Goal: Task Accomplishment & Management: Use online tool/utility

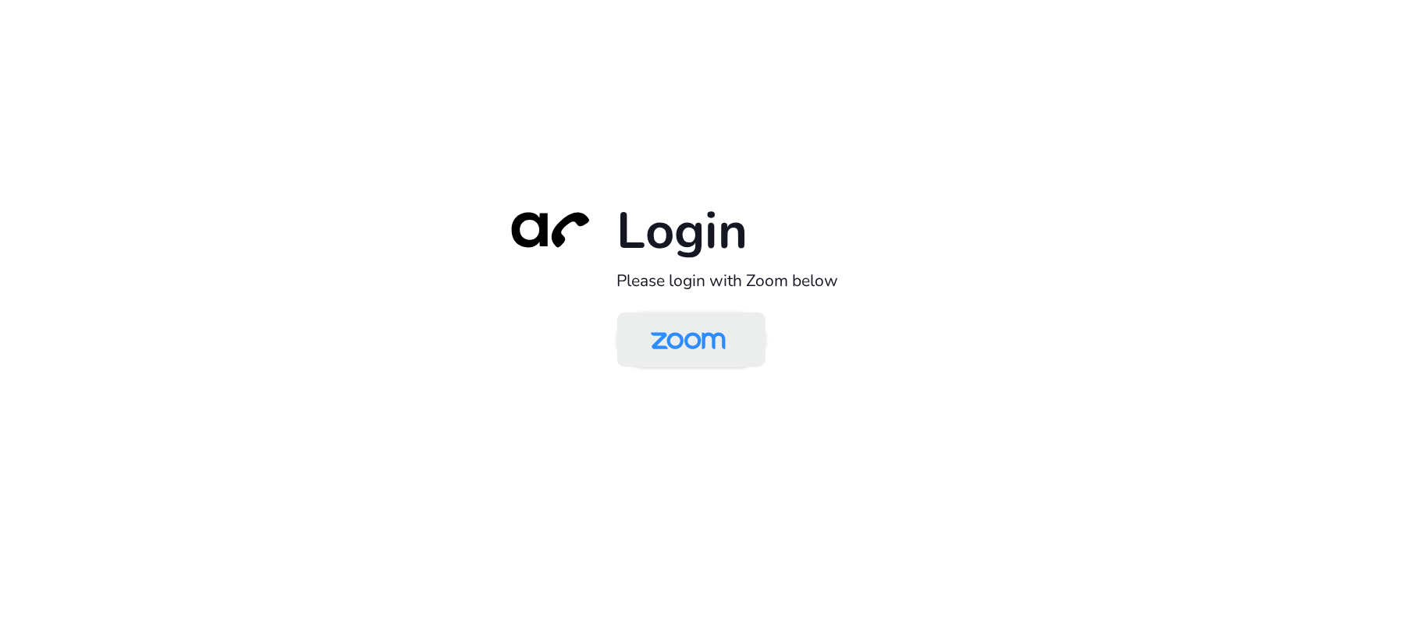
click at [691, 337] on img at bounding box center [688, 341] width 108 height 51
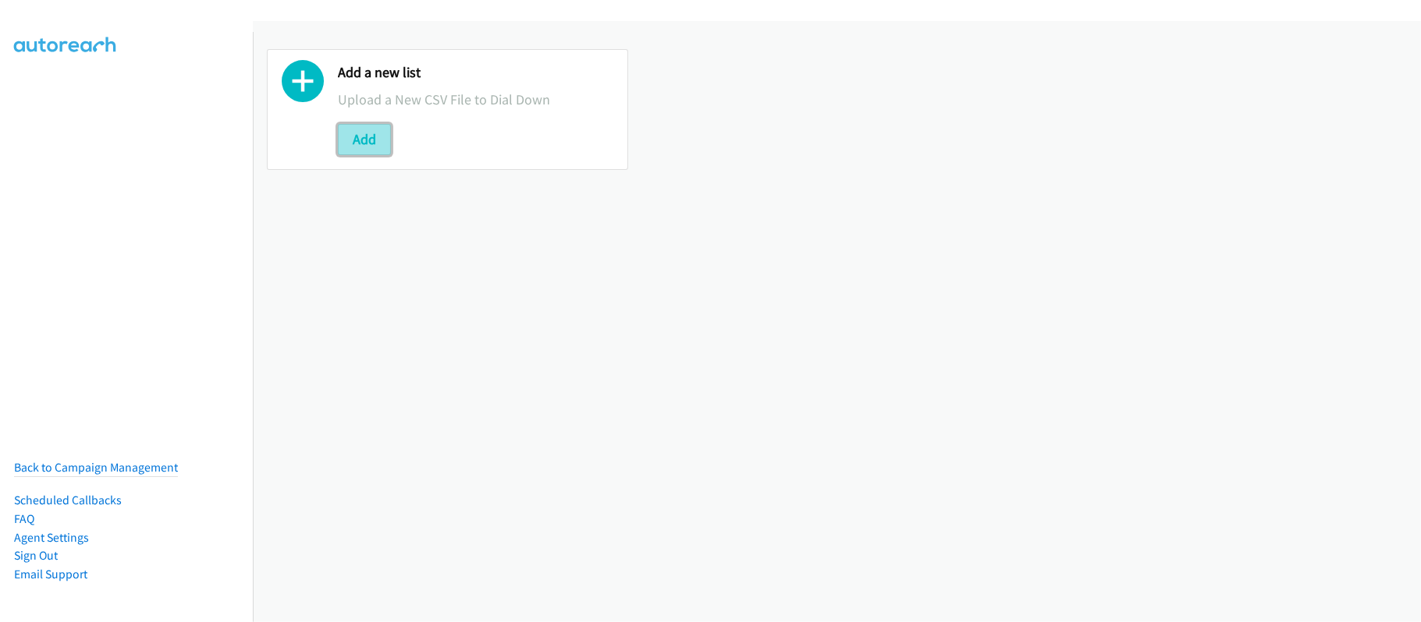
click at [379, 144] on button "Add" at bounding box center [364, 139] width 53 height 31
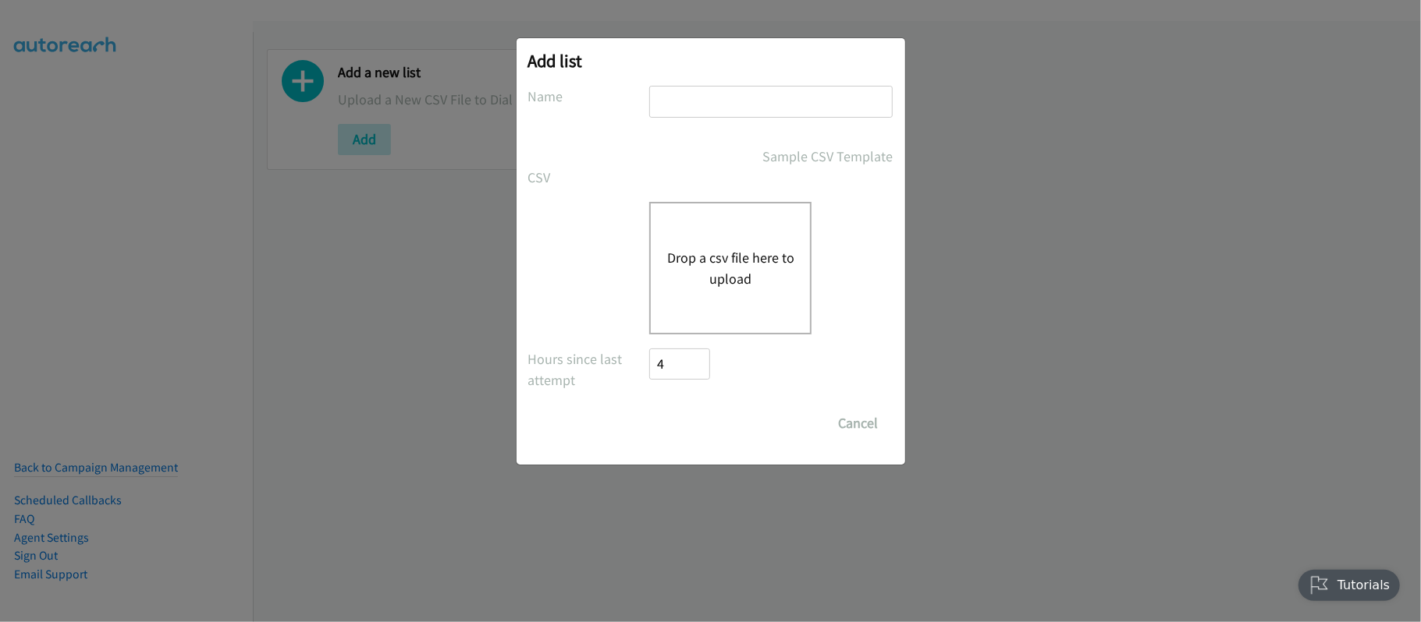
click at [728, 91] on input "text" at bounding box center [770, 102] width 243 height 32
click at [605, 207] on label at bounding box center [589, 212] width 122 height 21
click at [728, 94] on input "text" at bounding box center [770, 102] width 243 height 32
type input "SF"
click at [735, 260] on button "Drop a csv file here to upload" at bounding box center [730, 268] width 128 height 42
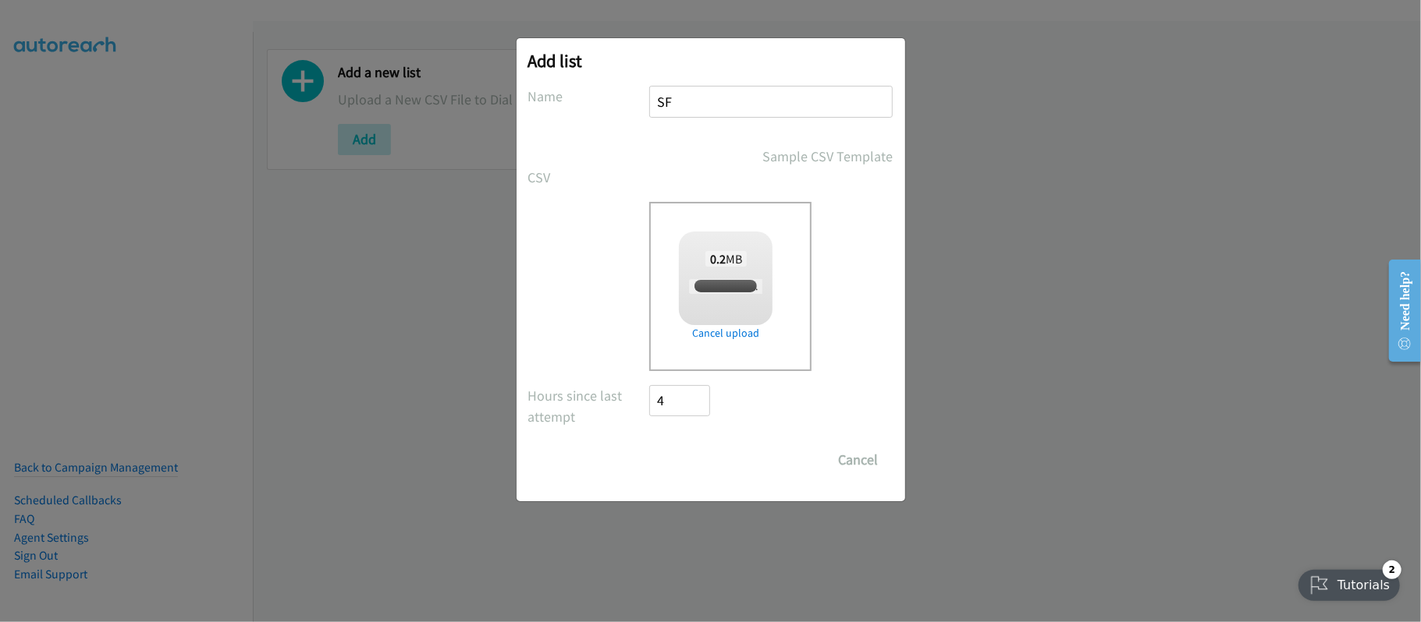
checkbox input "true"
click at [690, 462] on input "Save List" at bounding box center [691, 460] width 82 height 31
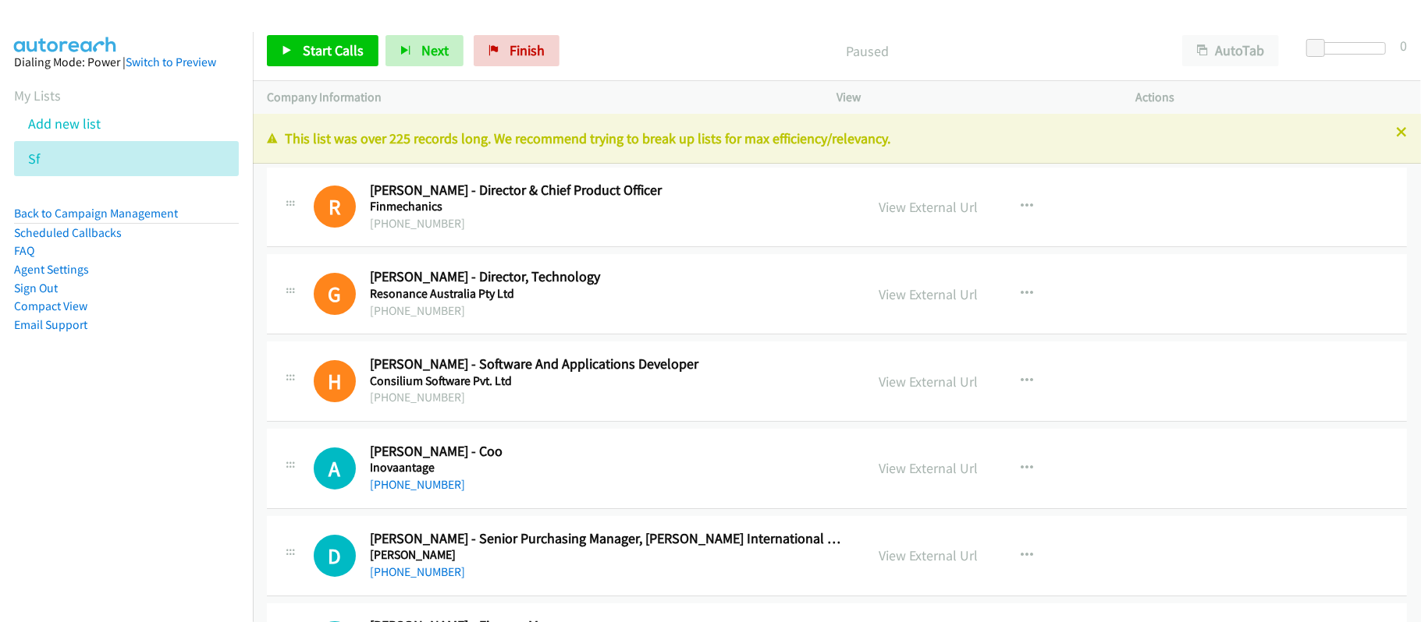
click at [619, 312] on div "[PHONE_NUMBER]" at bounding box center [607, 311] width 474 height 19
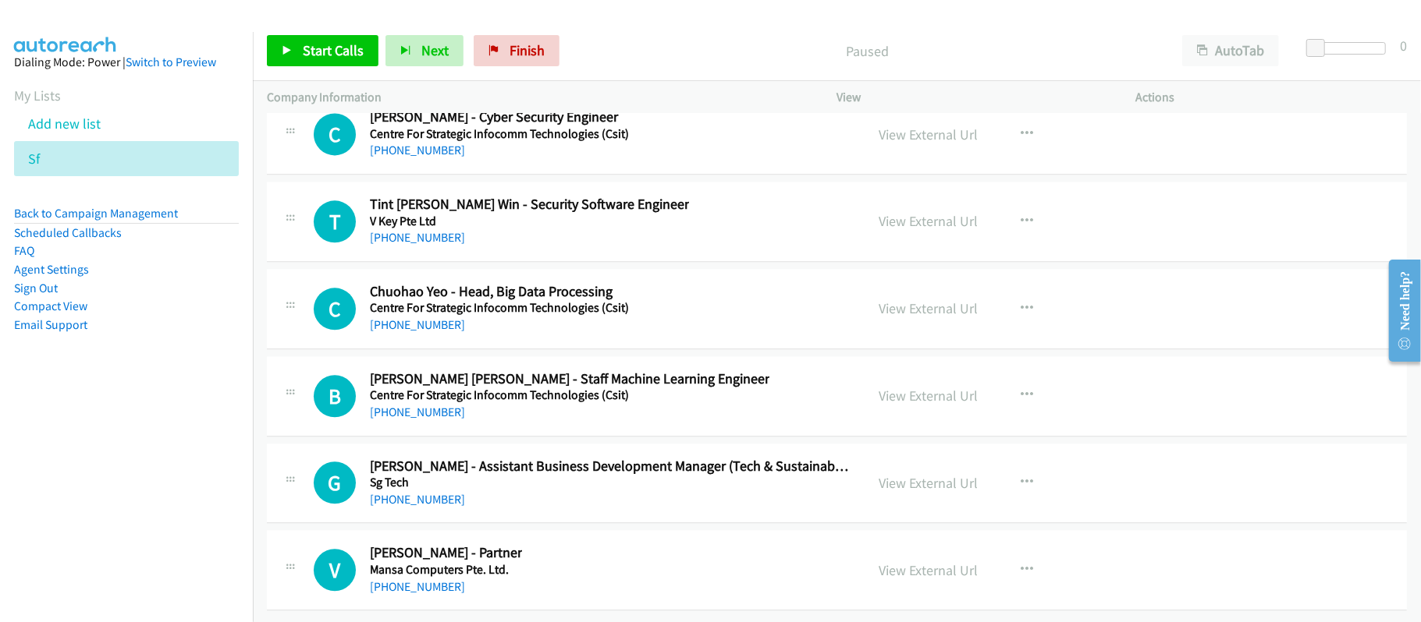
scroll to position [75322, 0]
drag, startPoint x: 385, startPoint y: 487, endPoint x: 559, endPoint y: 495, distance: 173.4
click at [385, 492] on link "[PHONE_NUMBER]" at bounding box center [417, 499] width 95 height 15
drag, startPoint x: 526, startPoint y: 401, endPoint x: 420, endPoint y: 403, distance: 106.1
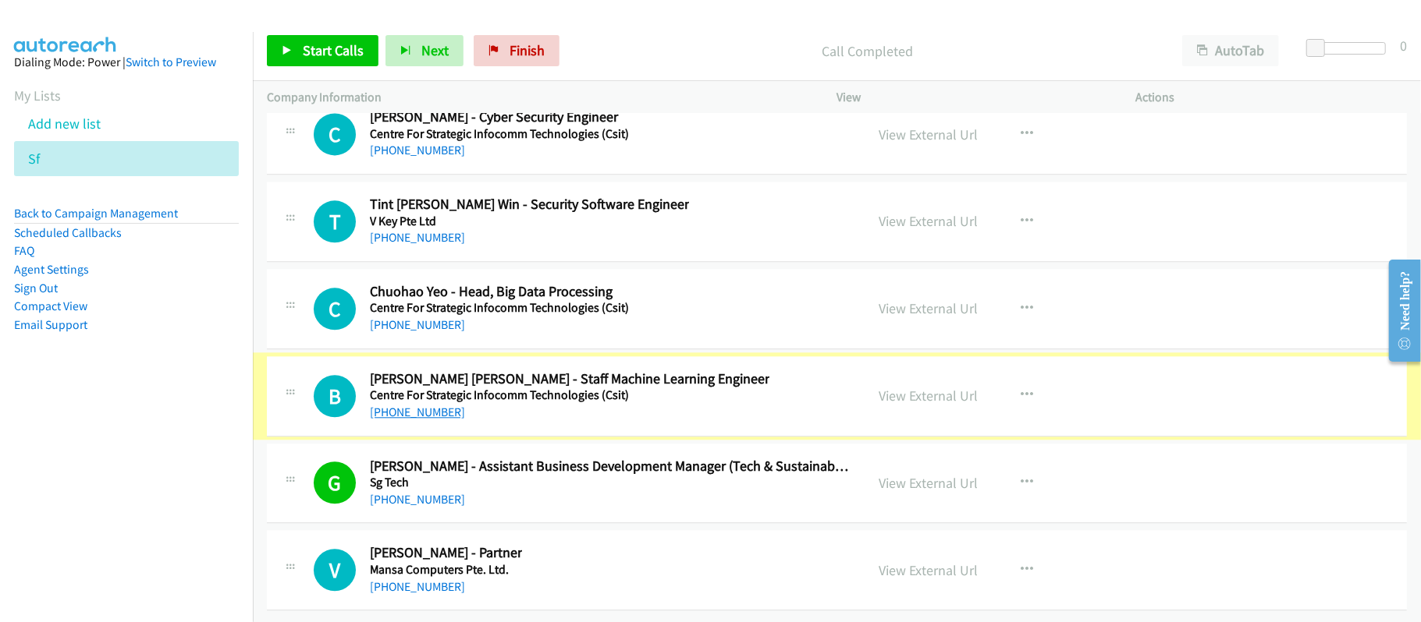
click at [417, 405] on link "[PHONE_NUMBER]" at bounding box center [417, 412] width 95 height 15
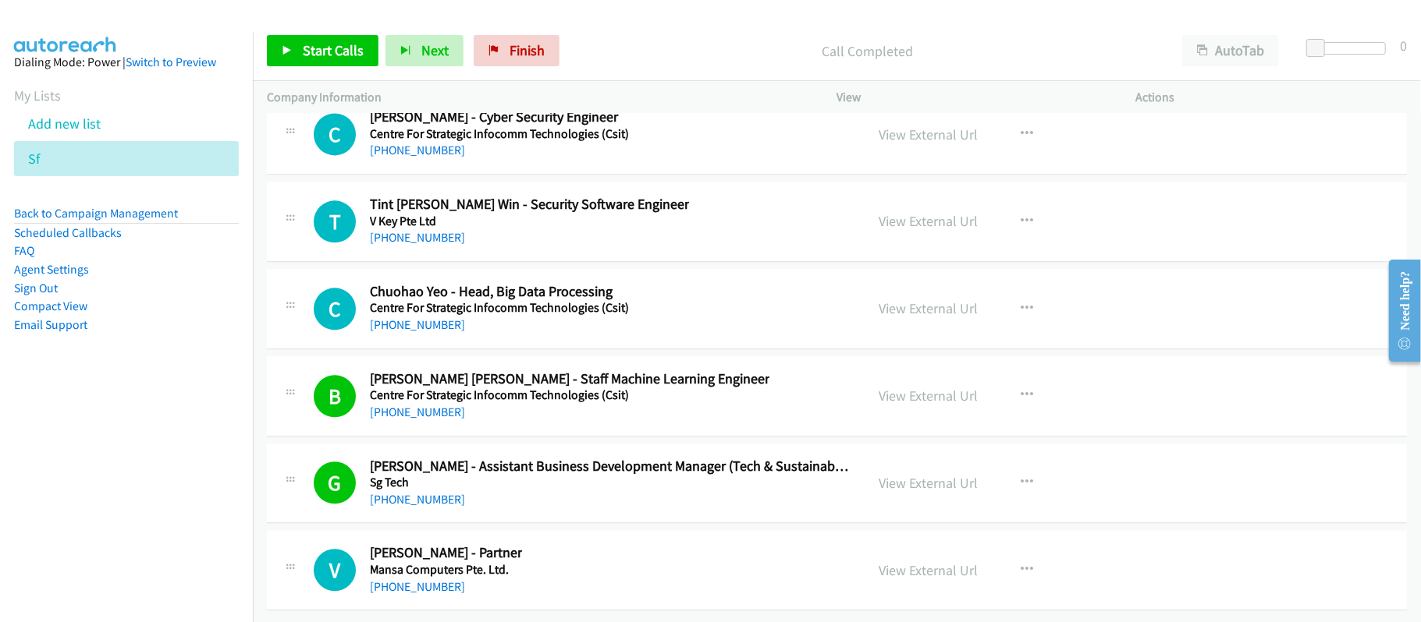
drag, startPoint x: 397, startPoint y: 301, endPoint x: 793, endPoint y: 359, distance: 400.5
click at [397, 317] on link "[PHONE_NUMBER]" at bounding box center [417, 324] width 95 height 15
click at [417, 230] on link "[PHONE_NUMBER]" at bounding box center [417, 237] width 95 height 15
drag, startPoint x: 418, startPoint y: 342, endPoint x: 665, endPoint y: 351, distance: 246.7
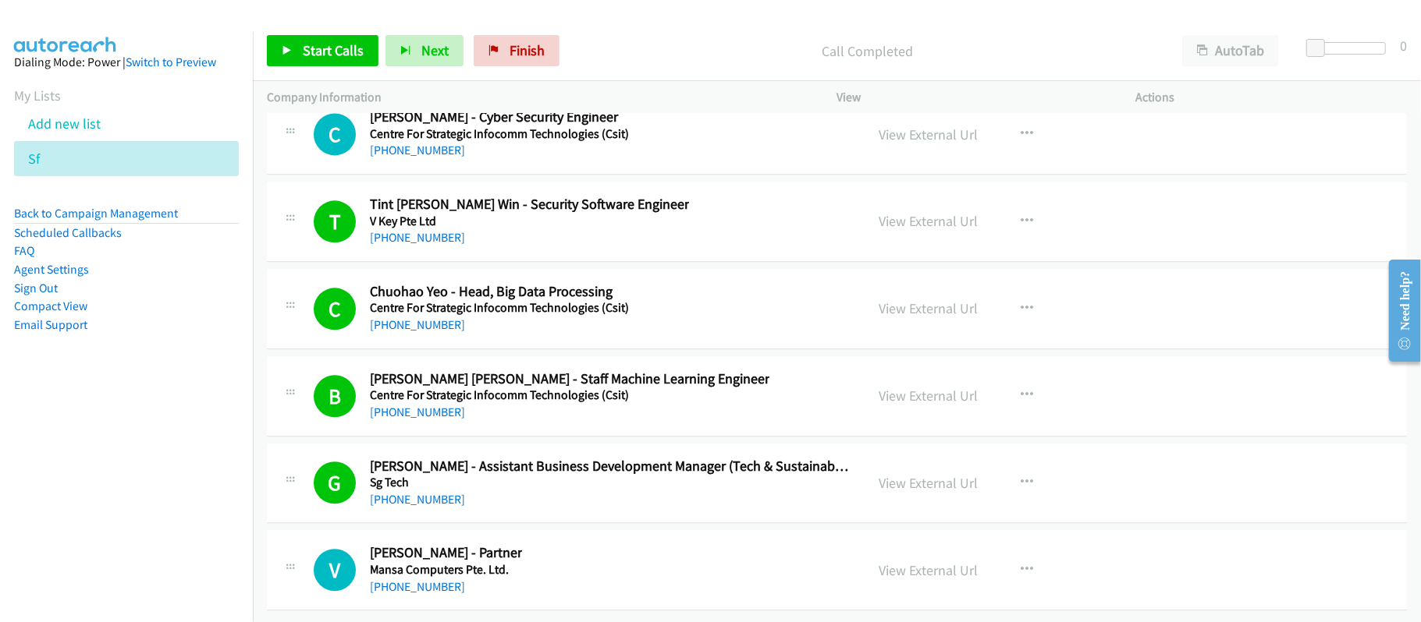
click at [418, 158] on link "[PHONE_NUMBER]" at bounding box center [417, 150] width 95 height 15
drag, startPoint x: 440, startPoint y: 259, endPoint x: 615, endPoint y: 265, distance: 174.8
click at [440, 71] on link "[PHONE_NUMBER]" at bounding box center [417, 63] width 95 height 15
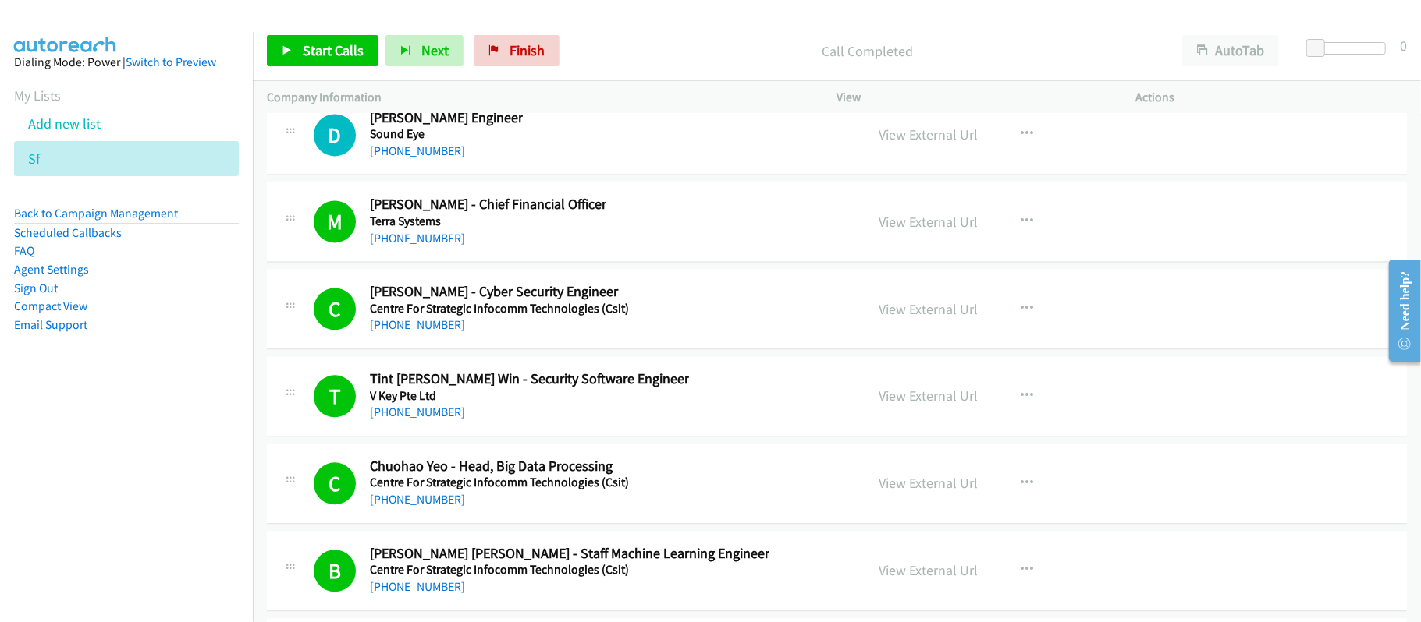
scroll to position [74906, 0]
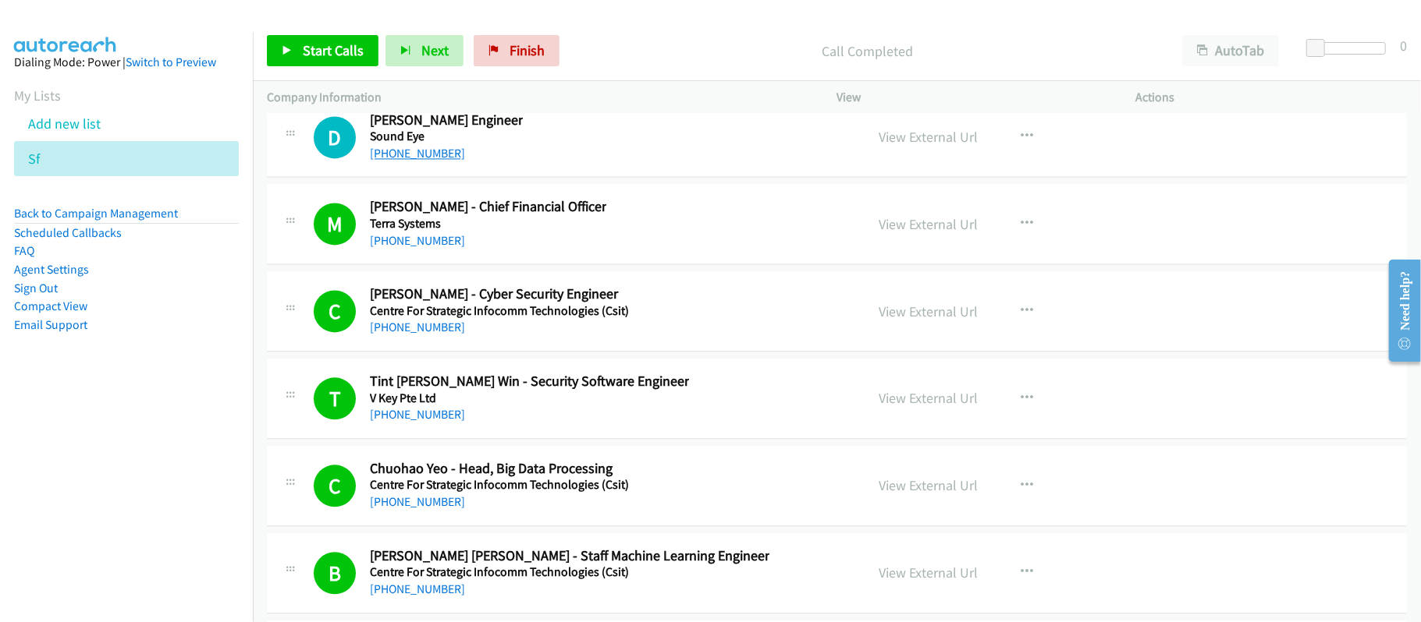
click at [410, 161] on link "[PHONE_NUMBER]" at bounding box center [417, 153] width 95 height 15
click at [431, 73] on link "[PHONE_NUMBER]" at bounding box center [417, 66] width 95 height 15
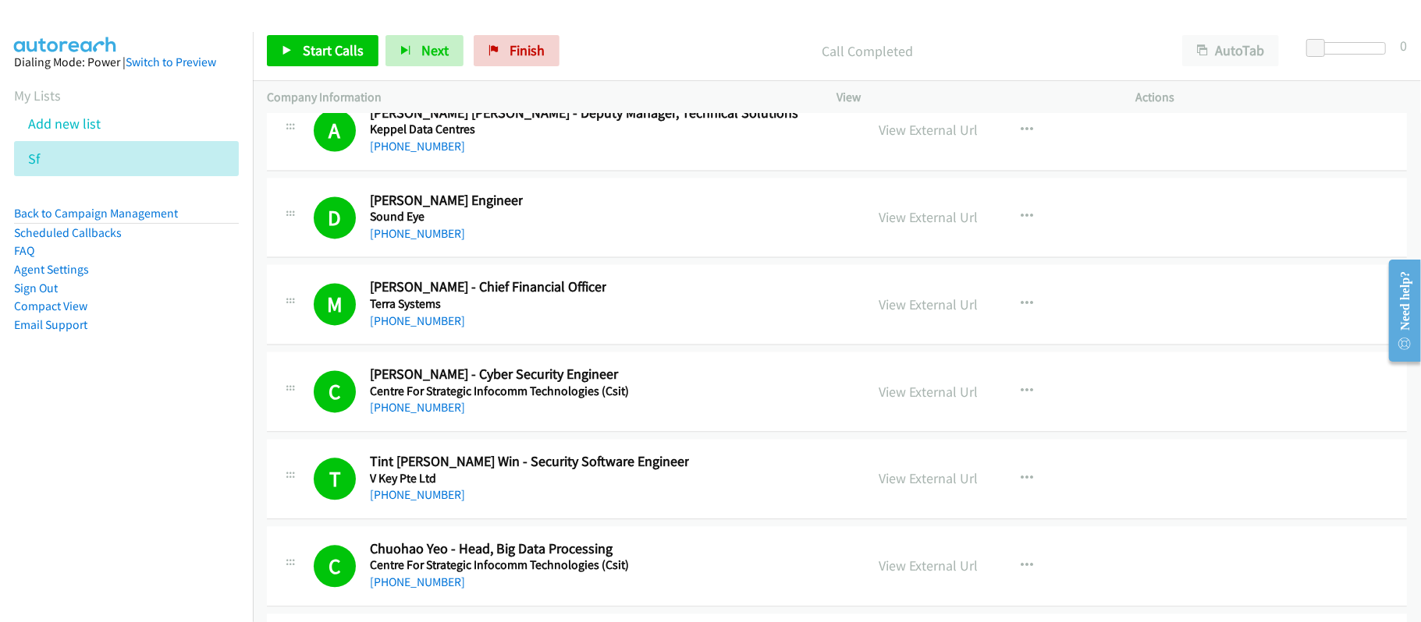
scroll to position [74802, 0]
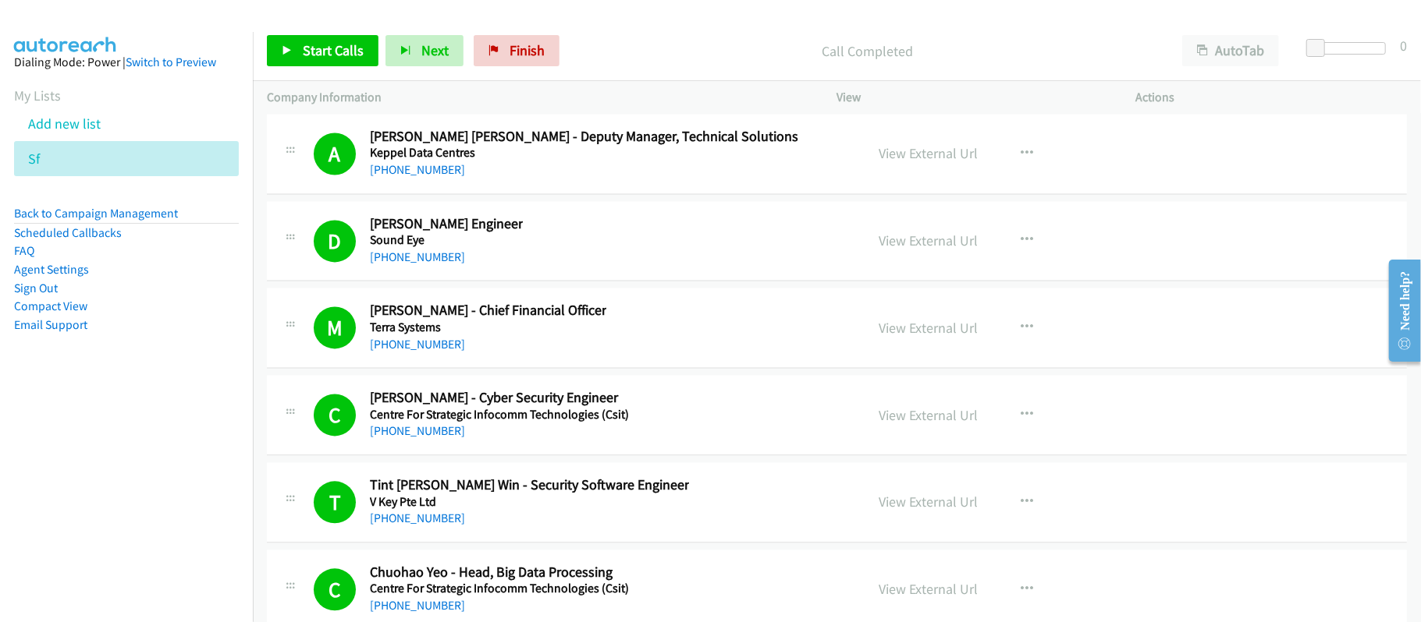
click at [413, 90] on link "[PHONE_NUMBER]" at bounding box center [417, 82] width 95 height 15
drag, startPoint x: 421, startPoint y: 304, endPoint x: 530, endPoint y: 325, distance: 111.1
click at [421, 90] on link "[PHONE_NUMBER]" at bounding box center [417, 82] width 95 height 15
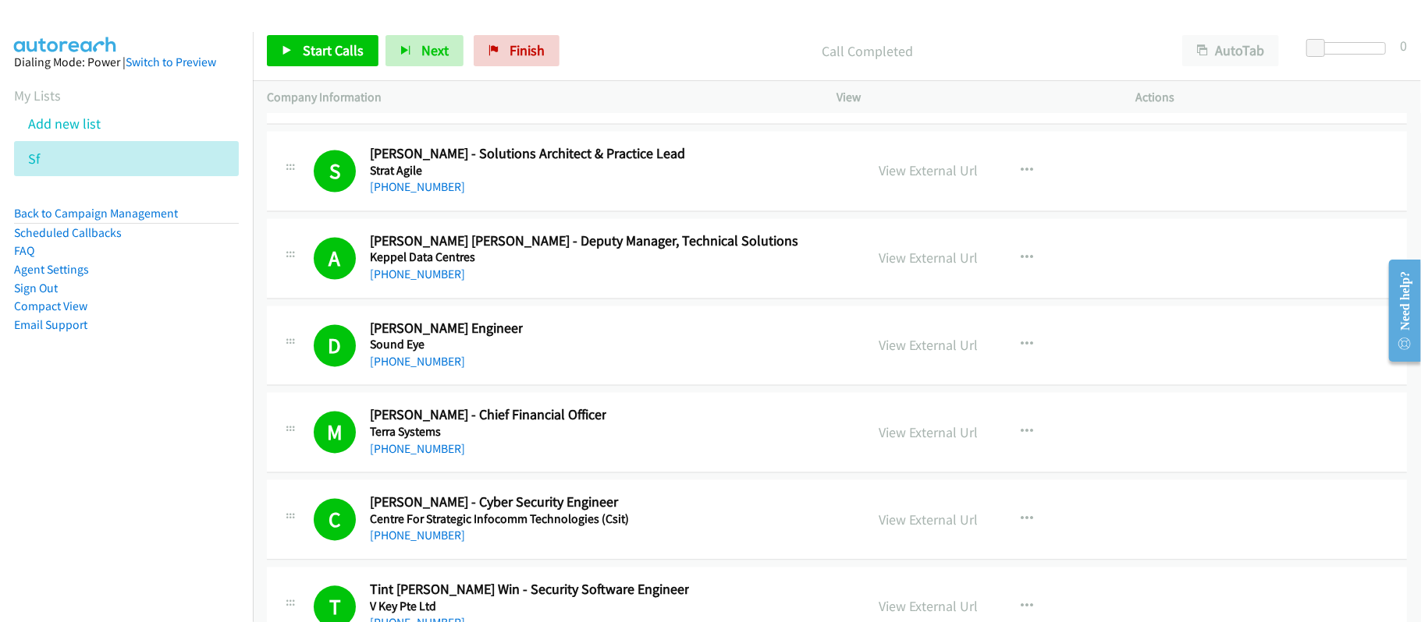
scroll to position [74594, 0]
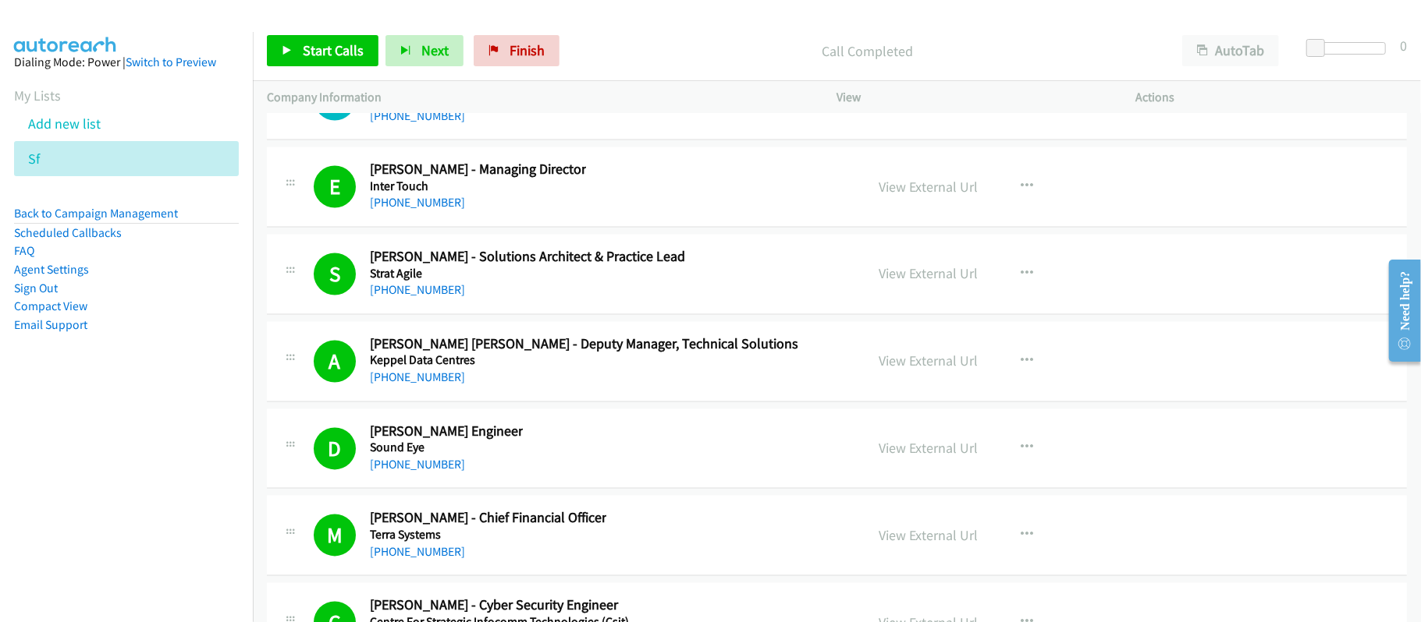
drag, startPoint x: 431, startPoint y: 339, endPoint x: 537, endPoint y: 345, distance: 107.1
click at [431, 124] on link "[PHONE_NUMBER]" at bounding box center [417, 116] width 95 height 15
drag, startPoint x: 425, startPoint y: 248, endPoint x: 635, endPoint y: 287, distance: 213.4
click at [425, 37] on link "[PHONE_NUMBER]" at bounding box center [417, 29] width 95 height 15
click at [523, 39] on div "[PHONE_NUMBER]" at bounding box center [478, 29] width 216 height 19
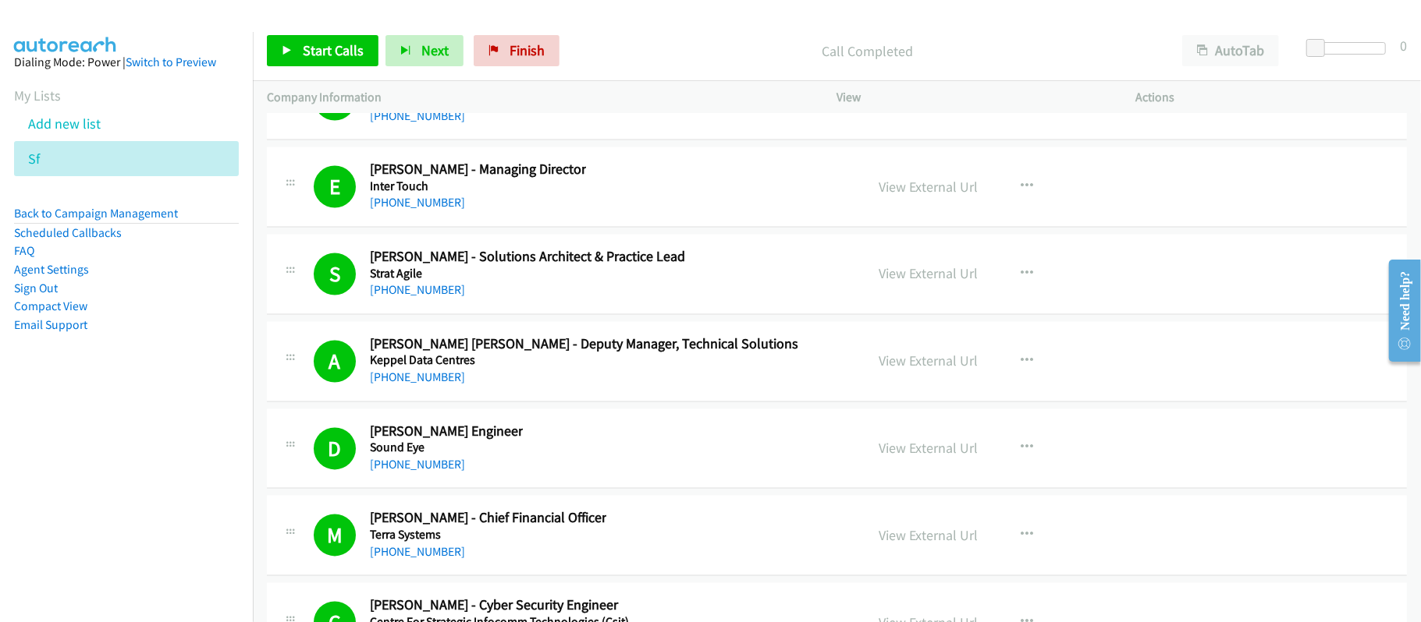
scroll to position [74386, 0]
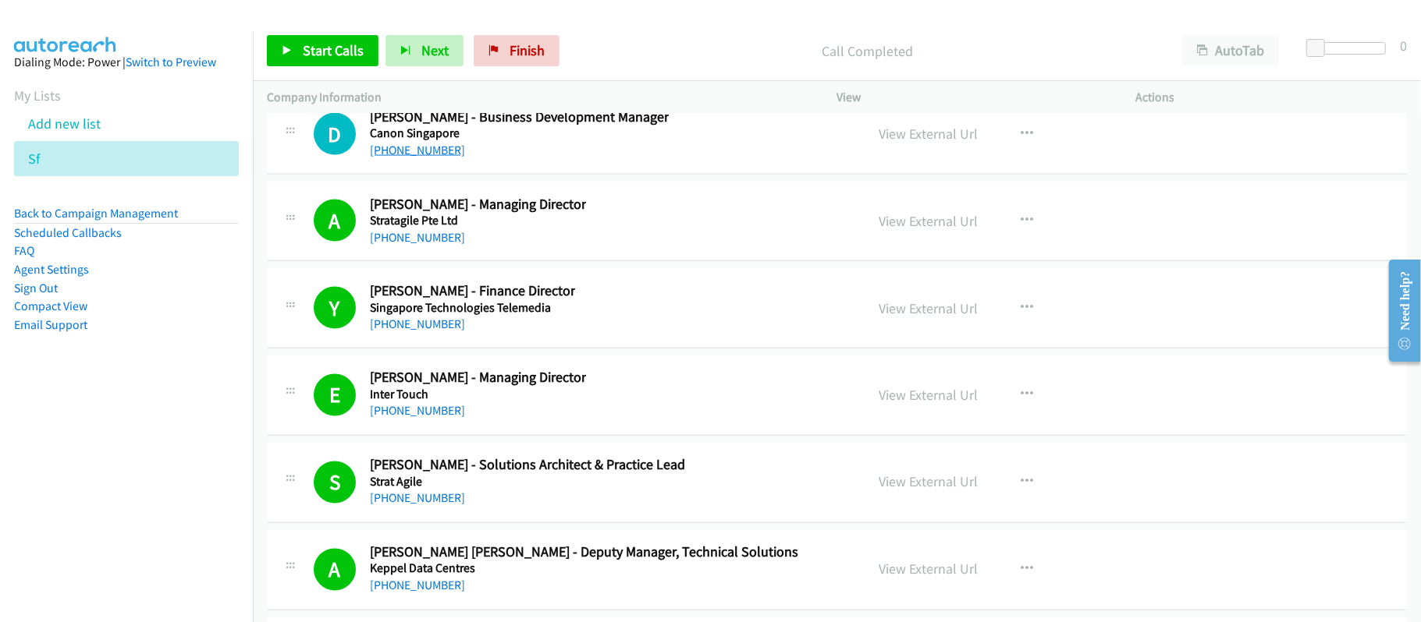
click at [422, 158] on link "[PHONE_NUMBER]" at bounding box center [417, 150] width 95 height 15
drag, startPoint x: 398, startPoint y: 276, endPoint x: 437, endPoint y: 275, distance: 39.0
click at [398, 70] on link "[PHONE_NUMBER]" at bounding box center [417, 62] width 95 height 15
click at [934, 55] on link "View External Url" at bounding box center [928, 46] width 99 height 18
click at [937, 55] on link "View External Url" at bounding box center [928, 46] width 99 height 18
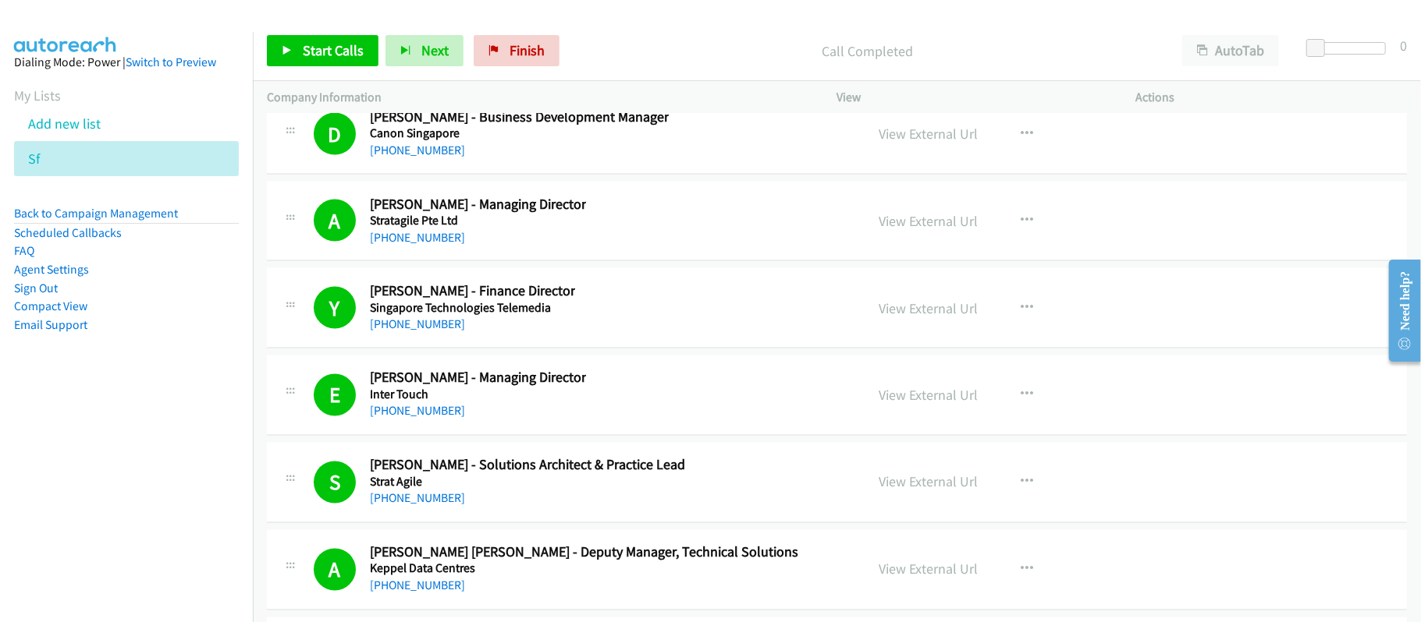
drag, startPoint x: 428, startPoint y: 193, endPoint x: 630, endPoint y: 228, distance: 204.9
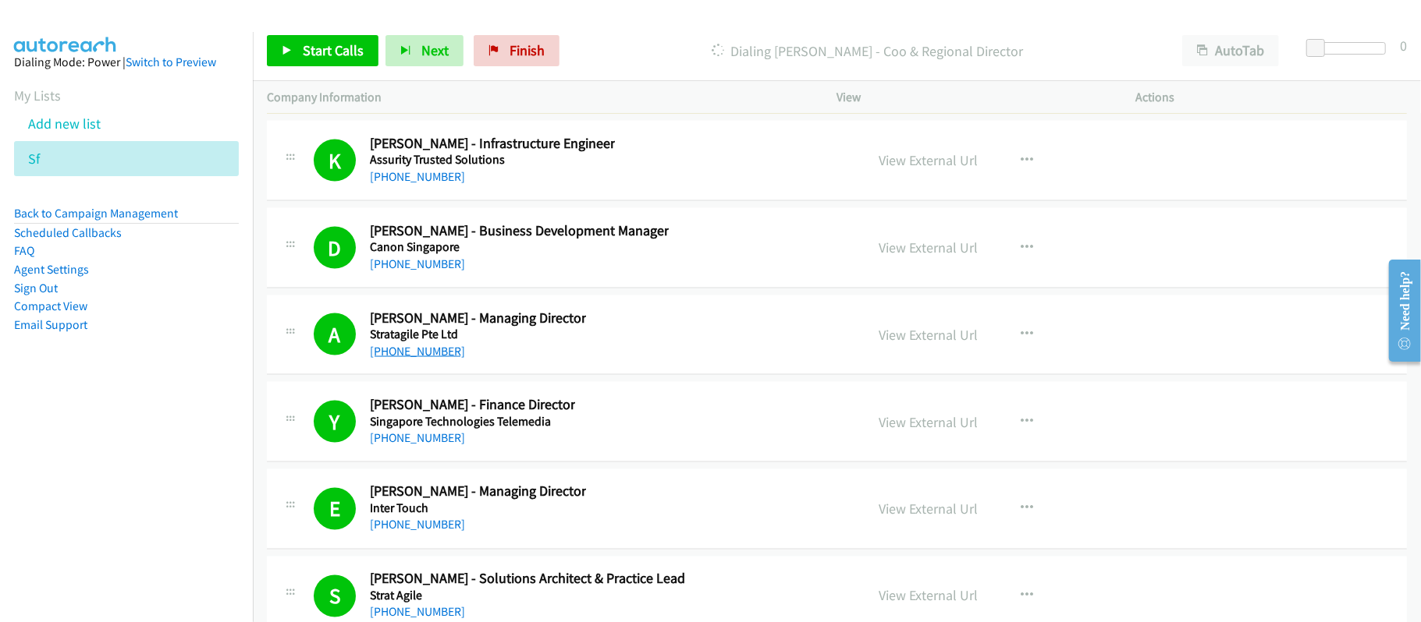
scroll to position [74178, 0]
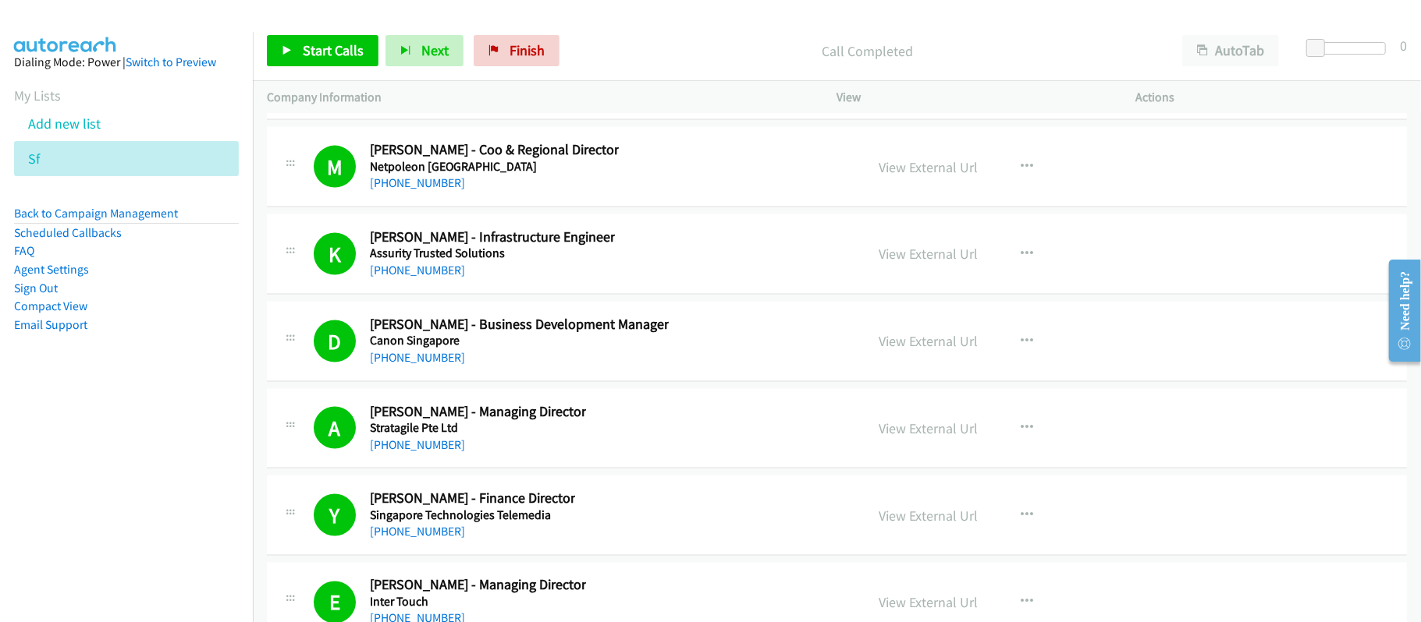
drag, startPoint x: 426, startPoint y: 317, endPoint x: 621, endPoint y: 319, distance: 195.0
click at [426, 104] on link "[PHONE_NUMBER]" at bounding box center [417, 96] width 95 height 15
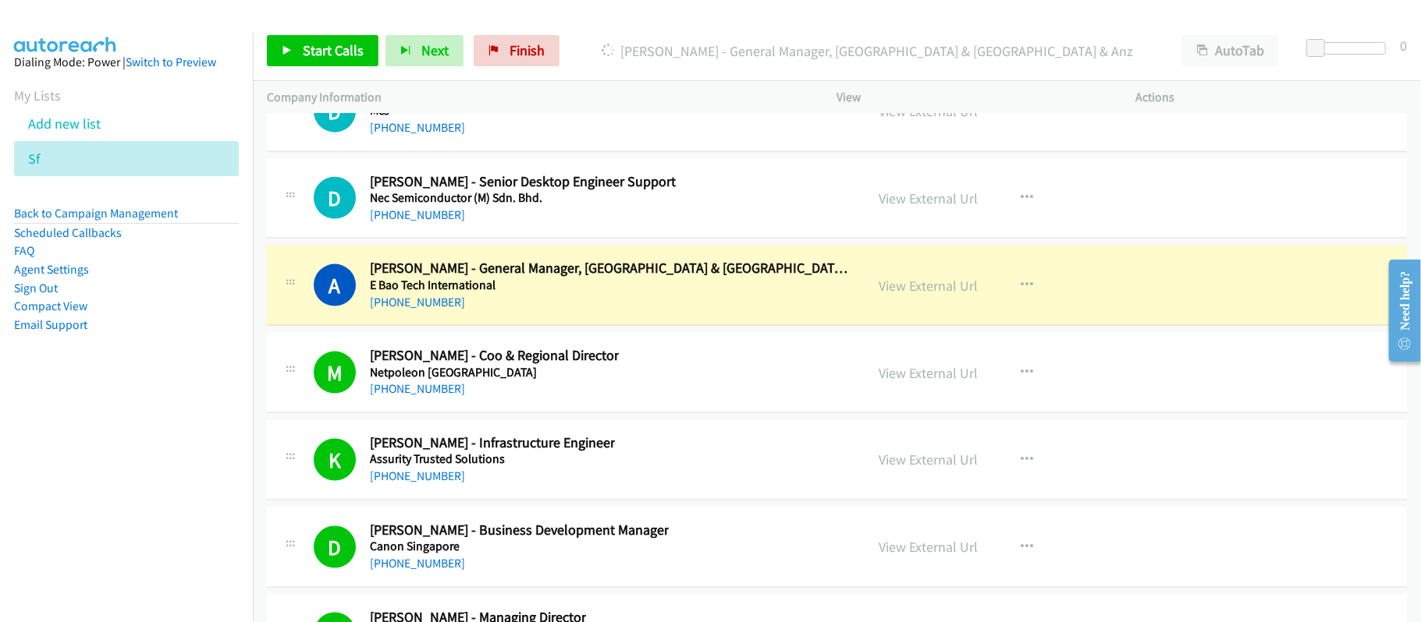
scroll to position [73970, 0]
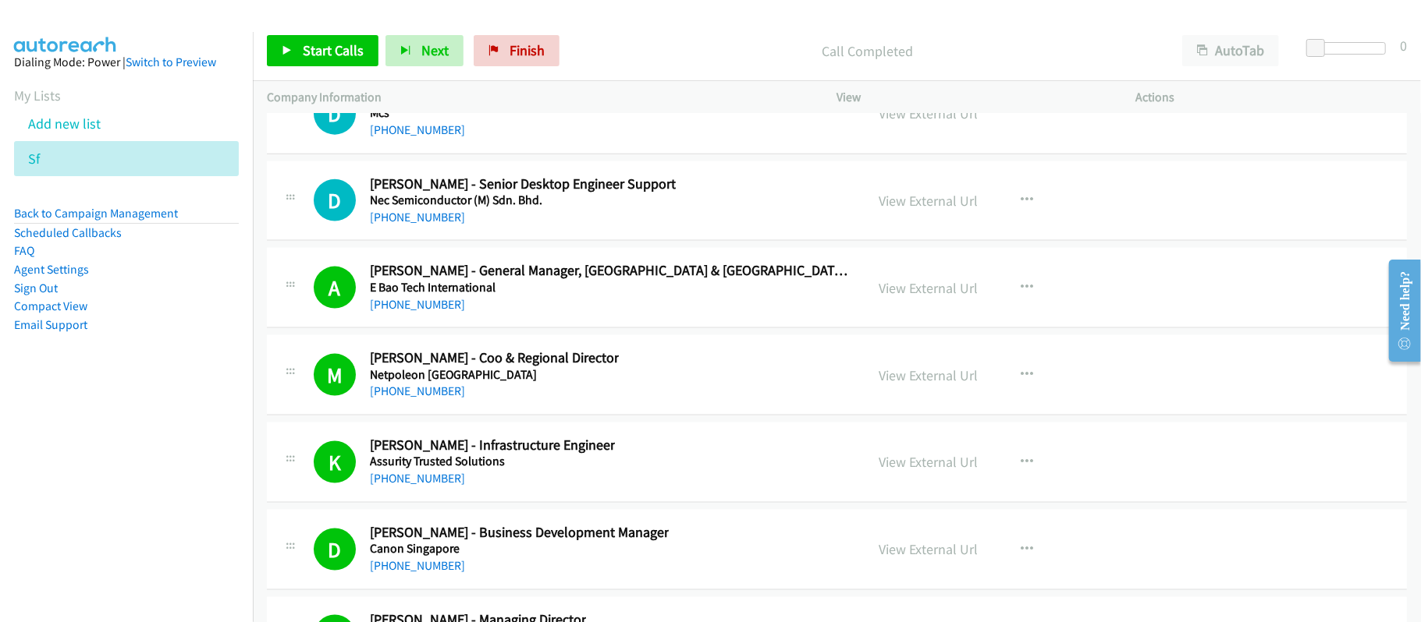
drag, startPoint x: 406, startPoint y: 431, endPoint x: 839, endPoint y: 442, distance: 433.1
click at [406, 225] on link "[PHONE_NUMBER]" at bounding box center [417, 217] width 95 height 15
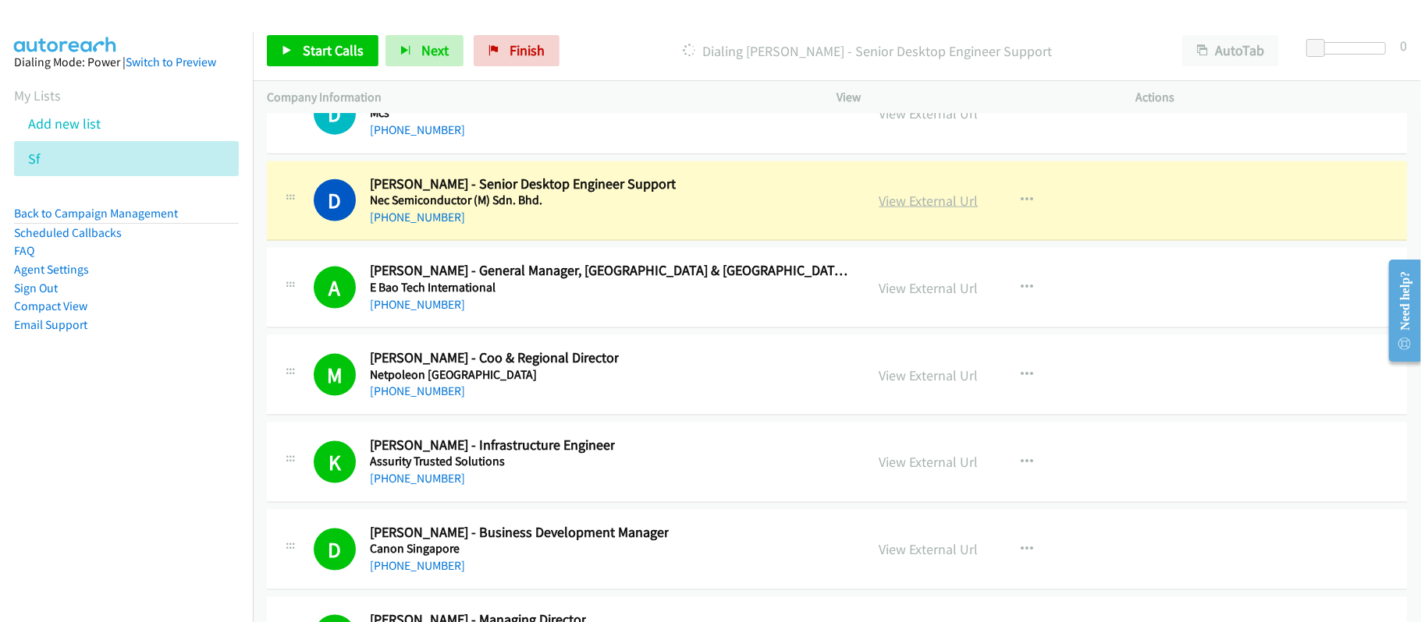
click at [899, 210] on link "View External Url" at bounding box center [928, 201] width 99 height 18
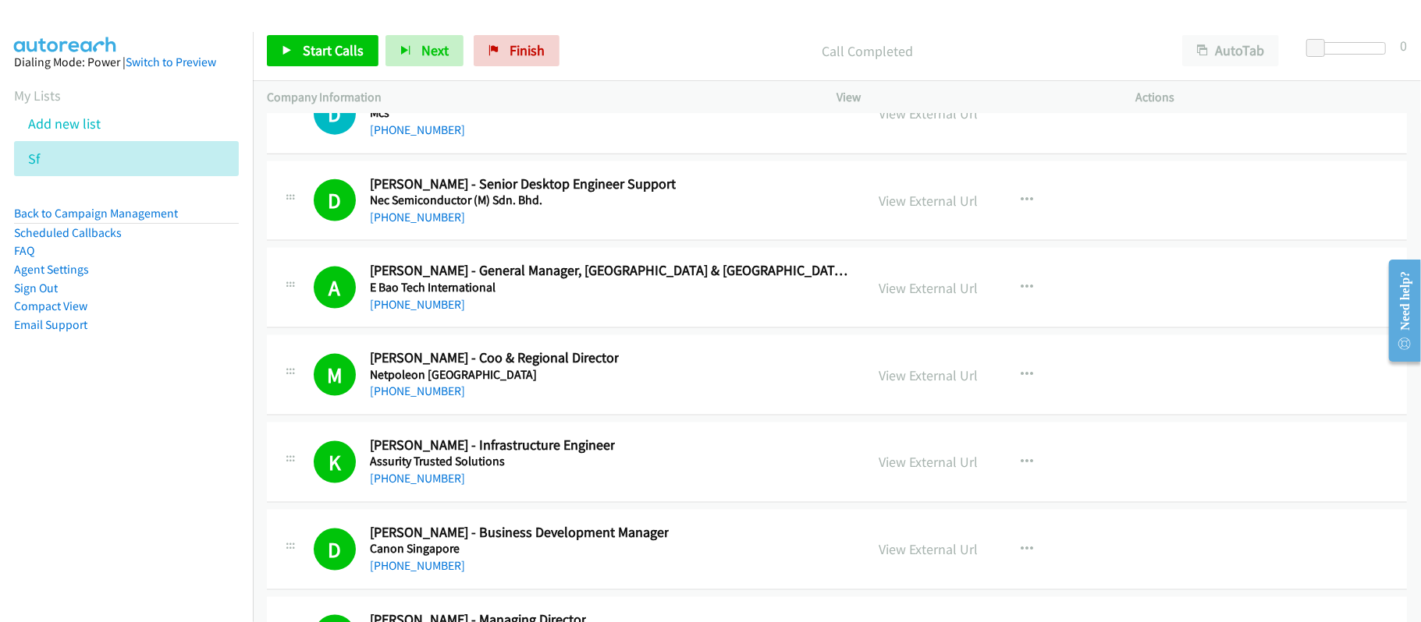
click at [401, 137] on link "[PHONE_NUMBER]" at bounding box center [417, 129] width 95 height 15
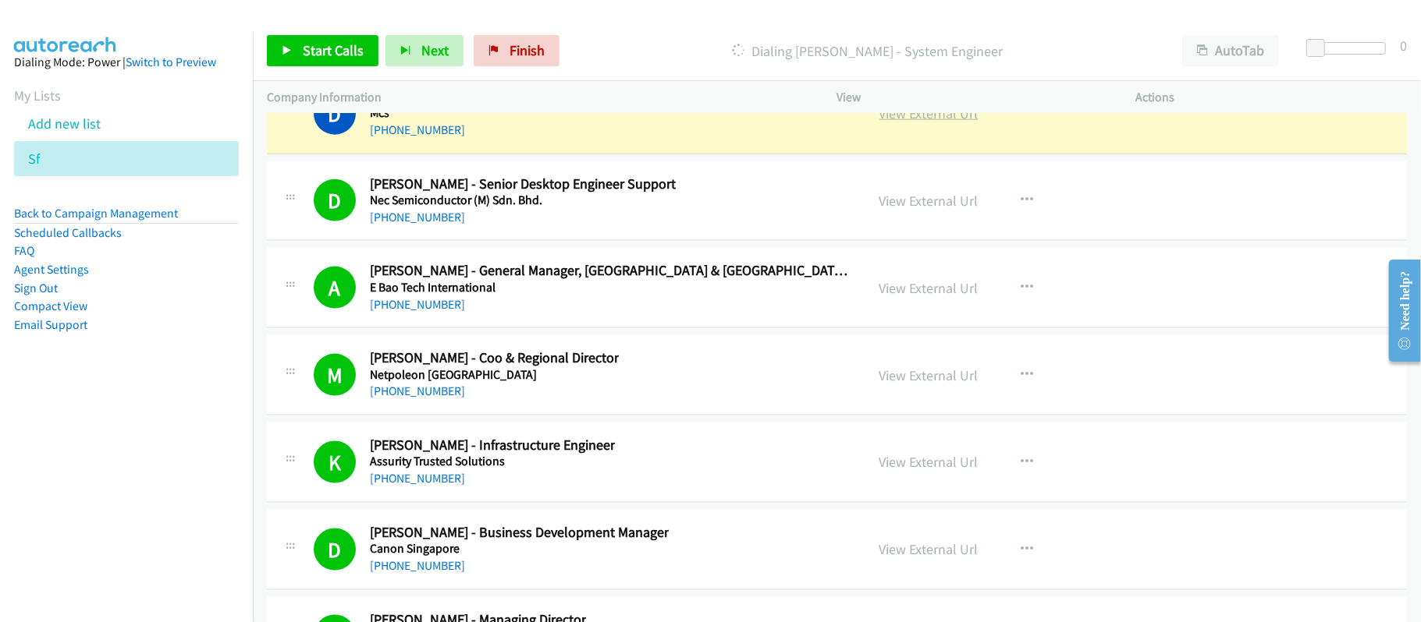
click at [906, 122] on link "View External Url" at bounding box center [928, 114] width 99 height 18
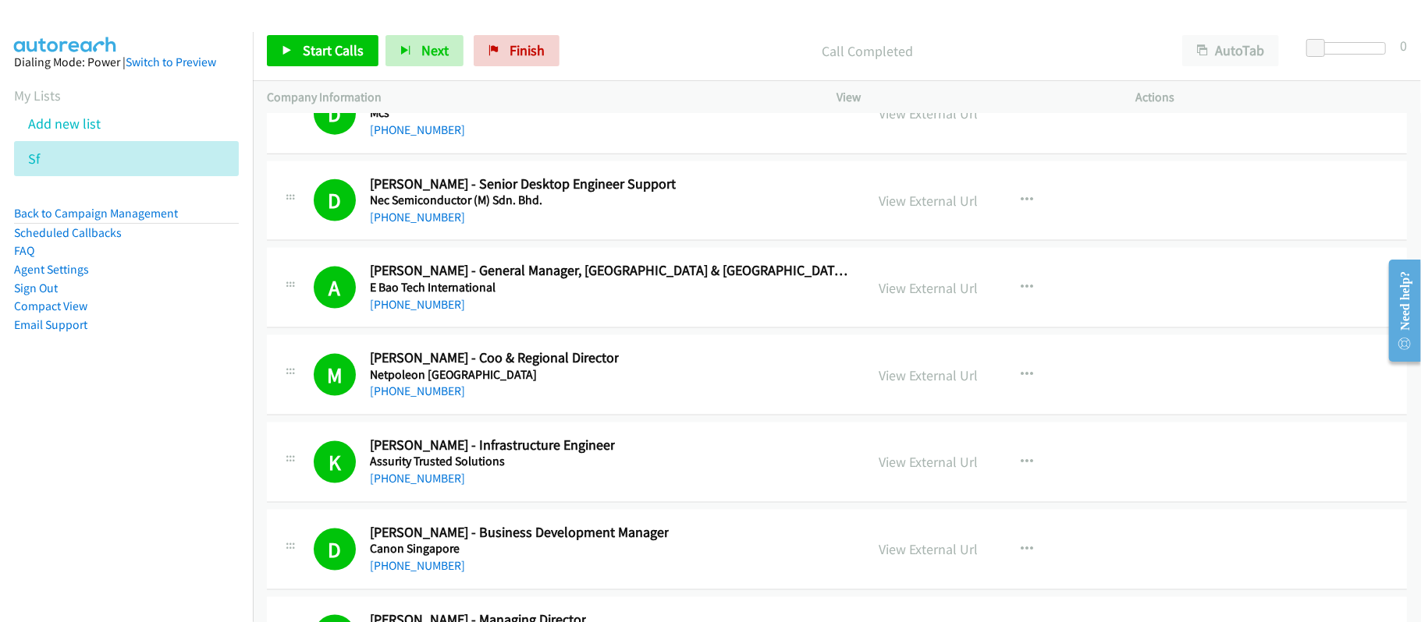
drag, startPoint x: 415, startPoint y: 260, endPoint x: 1025, endPoint y: 349, distance: 616.6
click at [415, 50] on link "[PHONE_NUMBER]" at bounding box center [417, 42] width 95 height 15
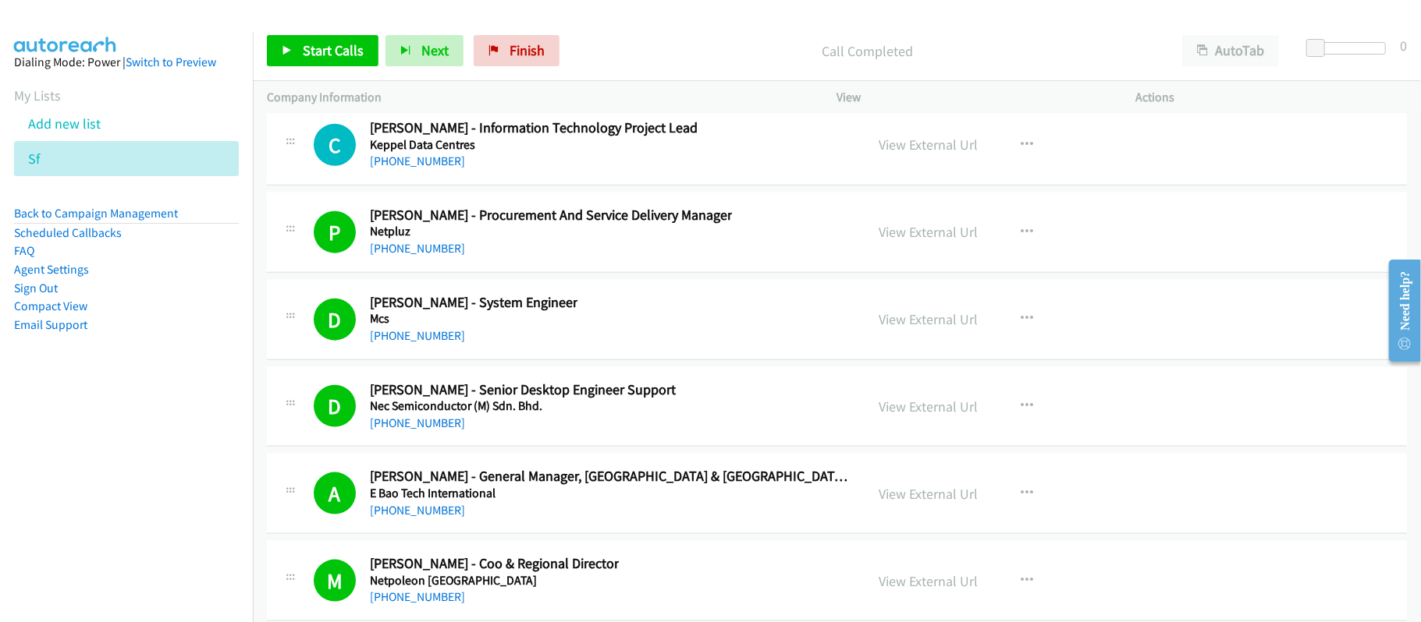
scroll to position [73762, 0]
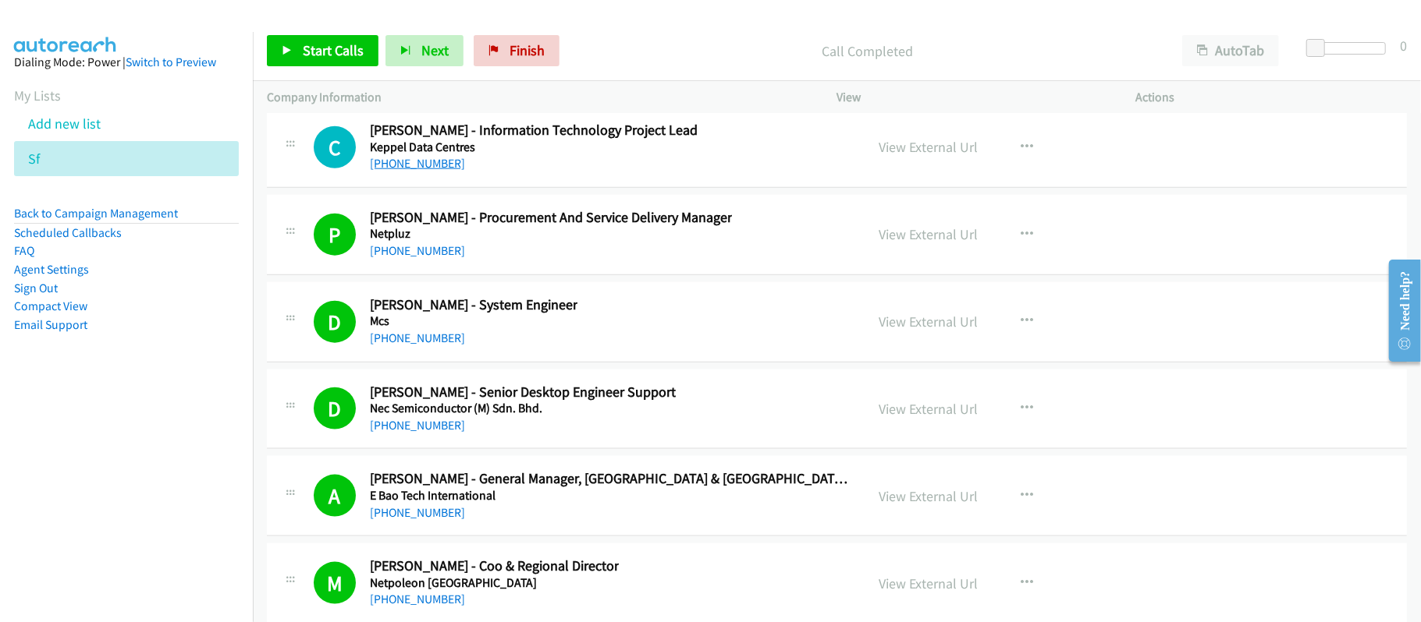
click at [410, 171] on link "[PHONE_NUMBER]" at bounding box center [417, 163] width 95 height 15
click at [576, 86] on div "[PHONE_NUMBER]" at bounding box center [479, 76] width 218 height 19
click at [419, 83] on link "[PHONE_NUMBER]" at bounding box center [417, 76] width 95 height 15
click at [423, 83] on link "[PHONE_NUMBER]" at bounding box center [417, 76] width 95 height 15
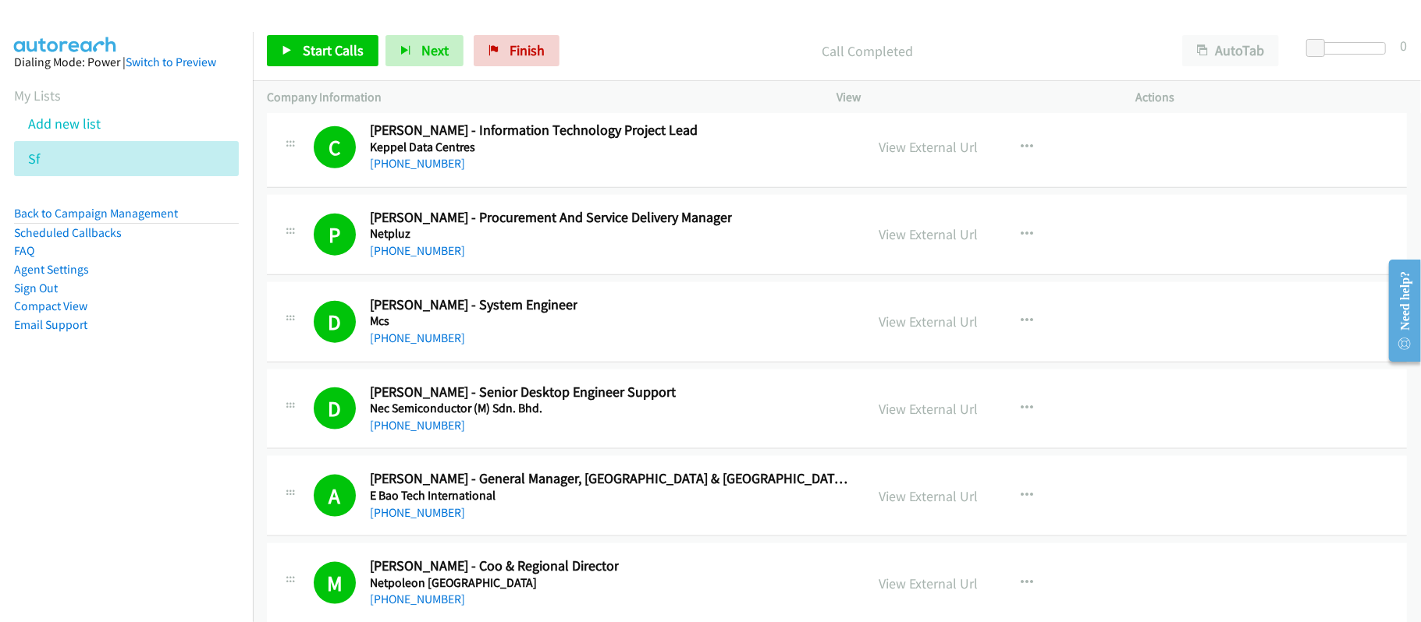
scroll to position [73658, 0]
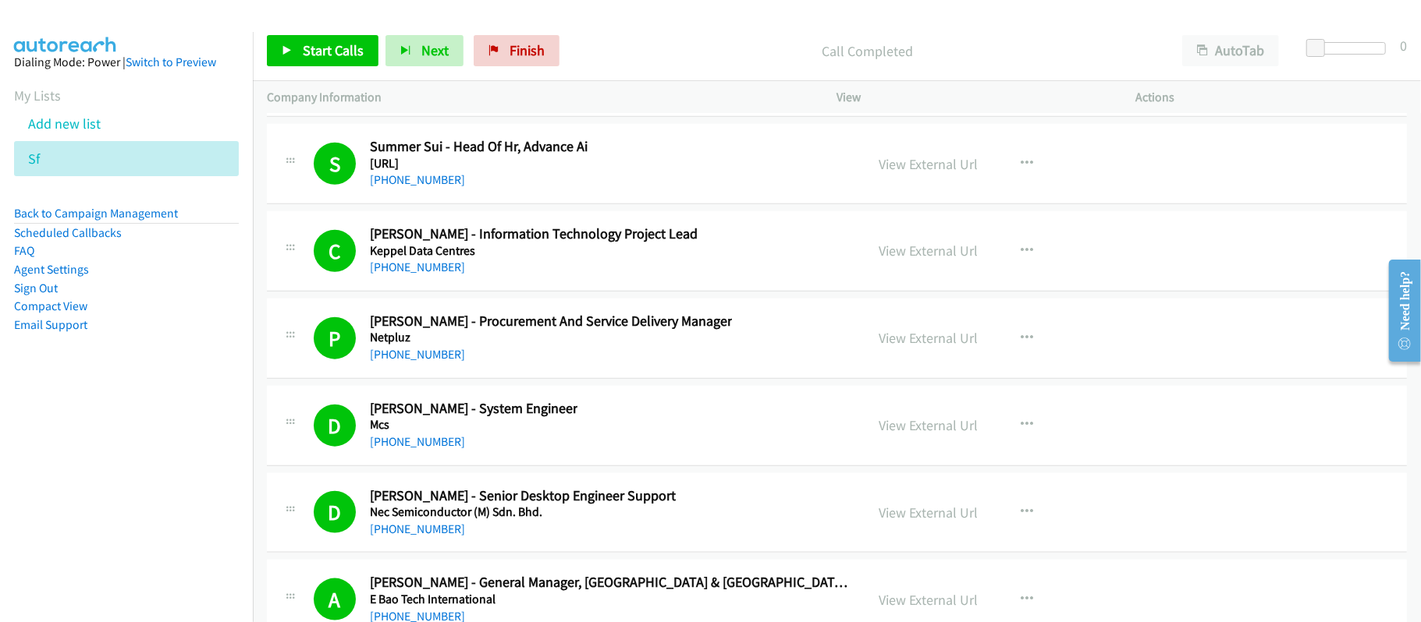
click at [393, 13] on link "[PHONE_NUMBER]" at bounding box center [417, 5] width 95 height 15
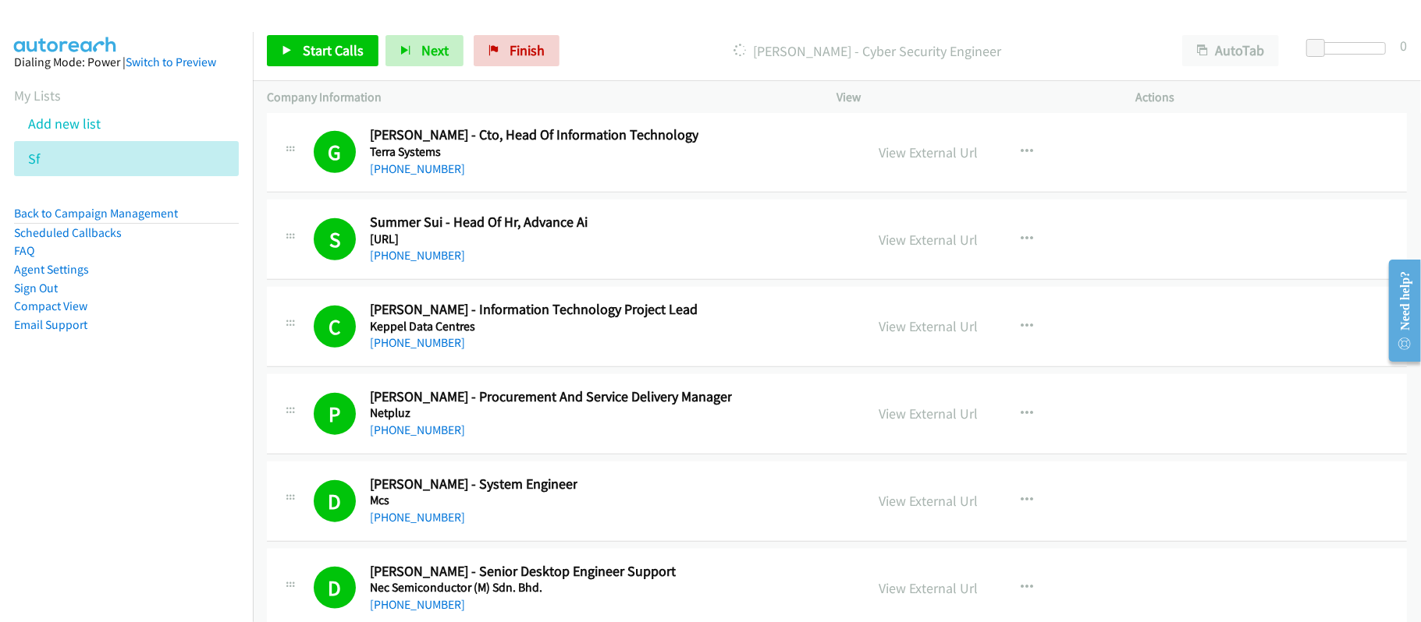
scroll to position [73450, 0]
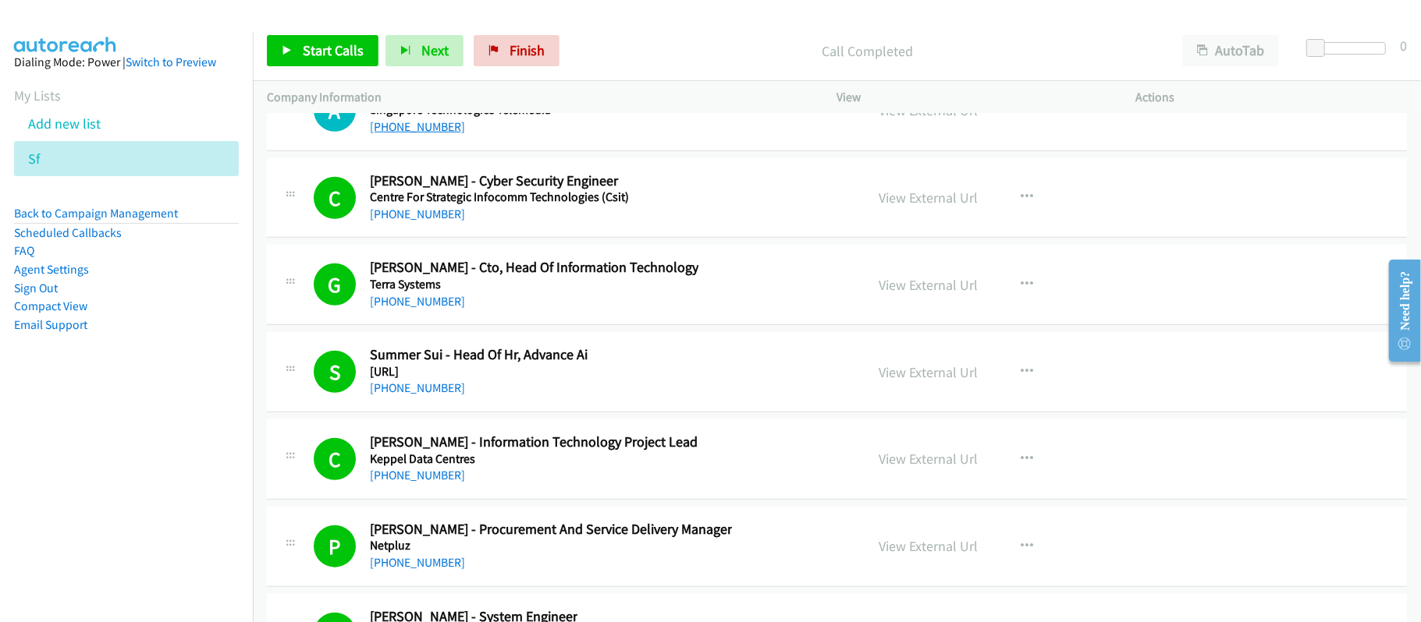
click at [412, 134] on link "[PHONE_NUMBER]" at bounding box center [417, 126] width 95 height 15
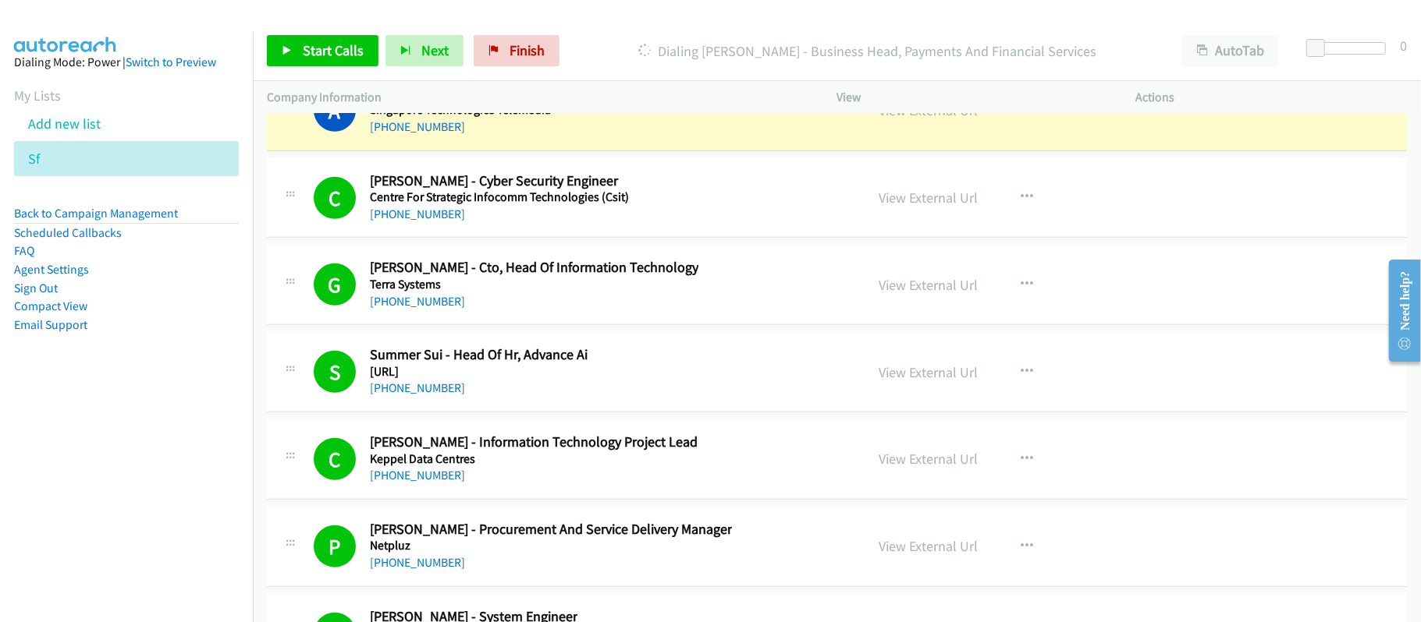
click at [584, 137] on div "[PHONE_NUMBER]" at bounding box center [567, 127] width 395 height 19
click at [619, 118] on h5 "Singapore Technologies Telemedia" at bounding box center [567, 110] width 395 height 16
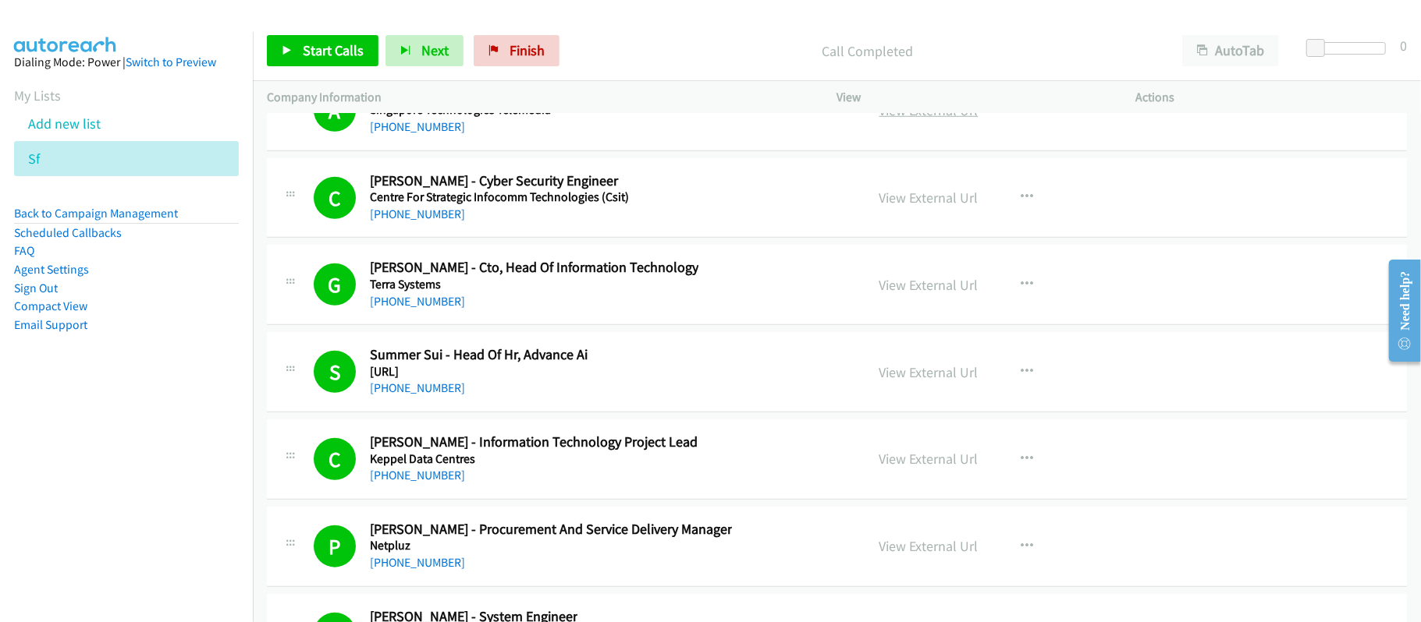
click at [943, 119] on link "View External Url" at bounding box center [928, 110] width 99 height 18
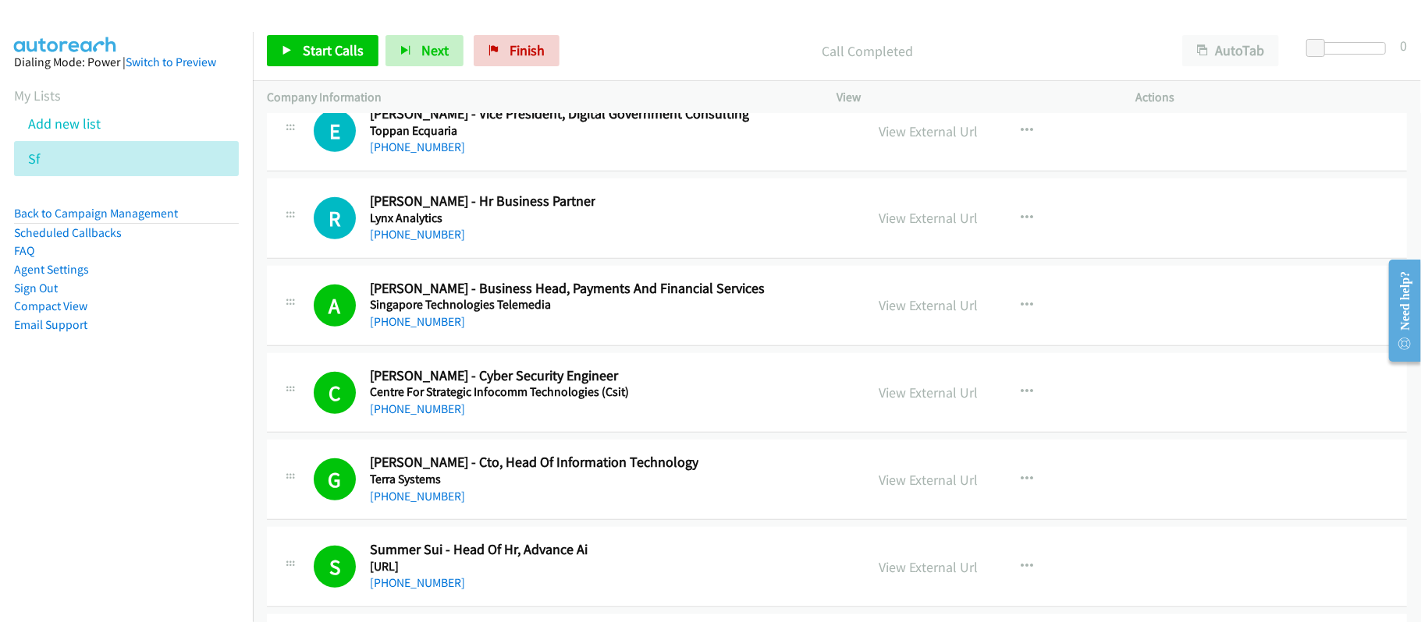
scroll to position [73242, 0]
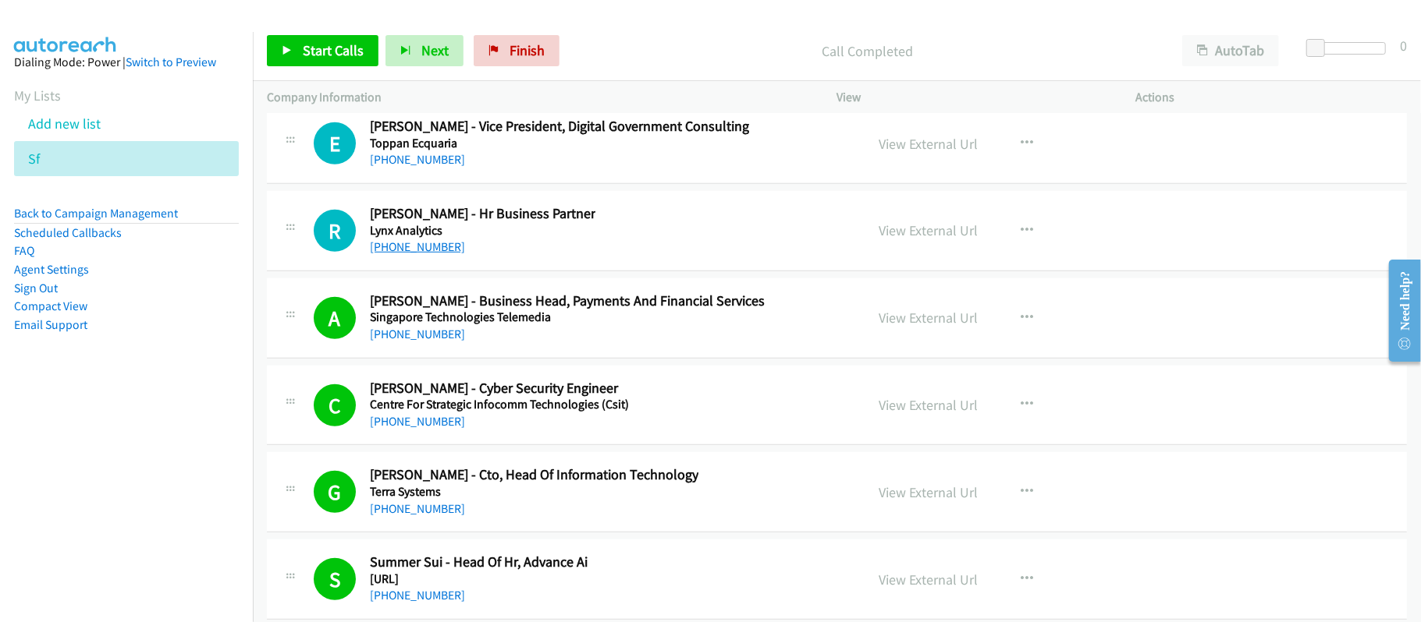
click at [393, 254] on link "[PHONE_NUMBER]" at bounding box center [417, 246] width 95 height 15
click at [632, 169] on div "[PHONE_NUMBER]" at bounding box center [559, 160] width 379 height 19
click at [419, 167] on link "[PHONE_NUMBER]" at bounding box center [417, 159] width 95 height 15
drag, startPoint x: 587, startPoint y: 369, endPoint x: 928, endPoint y: 357, distance: 341.9
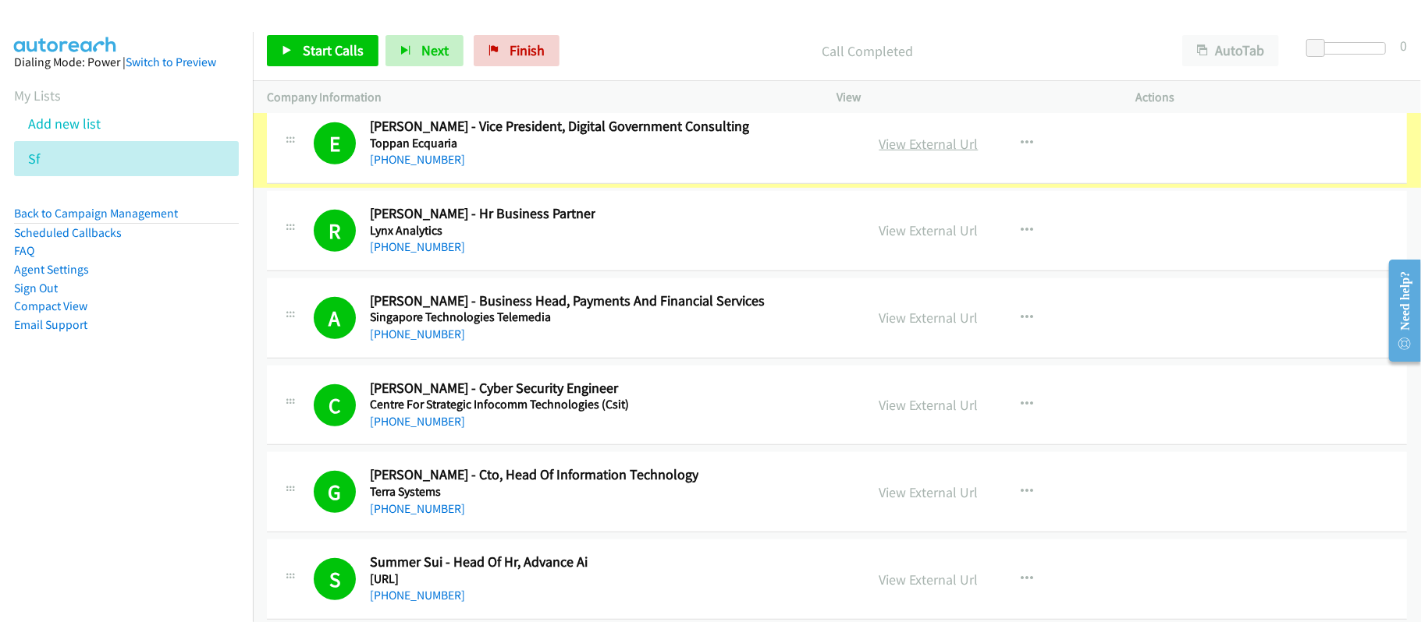
click at [935, 153] on link "View External Url" at bounding box center [928, 144] width 99 height 18
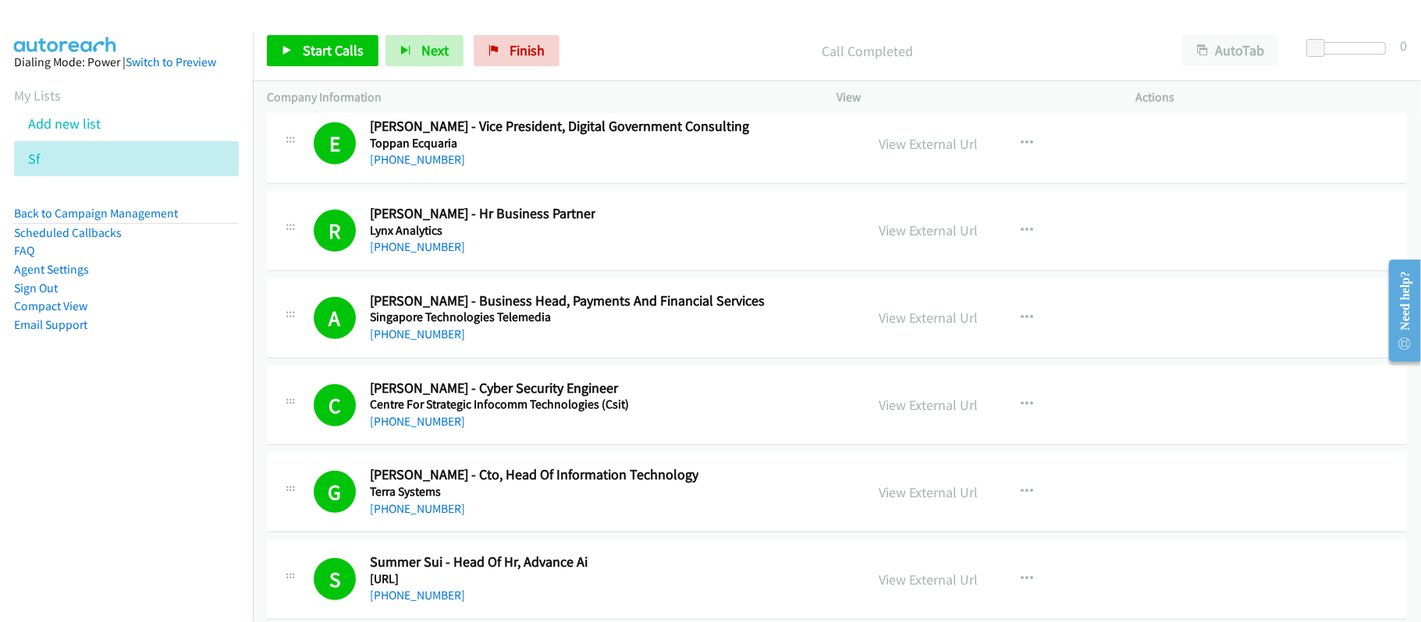
click at [580, 42] on p "Call Completed" at bounding box center [866, 51] width 573 height 21
click at [607, 44] on p "Call Completed" at bounding box center [866, 51] width 573 height 21
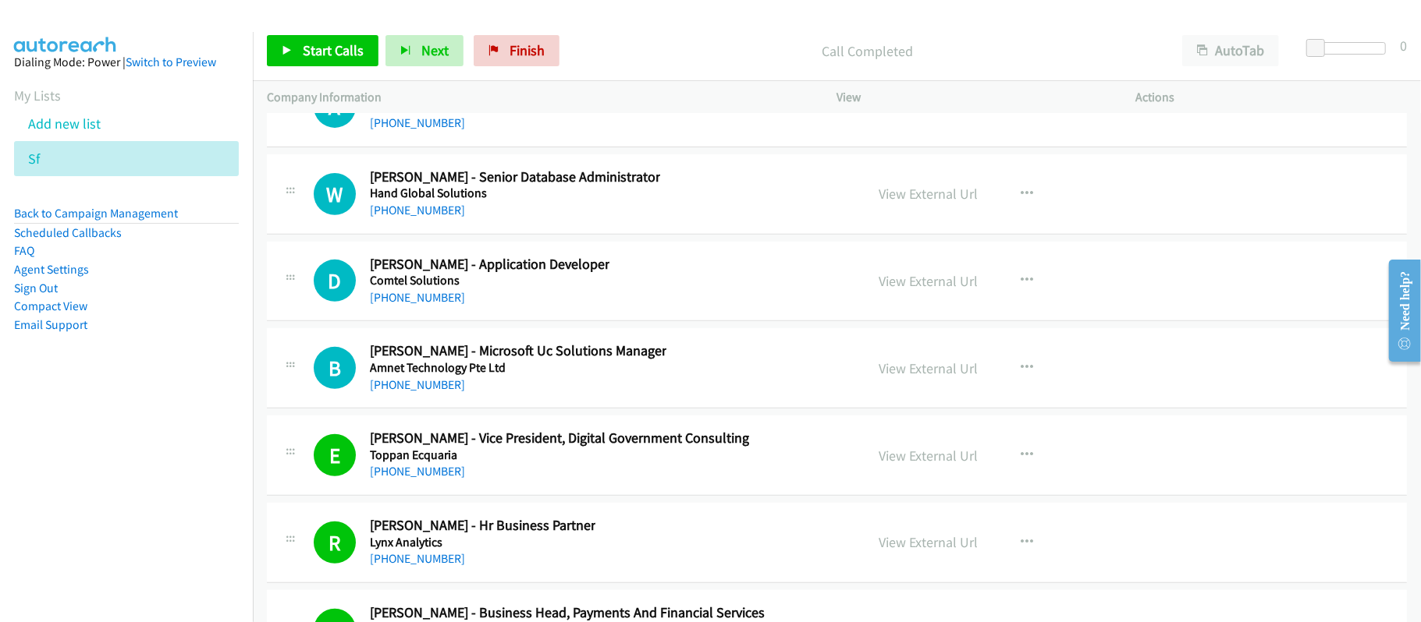
scroll to position [73034, 0]
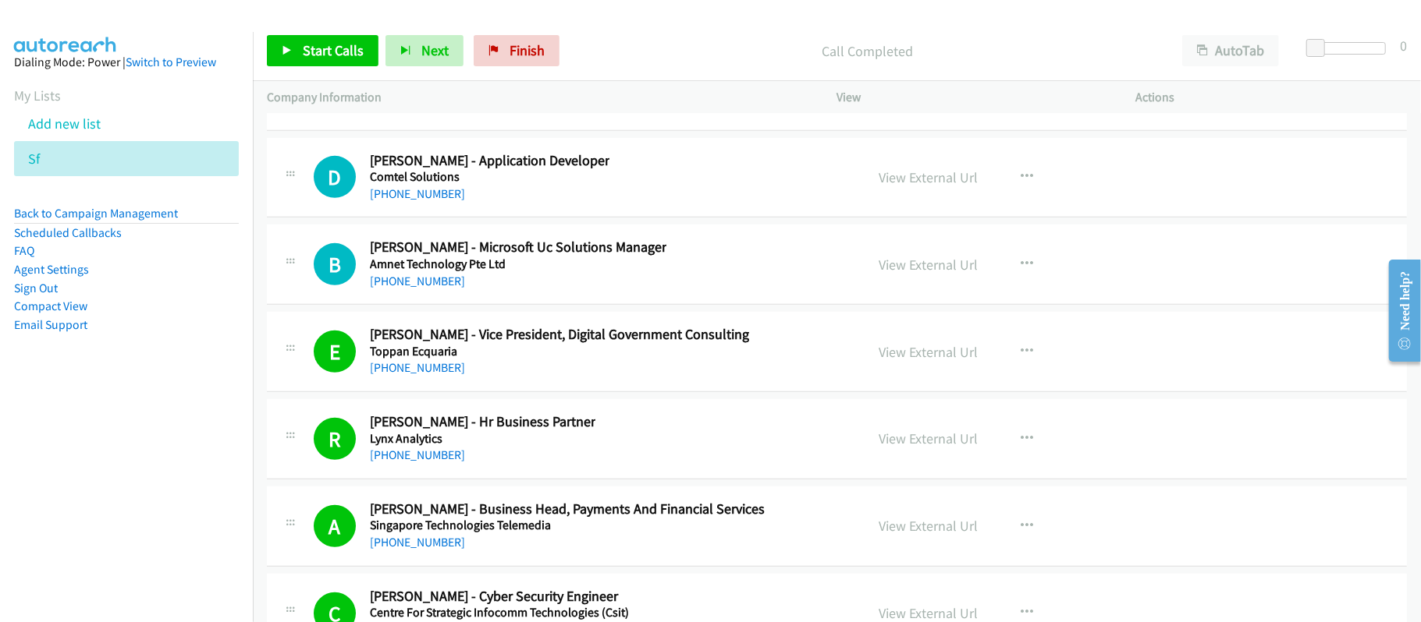
drag, startPoint x: 431, startPoint y: 502, endPoint x: 728, endPoint y: 534, distance: 298.8
click at [431, 289] on link "[PHONE_NUMBER]" at bounding box center [417, 281] width 95 height 15
click at [575, 185] on h5 "Comtel Solutions" at bounding box center [489, 177] width 239 height 16
drag, startPoint x: 415, startPoint y: 409, endPoint x: 780, endPoint y: 479, distance: 371.8
click at [418, 201] on link "[PHONE_NUMBER]" at bounding box center [417, 193] width 95 height 15
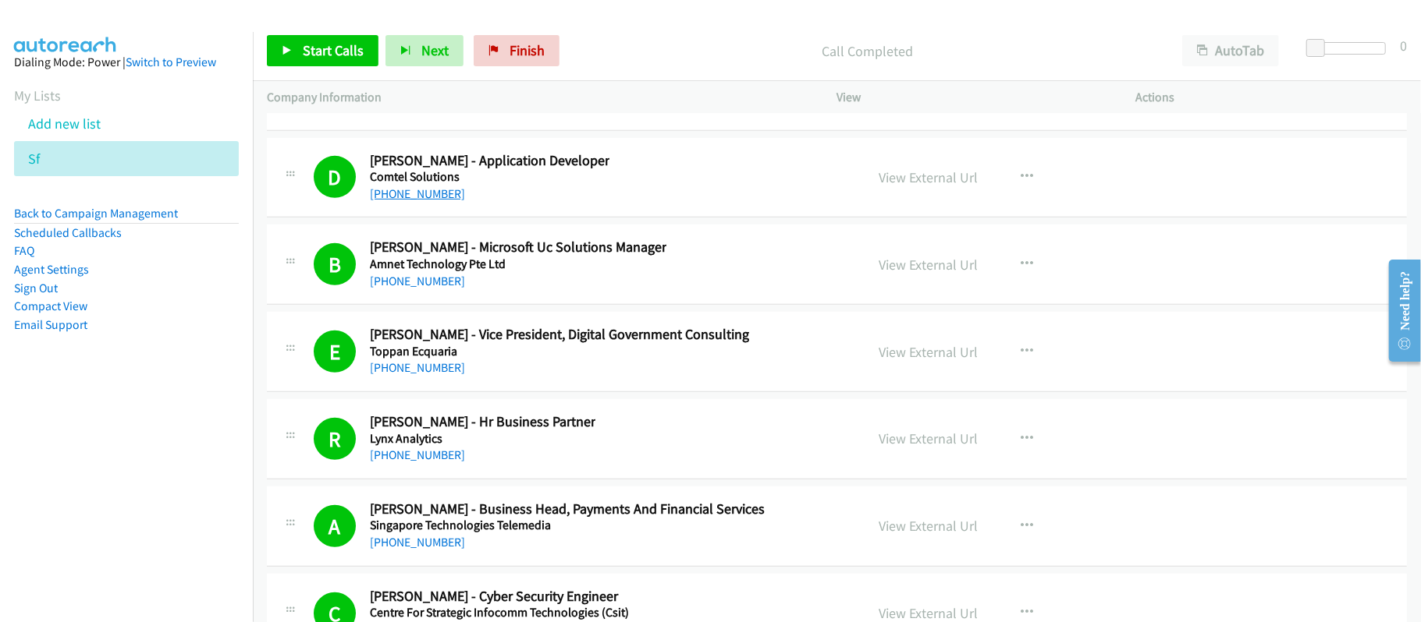
click at [434, 201] on link "[PHONE_NUMBER]" at bounding box center [417, 193] width 95 height 15
click at [936, 186] on link "View External Url" at bounding box center [928, 177] width 99 height 18
click at [423, 114] on link "[PHONE_NUMBER]" at bounding box center [417, 106] width 95 height 15
drag, startPoint x: 574, startPoint y: 320, endPoint x: 694, endPoint y: 334, distance: 120.9
click at [574, 116] on div "[PHONE_NUMBER]" at bounding box center [515, 107] width 290 height 19
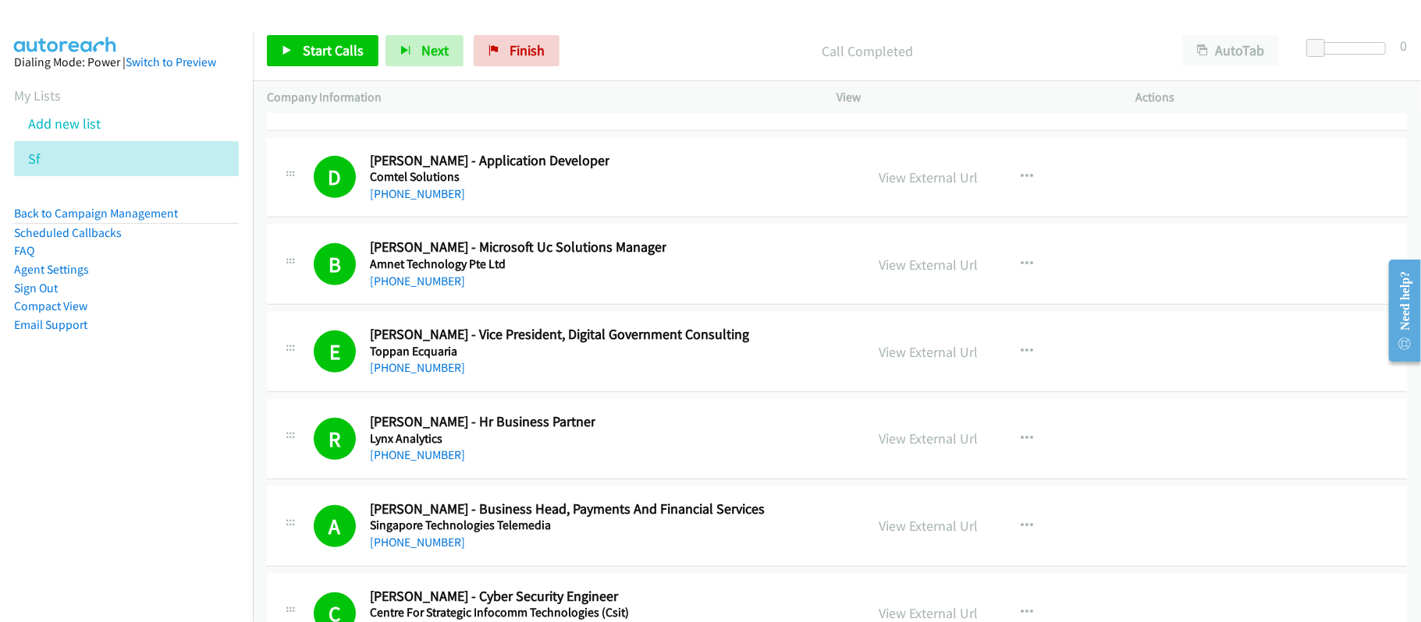
click at [918, 99] on link "View External Url" at bounding box center [928, 90] width 99 height 18
click at [429, 10] on h5 "Singapore Technologies Telemedia" at bounding box center [558, 3] width 376 height 16
click at [428, 27] on link "[PHONE_NUMBER]" at bounding box center [417, 19] width 95 height 15
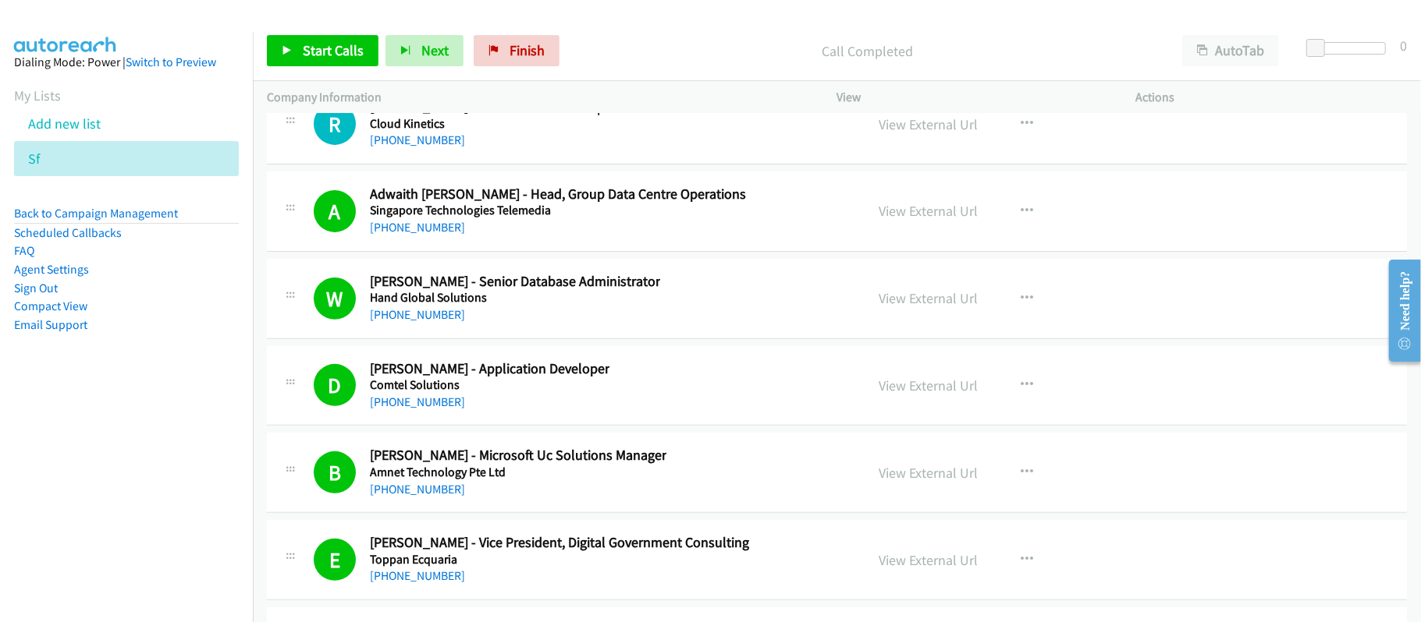
click at [549, 165] on div "R Callback Scheduled [PERSON_NAME] - Lead Ps Consultant | Senior Cloud Architec…" at bounding box center [837, 124] width 1140 height 80
drag, startPoint x: 391, startPoint y: 349, endPoint x: 493, endPoint y: 368, distance: 103.9
click at [391, 147] on link "[PHONE_NUMBER]" at bounding box center [417, 140] width 95 height 15
click at [415, 61] on link "[PHONE_NUMBER]" at bounding box center [417, 53] width 95 height 15
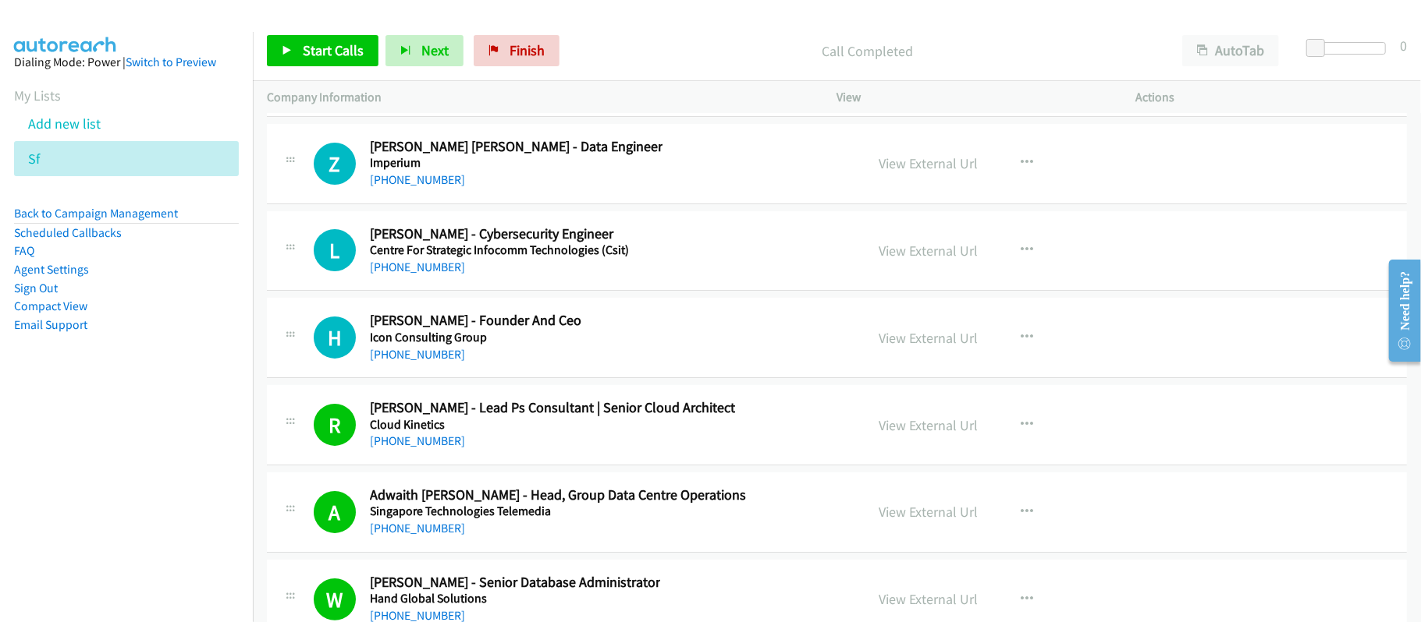
scroll to position [72514, 0]
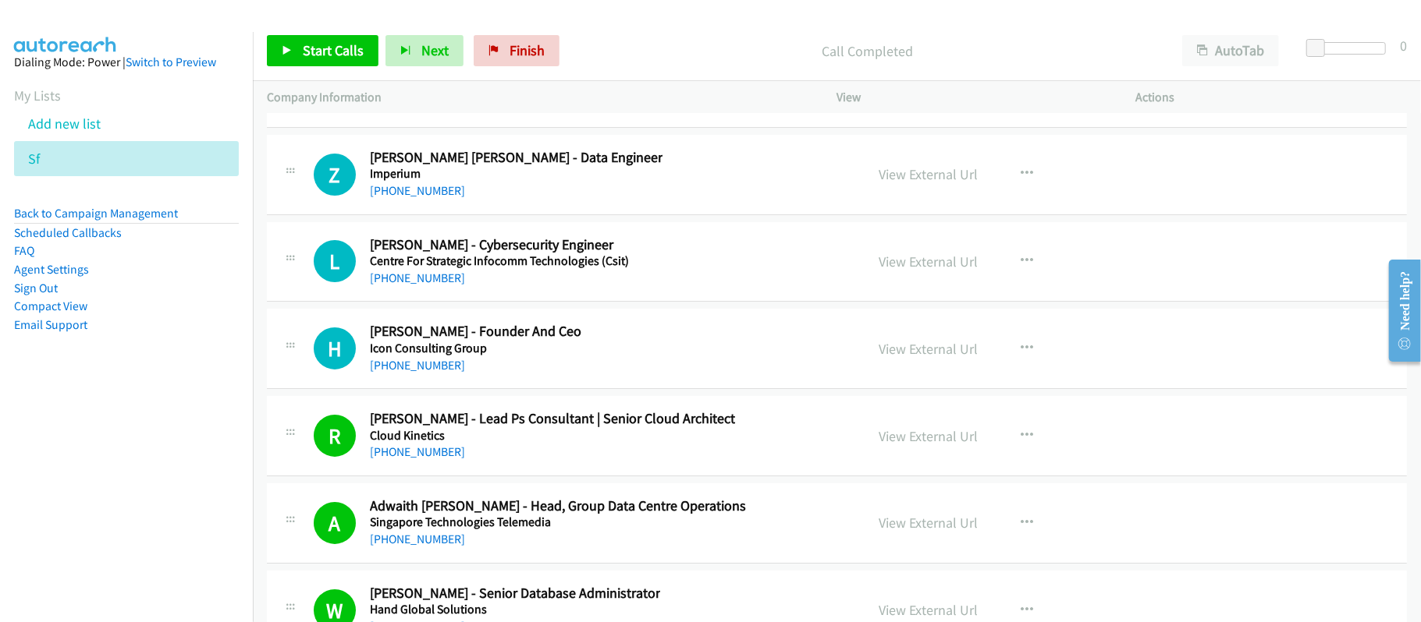
click at [419, 198] on link "[PHONE_NUMBER]" at bounding box center [417, 190] width 95 height 15
click at [618, 113] on div "[PHONE_NUMBER]" at bounding box center [513, 103] width 287 height 19
click at [400, 111] on link "[PHONE_NUMBER]" at bounding box center [417, 103] width 95 height 15
click at [416, 23] on link "[PHONE_NUMBER]" at bounding box center [417, 16] width 95 height 15
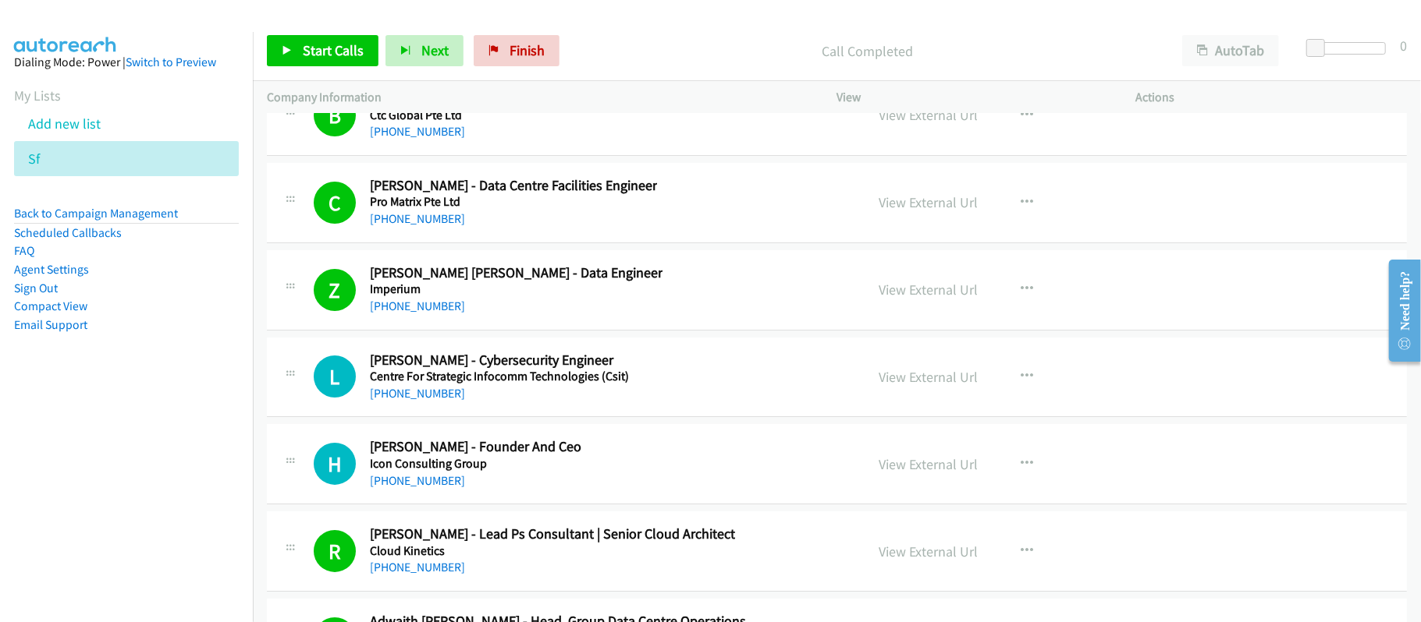
scroll to position [72202, 0]
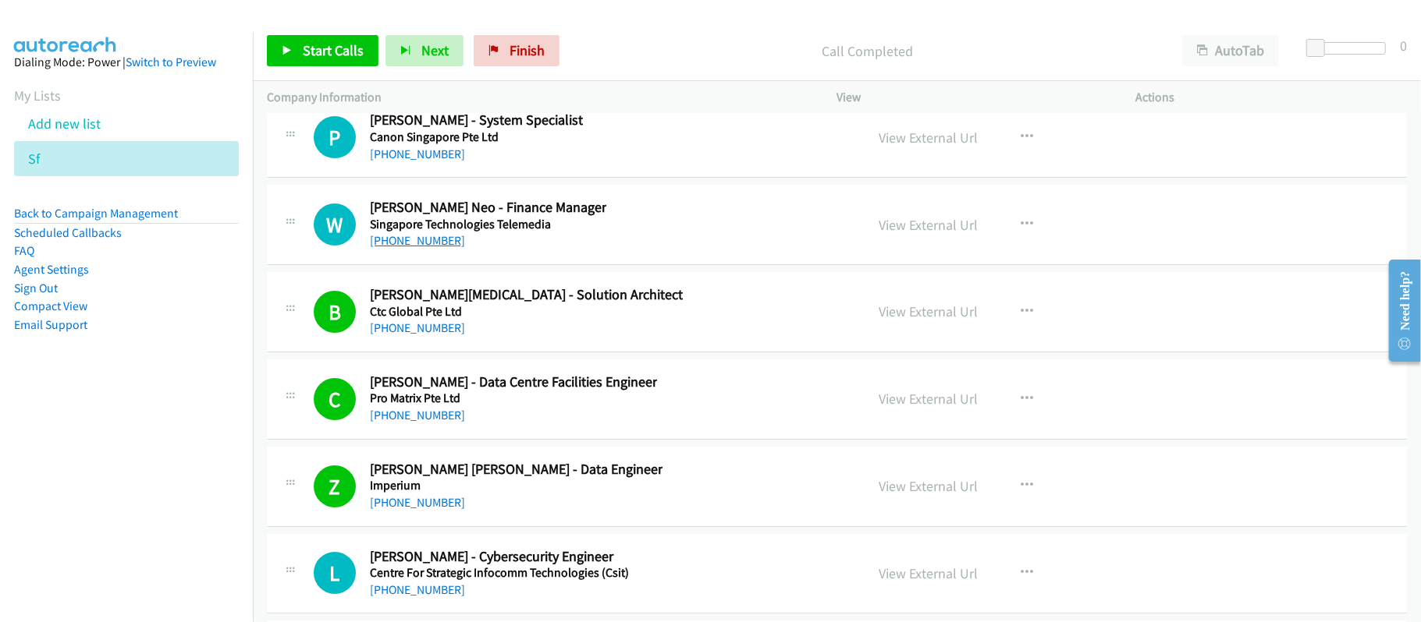
click at [415, 248] on link "[PHONE_NUMBER]" at bounding box center [417, 240] width 95 height 15
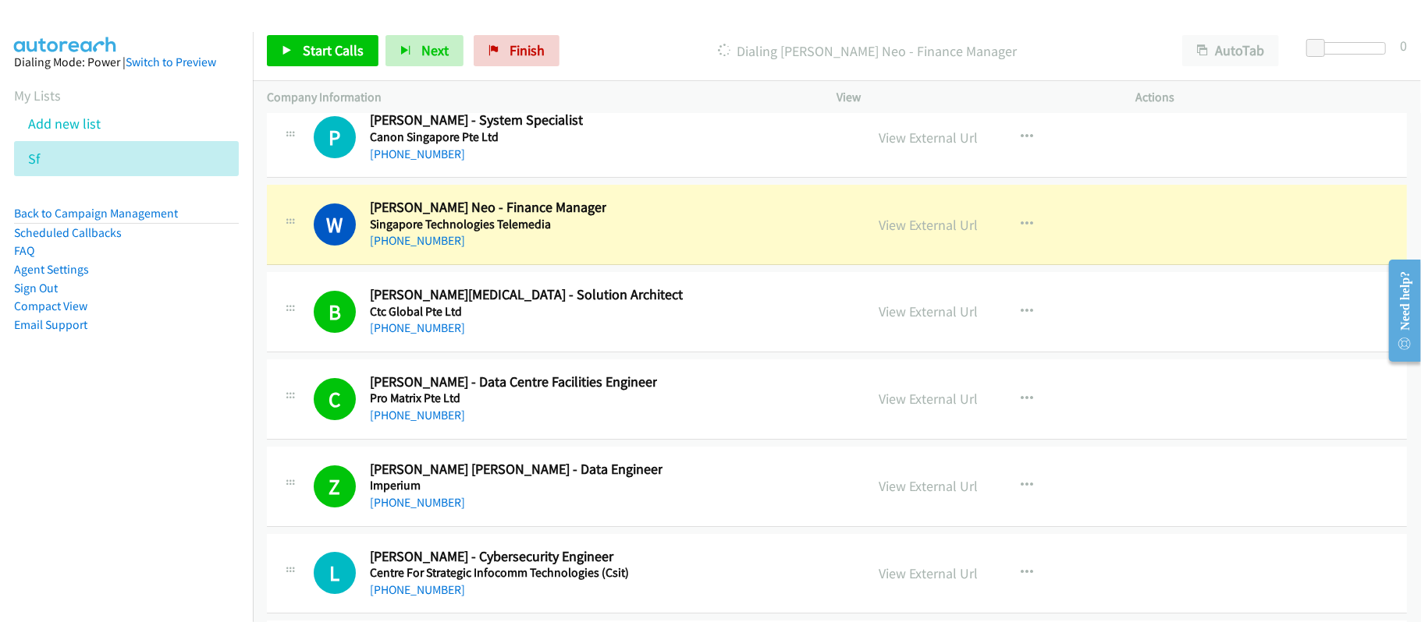
click at [607, 250] on div "W Callback Scheduled [PERSON_NAME] Neo - Finance Manager Singapore Technologies…" at bounding box center [582, 224] width 537 height 51
click at [931, 234] on link "View External Url" at bounding box center [928, 225] width 99 height 18
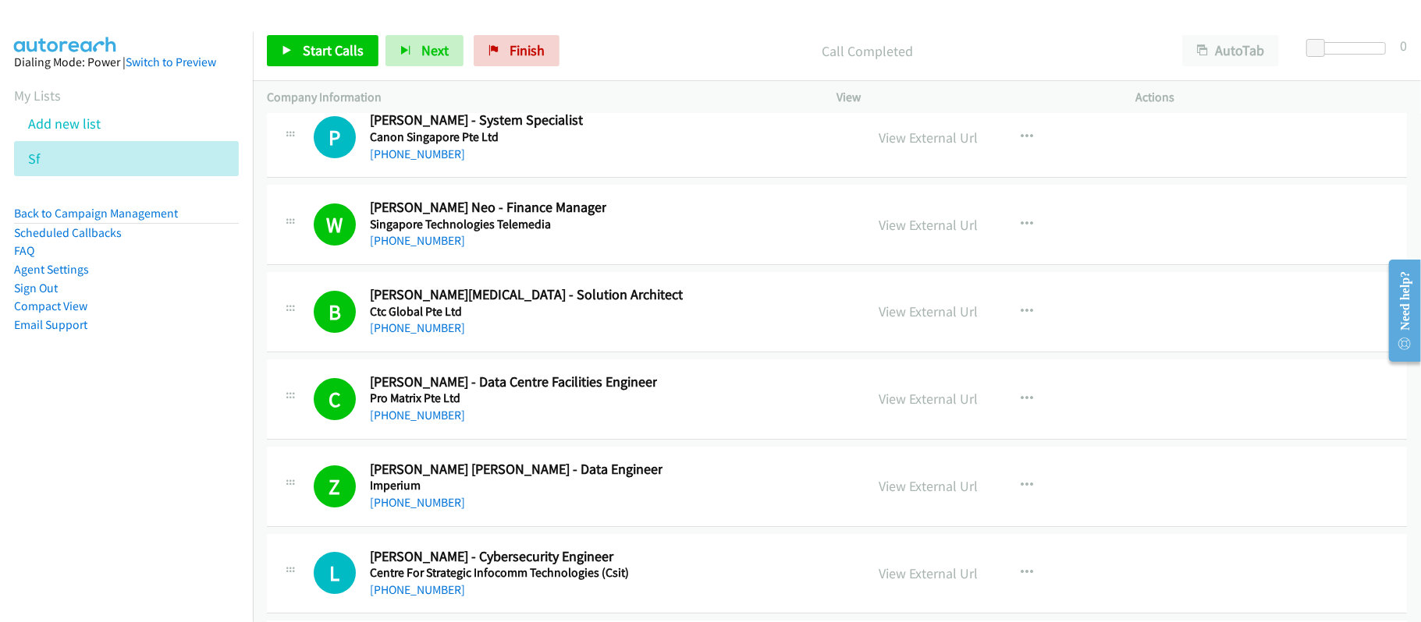
drag, startPoint x: 416, startPoint y: 374, endPoint x: 784, endPoint y: 406, distance: 369.5
click at [410, 161] on link "[PHONE_NUMBER]" at bounding box center [417, 154] width 95 height 15
drag, startPoint x: 420, startPoint y: 279, endPoint x: 493, endPoint y: 273, distance: 73.6
click at [420, 74] on link "[PHONE_NUMBER]" at bounding box center [417, 66] width 95 height 15
click at [910, 59] on link "View External Url" at bounding box center [928, 50] width 99 height 18
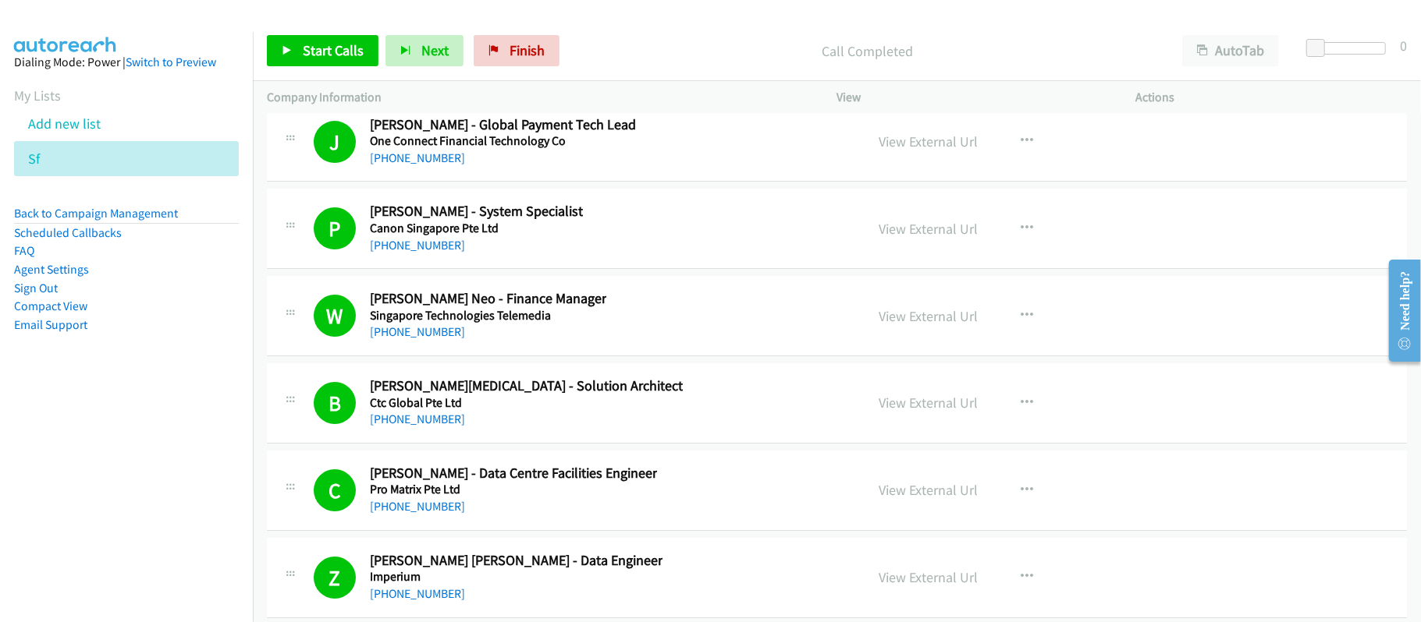
scroll to position [71994, 0]
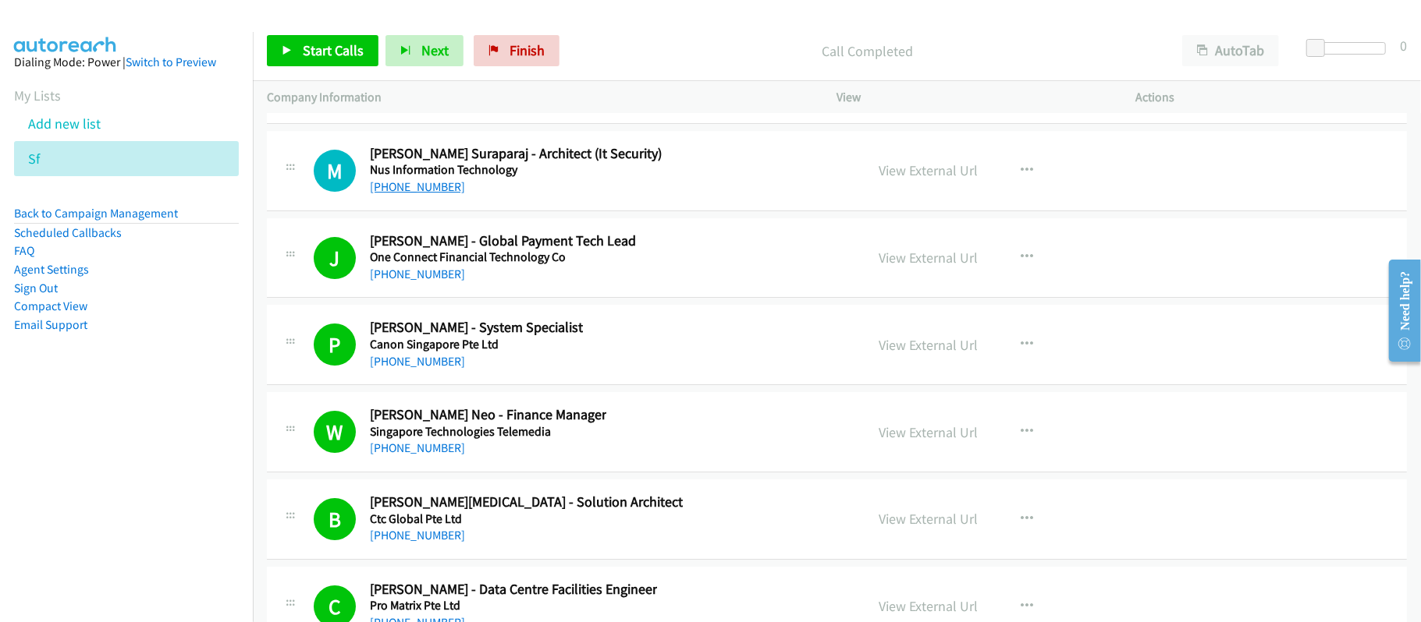
click at [423, 194] on link "[PHONE_NUMBER]" at bounding box center [417, 186] width 95 height 15
click at [608, 109] on div "W Callback Scheduled [PERSON_NAME] - Managing Director I Speed Solutions Pte Lt…" at bounding box center [582, 83] width 537 height 51
drag, startPoint x: 384, startPoint y: 312, endPoint x: 577, endPoint y: 335, distance: 194.8
click at [384, 107] on link "[PHONE_NUMBER]" at bounding box center [417, 99] width 95 height 15
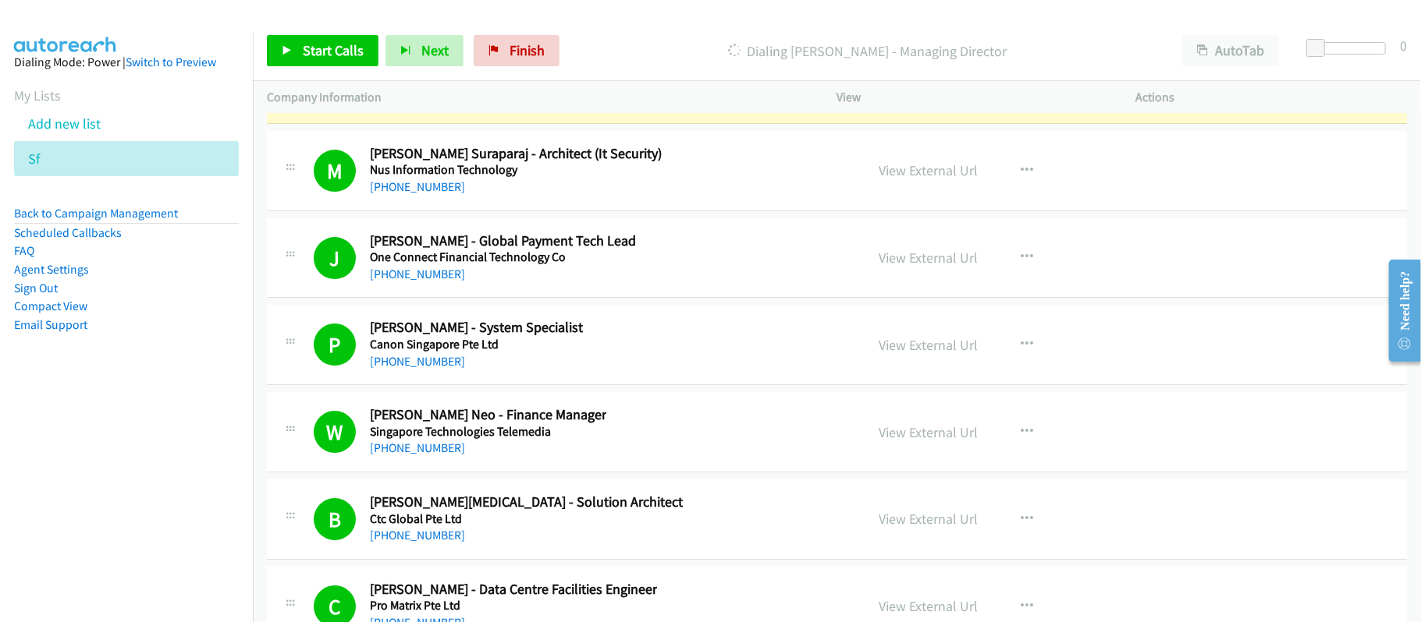
click at [922, 92] on link "View External Url" at bounding box center [928, 83] width 99 height 18
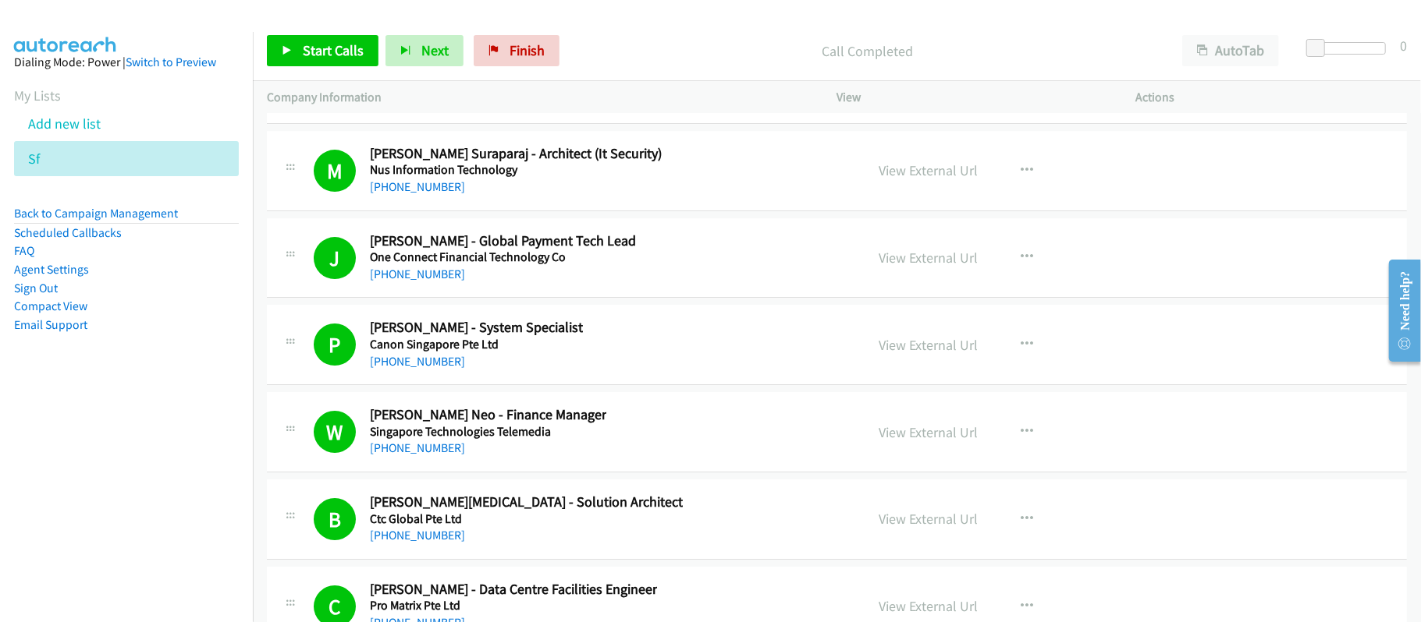
drag, startPoint x: 431, startPoint y: 223, endPoint x: 445, endPoint y: 223, distance: 14.0
click at [431, 20] on link "[PHONE_NUMBER]" at bounding box center [417, 12] width 95 height 15
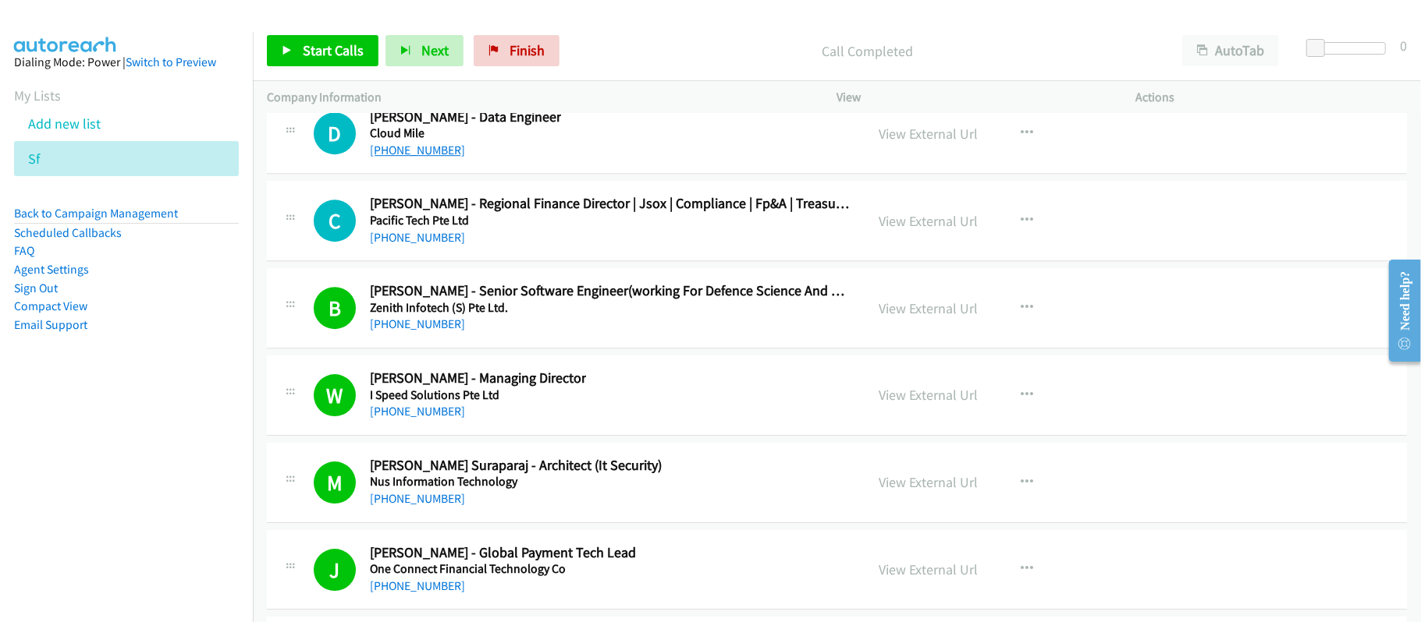
click at [417, 158] on link "[PHONE_NUMBER]" at bounding box center [417, 150] width 95 height 15
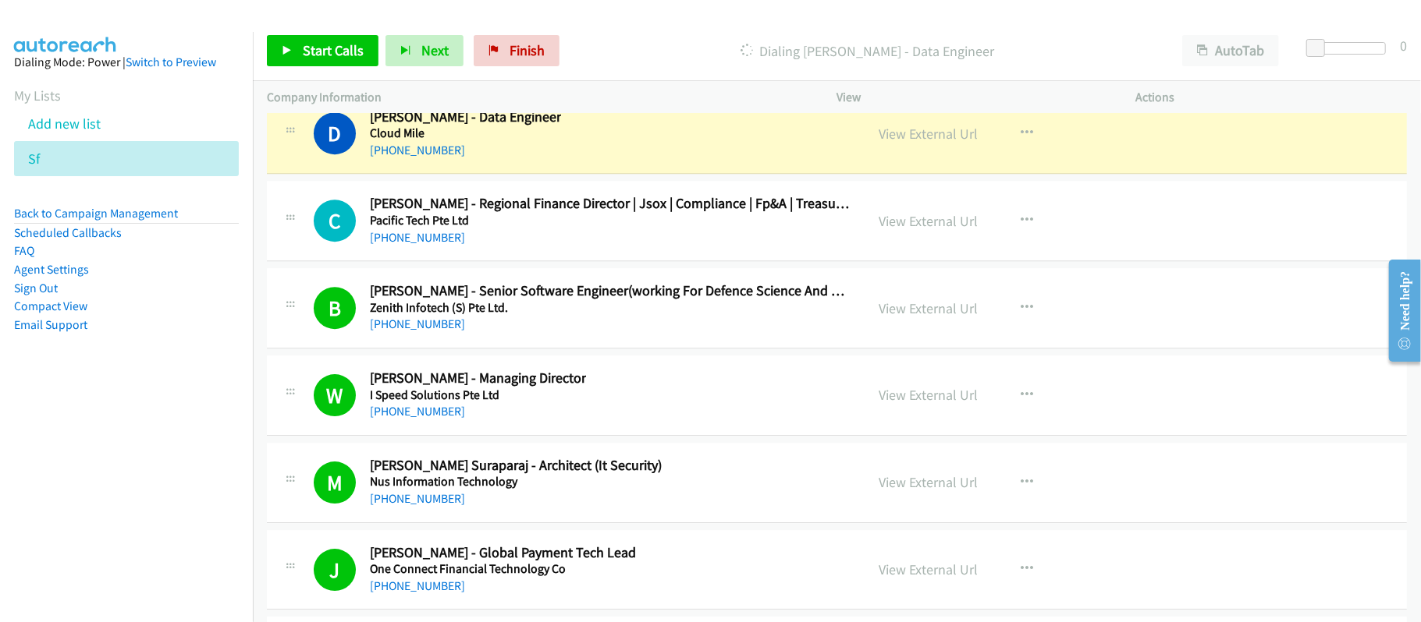
click at [622, 53] on p "Dialing [PERSON_NAME] - Data Engineer" at bounding box center [866, 51] width 573 height 21
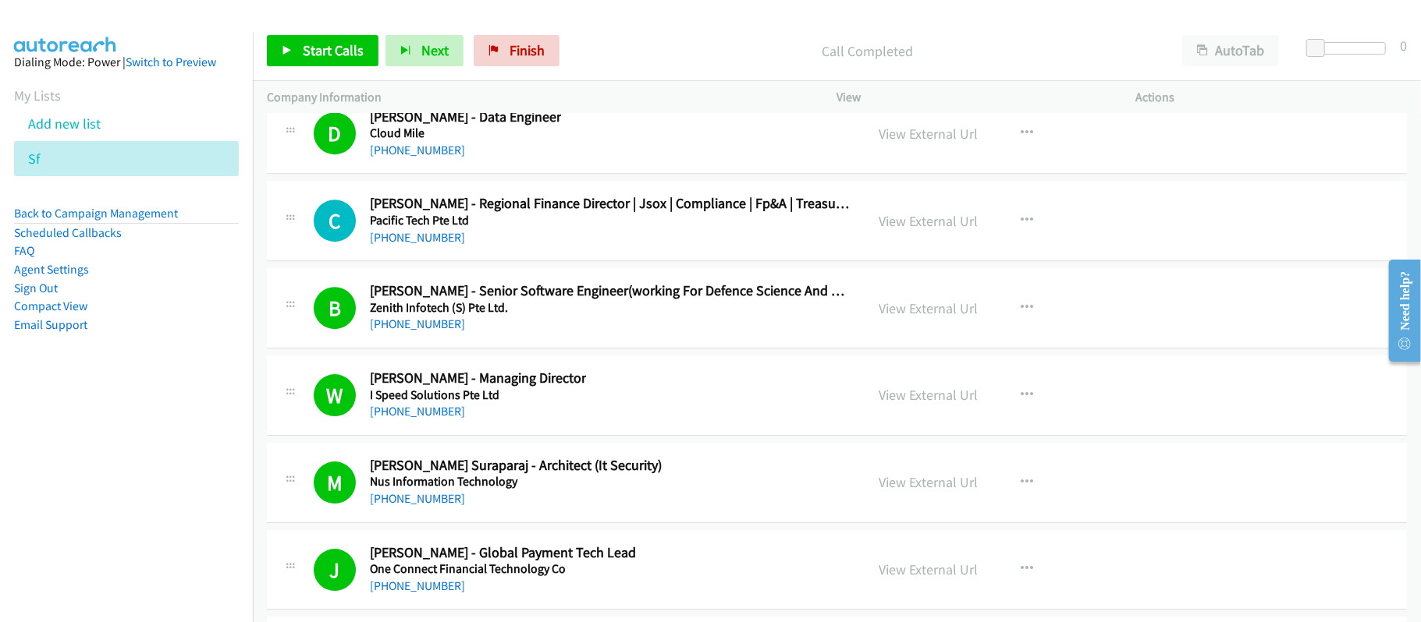
drag, startPoint x: 204, startPoint y: 189, endPoint x: 472, endPoint y: 325, distance: 300.4
click at [204, 189] on aside "Dialing Mode: Power | Switch to Preview My Lists Add new list Sf Back to Campai…" at bounding box center [126, 218] width 253 height 373
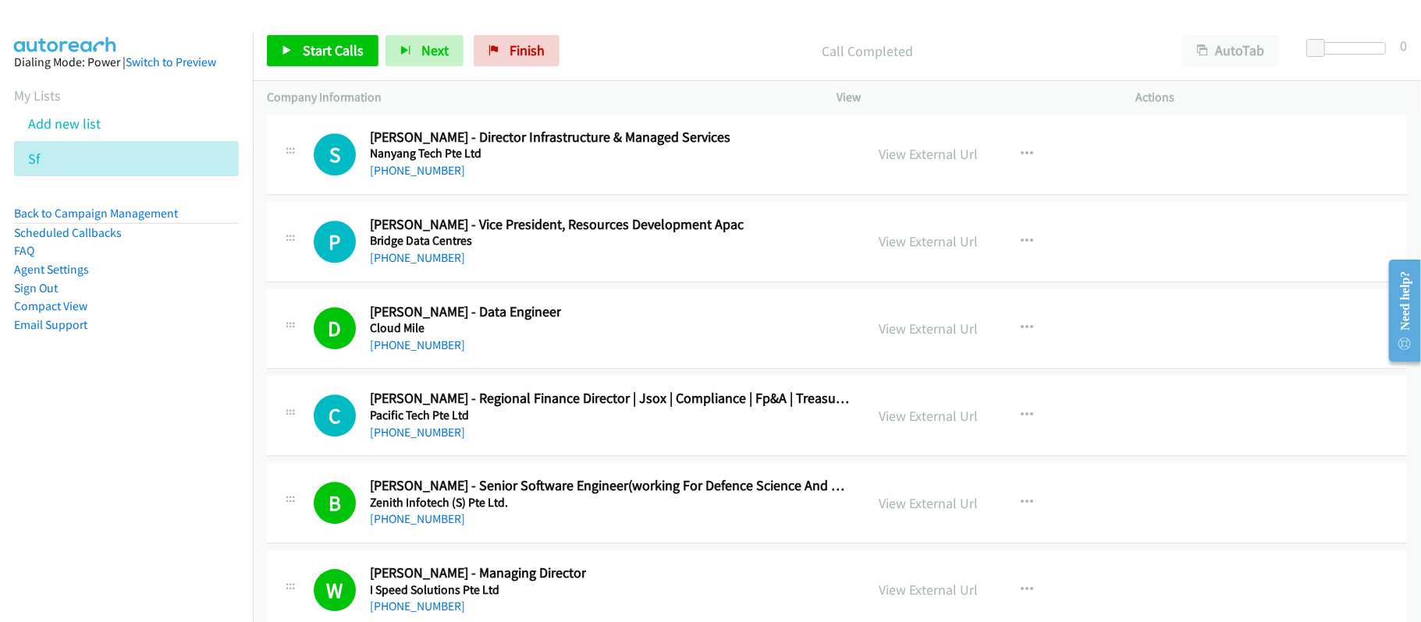
scroll to position [71474, 0]
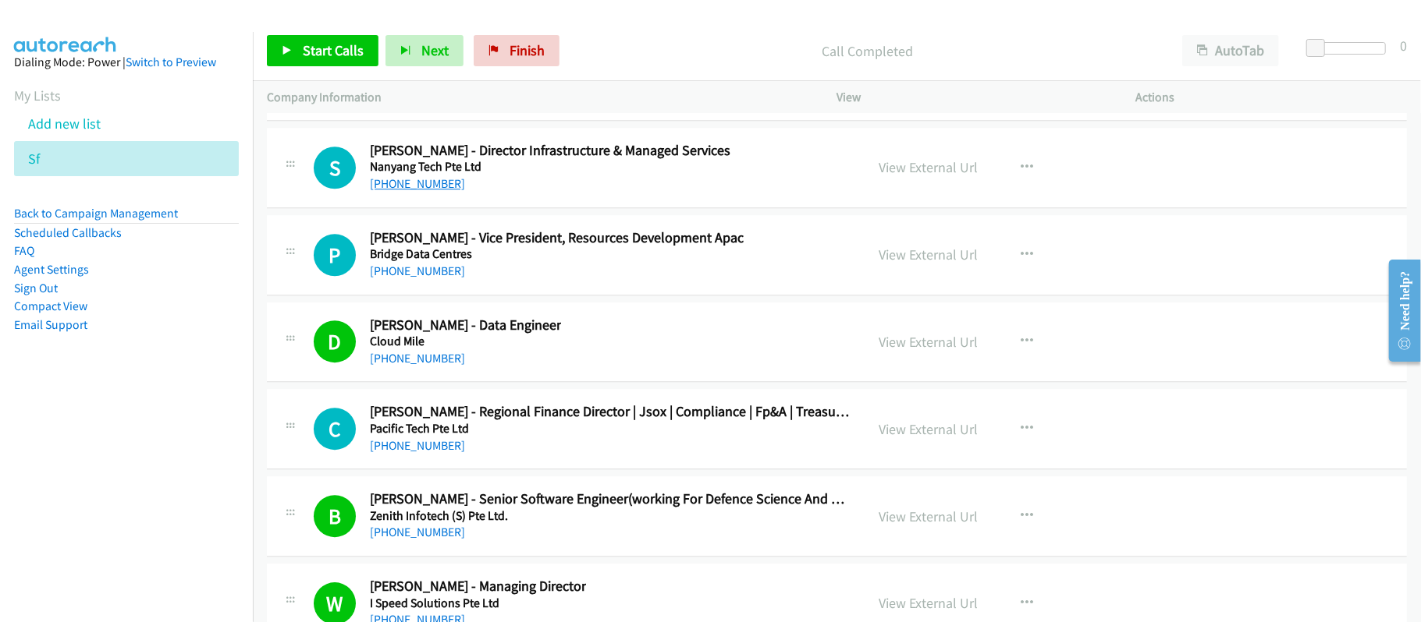
click at [429, 191] on link "[PHONE_NUMBER]" at bounding box center [417, 183] width 95 height 15
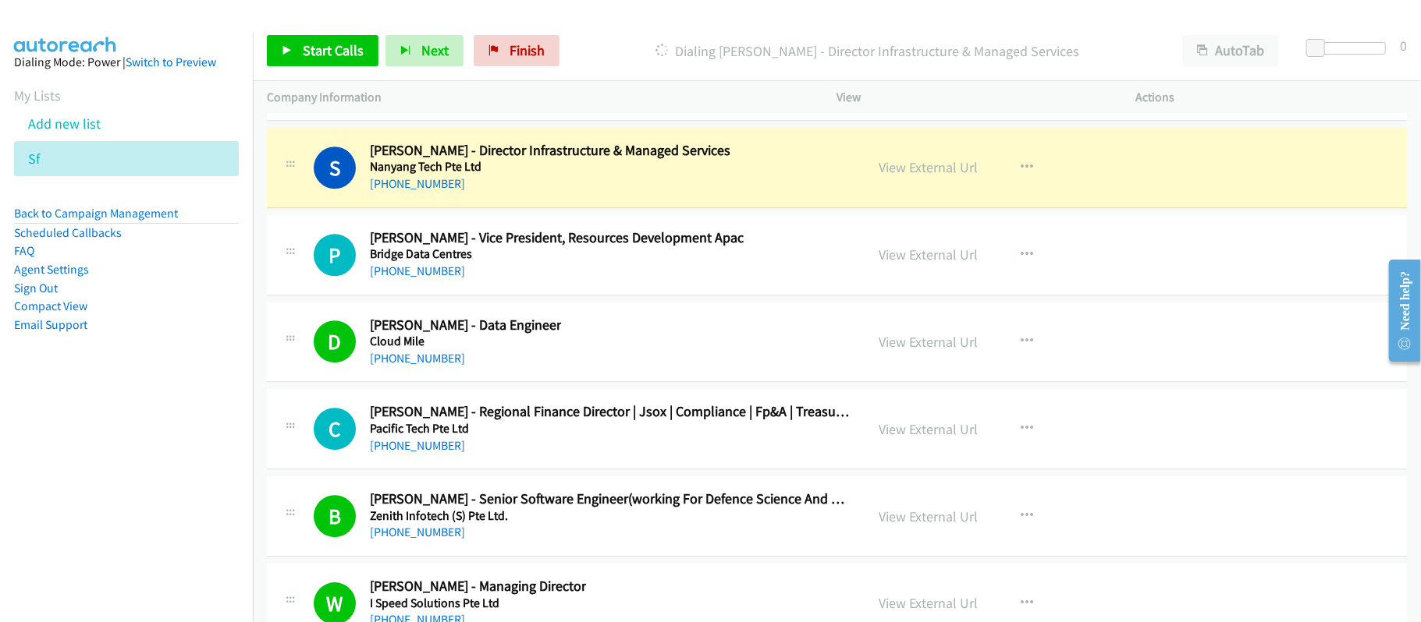
click at [628, 208] on div "S Callback Scheduled [PERSON_NAME] - Director Infrastructure & Managed Services…" at bounding box center [837, 168] width 1140 height 80
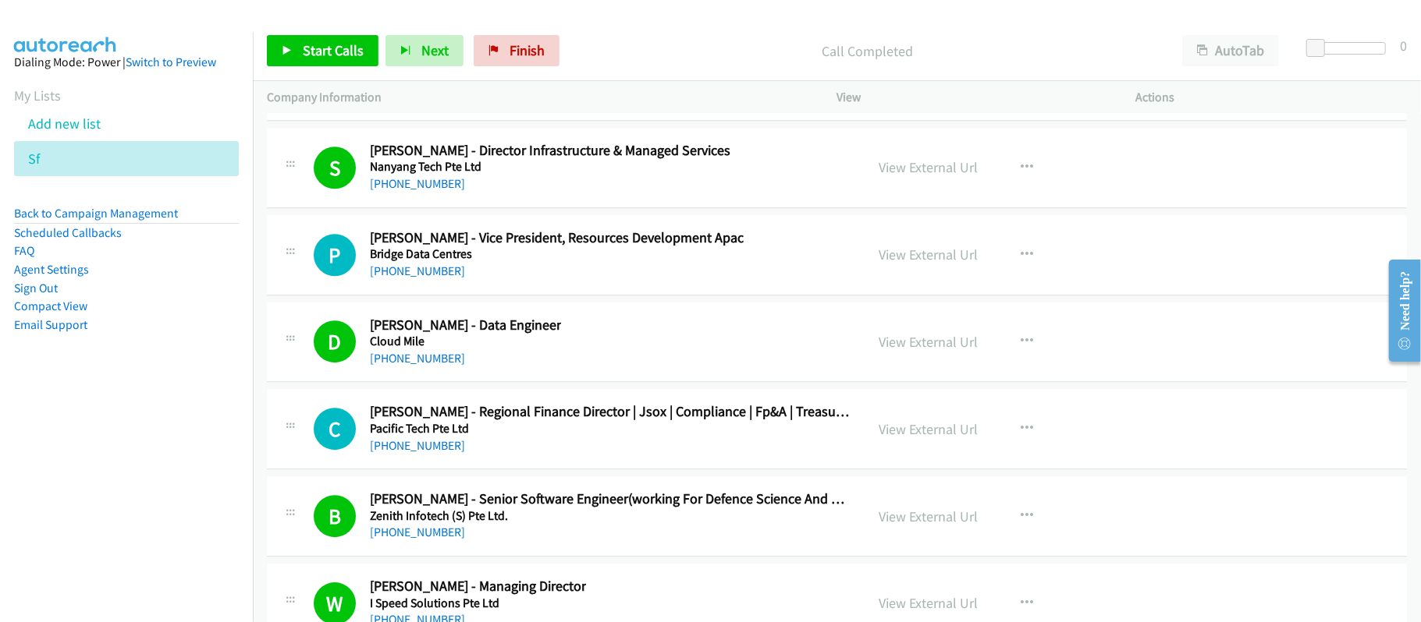
drag, startPoint x: 941, startPoint y: 378, endPoint x: 860, endPoint y: 549, distance: 189.1
click at [941, 176] on link "View External Url" at bounding box center [928, 167] width 99 height 18
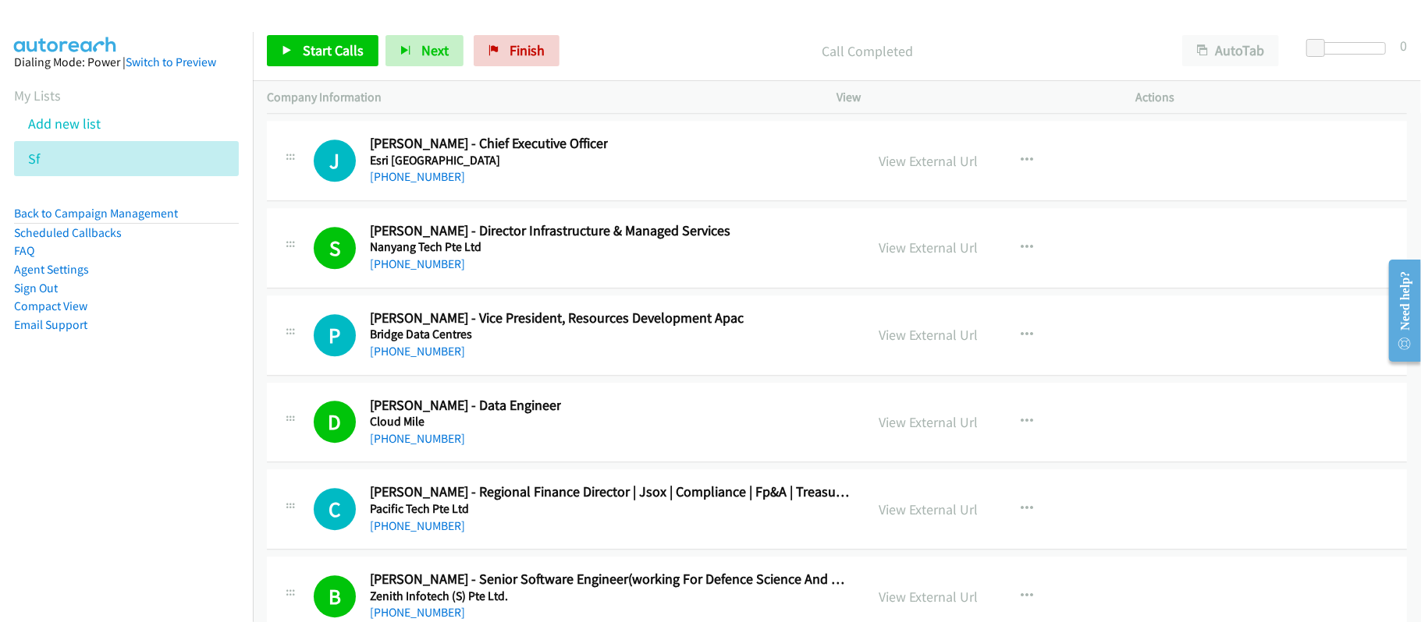
scroll to position [71370, 0]
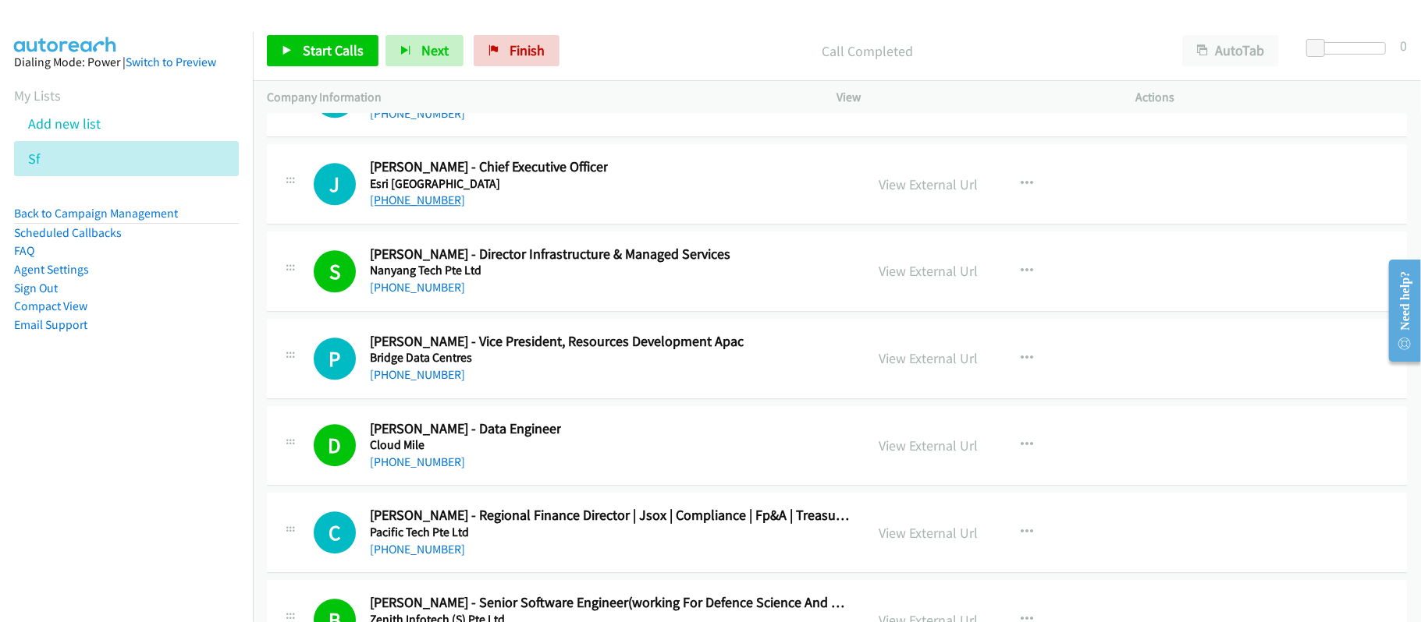
click at [421, 207] on link "[PHONE_NUMBER]" at bounding box center [417, 200] width 95 height 15
click at [417, 207] on link "[PHONE_NUMBER]" at bounding box center [417, 200] width 95 height 15
click at [425, 207] on link "[PHONE_NUMBER]" at bounding box center [417, 200] width 95 height 15
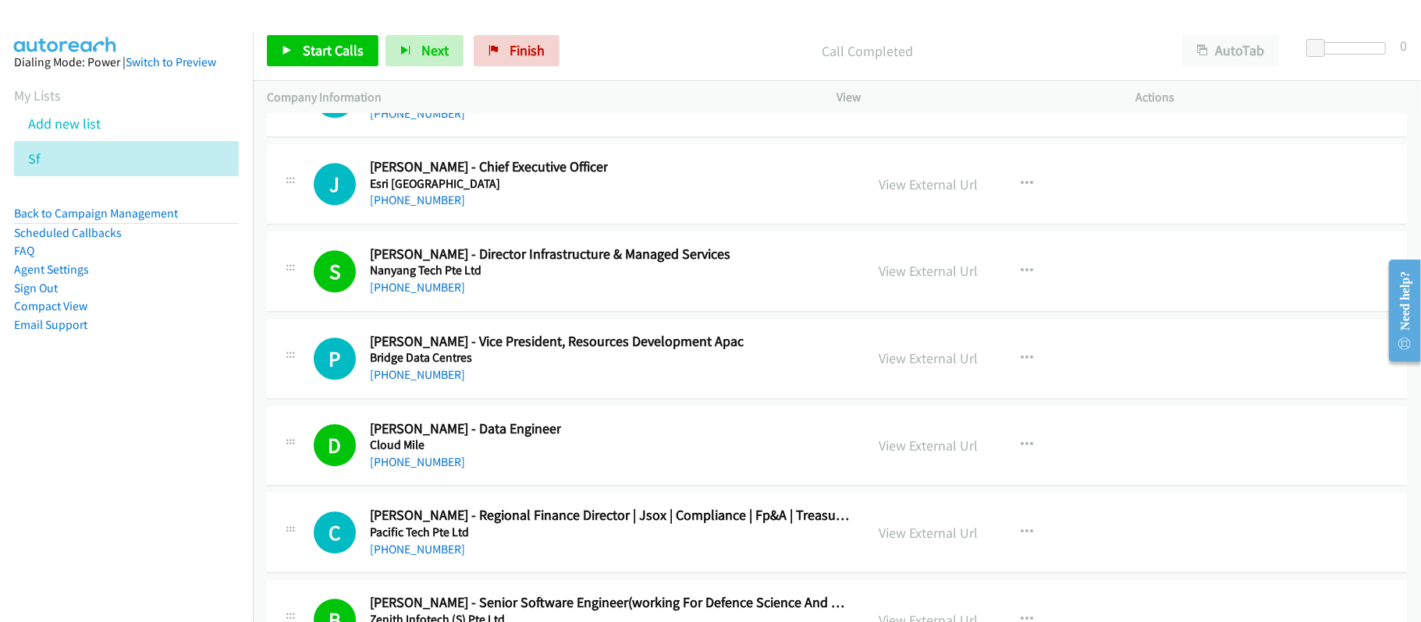
click at [419, 207] on link "[PHONE_NUMBER]" at bounding box center [417, 200] width 95 height 15
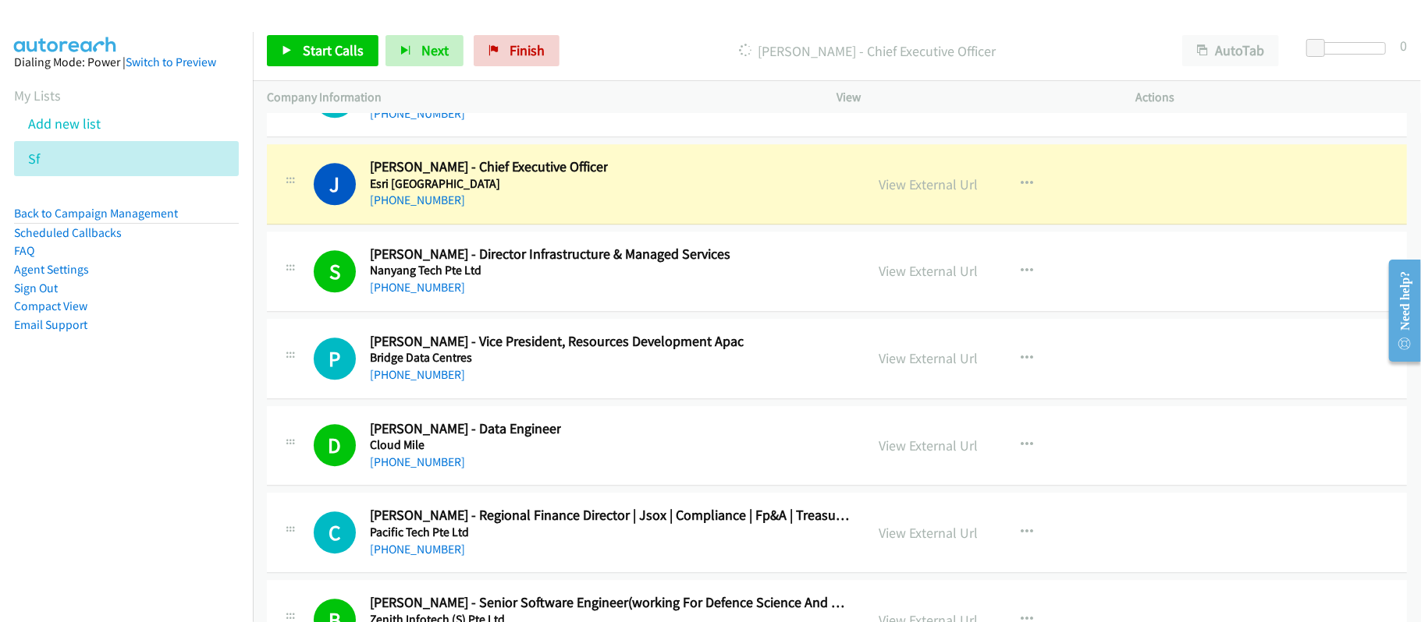
click at [613, 210] on div "J Callback Scheduled [PERSON_NAME] - Chief Executive Officer Esri [GEOGRAPHIC_D…" at bounding box center [582, 183] width 537 height 51
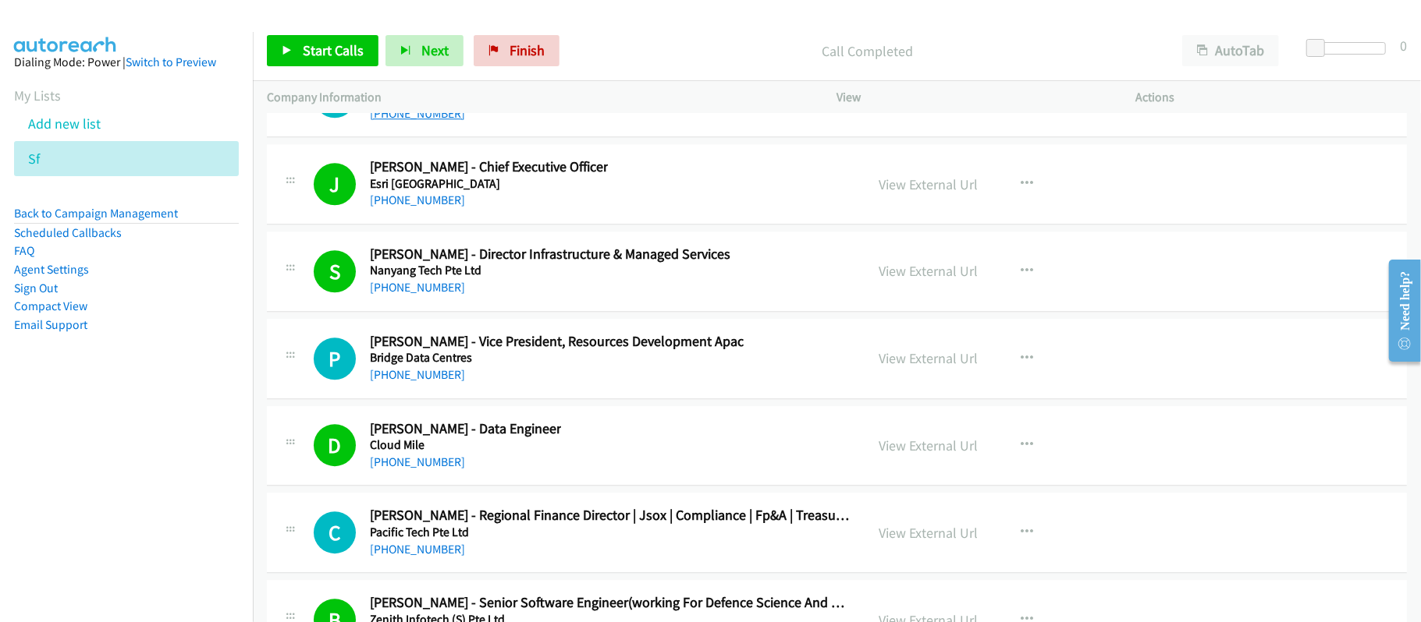
drag, startPoint x: 415, startPoint y: 325, endPoint x: 429, endPoint y: 325, distance: 14.0
click at [415, 121] on link "[PHONE_NUMBER]" at bounding box center [417, 113] width 95 height 15
click at [415, 34] on link "[PHONE_NUMBER]" at bounding box center [417, 26] width 95 height 15
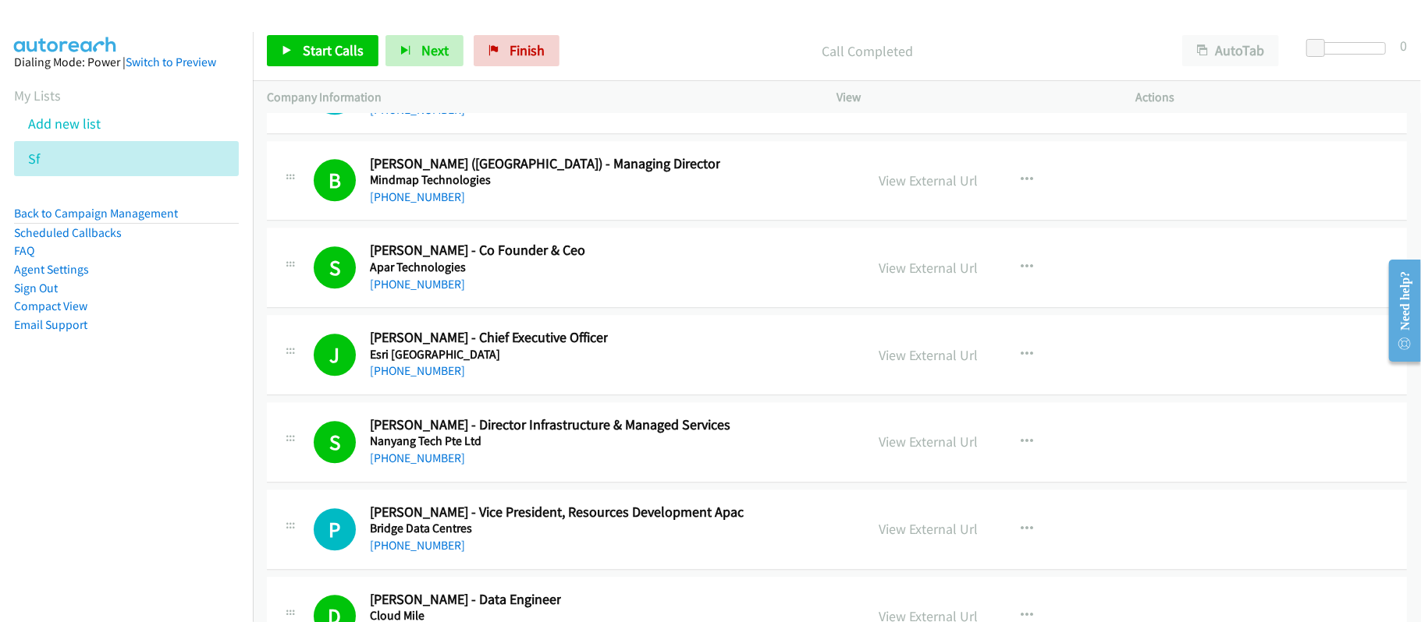
scroll to position [71162, 0]
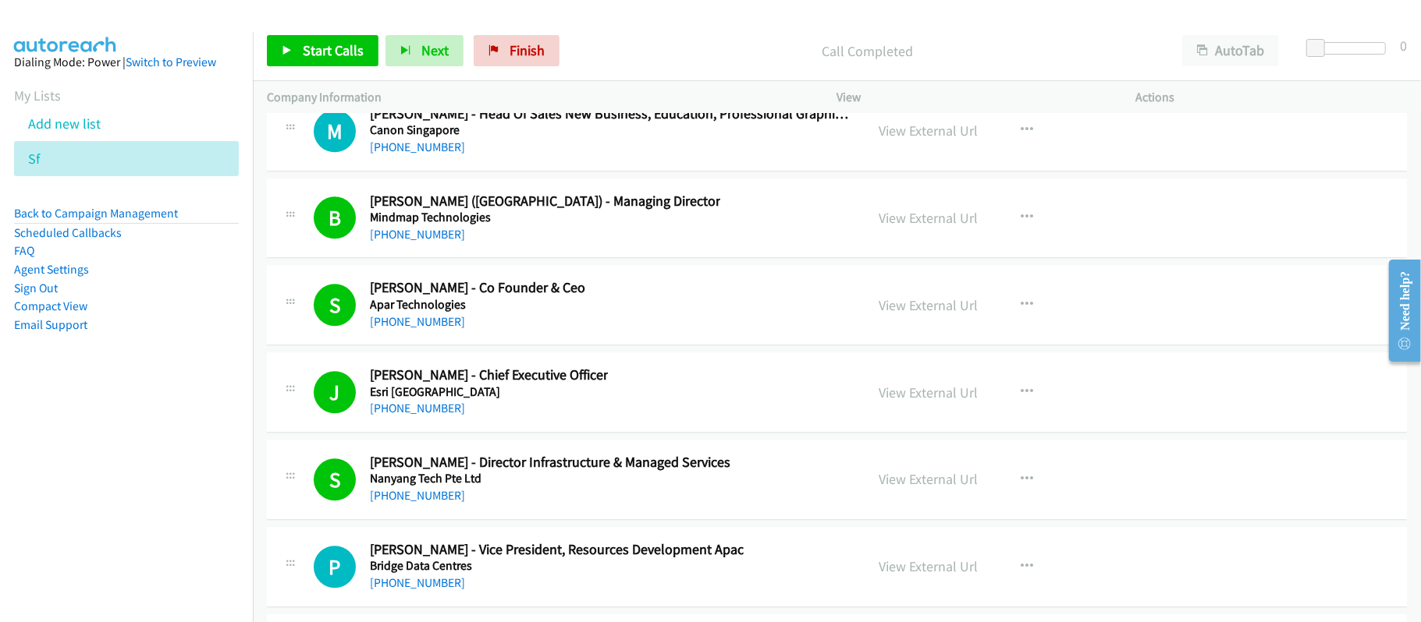
click at [587, 172] on div "M Callback Scheduled [PERSON_NAME] - Head Of Sales New Business, Education, Pro…" at bounding box center [837, 131] width 1140 height 80
click at [413, 67] on link "[PHONE_NUMBER]" at bounding box center [417, 59] width 95 height 15
click at [425, 69] on div "[PHONE_NUMBER]" at bounding box center [487, 60] width 235 height 19
click at [425, 67] on link "[PHONE_NUMBER]" at bounding box center [417, 59] width 95 height 15
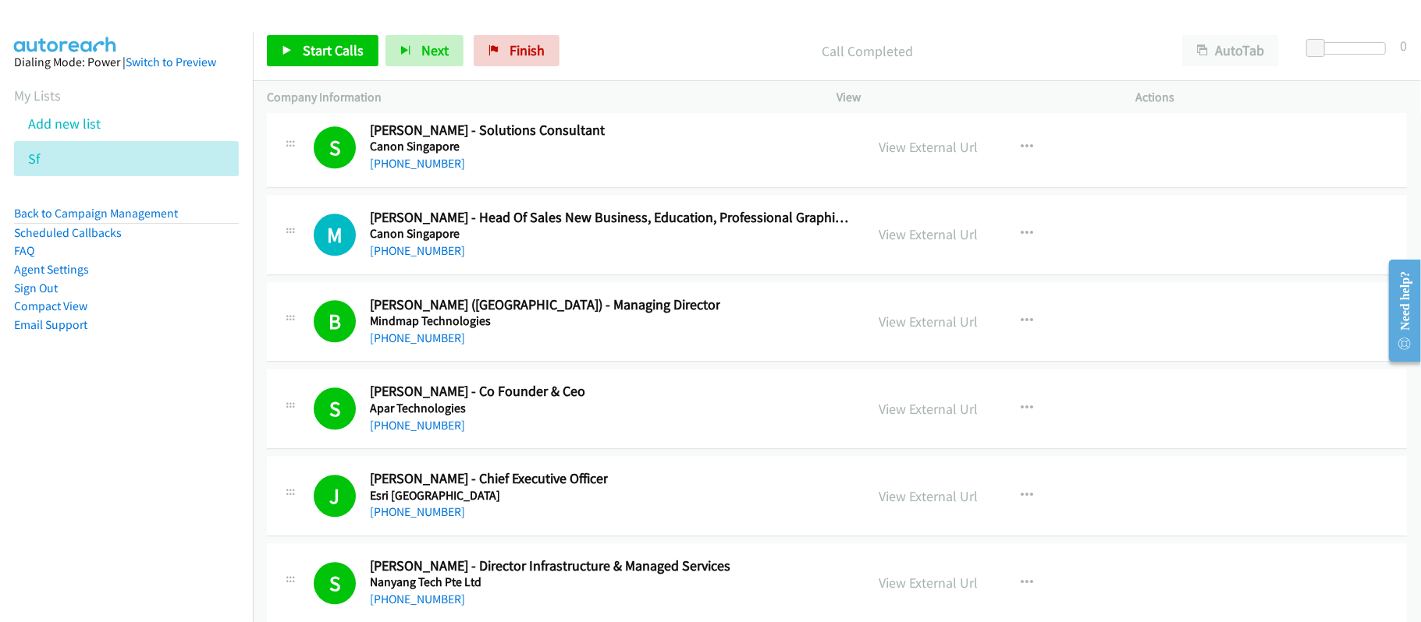
click at [413, 83] on link "[PHONE_NUMBER]" at bounding box center [417, 76] width 95 height 15
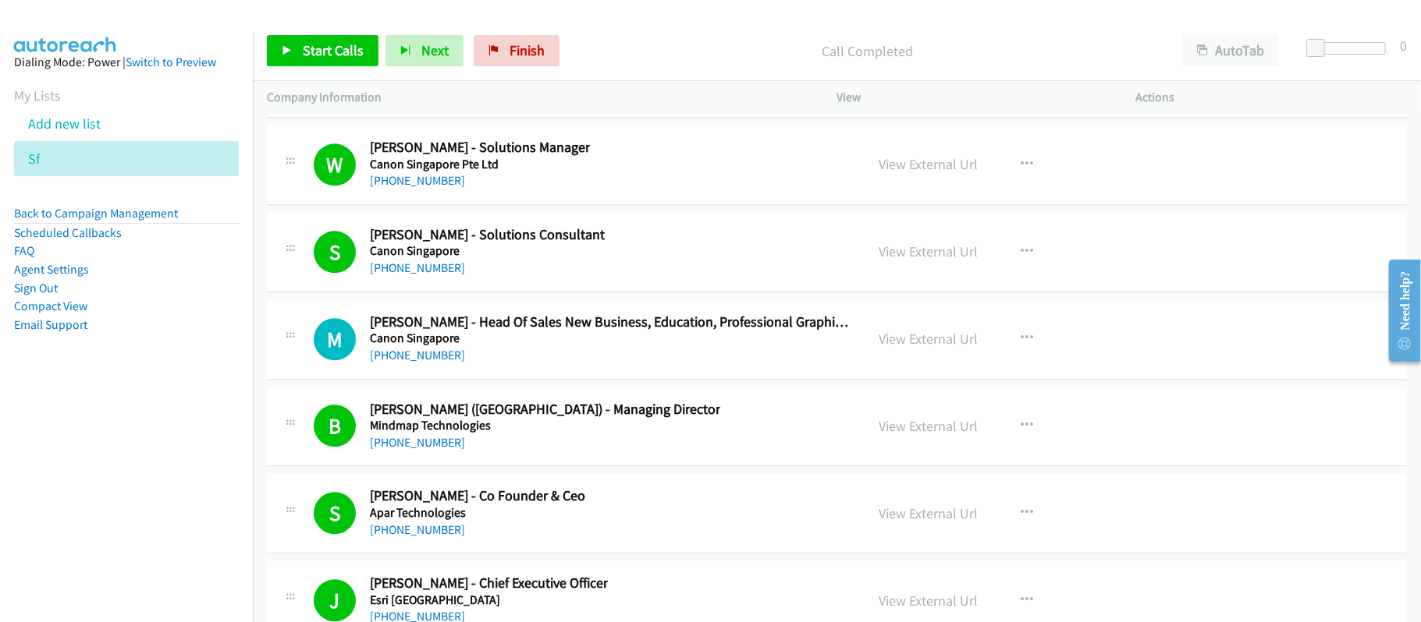
click at [538, 103] on div "[PHONE_NUMBER]" at bounding box center [610, 93] width 481 height 19
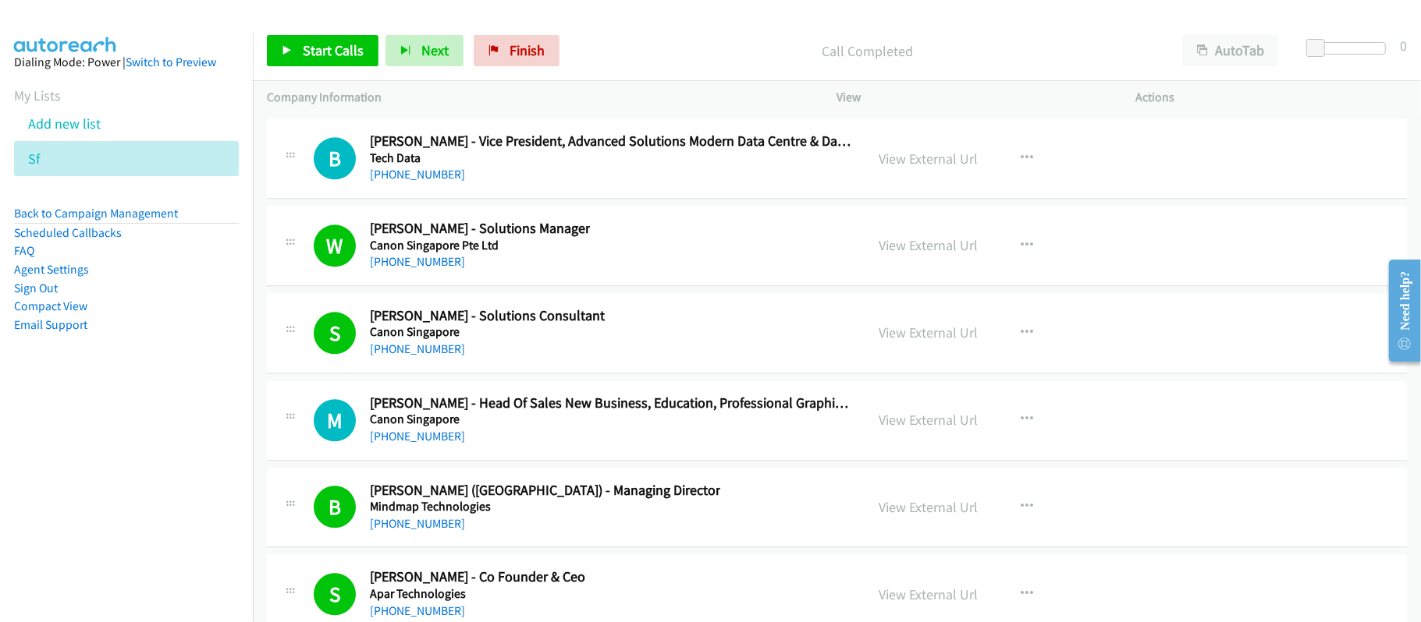
scroll to position [70850, 0]
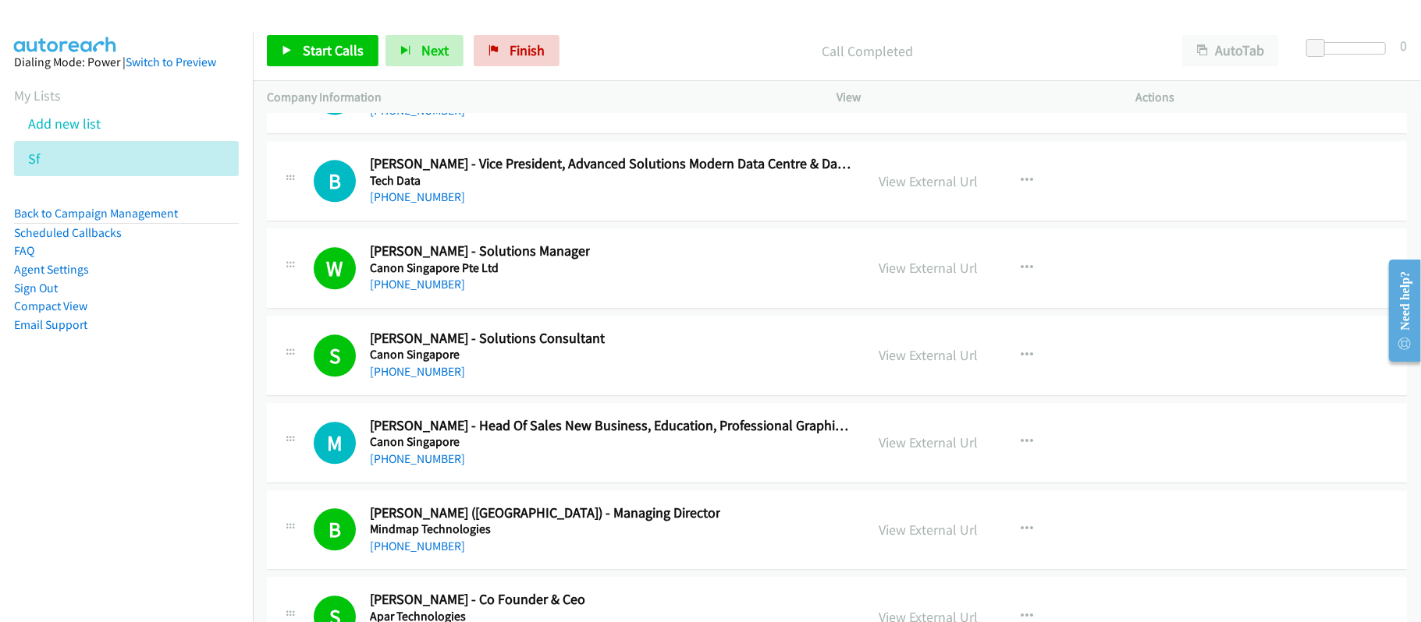
drag, startPoint x: 425, startPoint y: 406, endPoint x: 562, endPoint y: 438, distance: 140.0
click at [425, 204] on link "[PHONE_NUMBER]" at bounding box center [417, 197] width 95 height 15
click at [418, 30] on link "[PHONE_NUMBER]" at bounding box center [417, 23] width 95 height 15
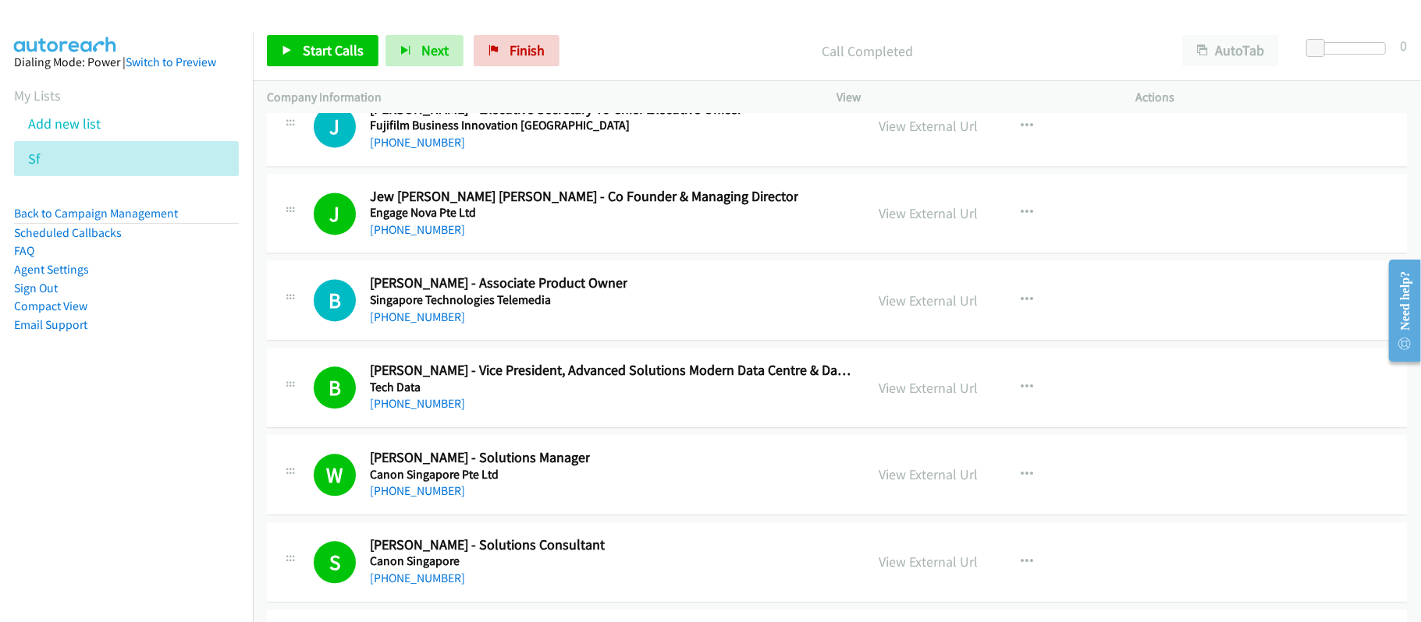
scroll to position [70642, 0]
click at [585, 168] on div "J Callback Scheduled [PERSON_NAME] - Executive Secretary To Chief Executive Off…" at bounding box center [837, 128] width 1140 height 80
click at [440, 151] on link "[PHONE_NUMBER]" at bounding box center [417, 144] width 95 height 15
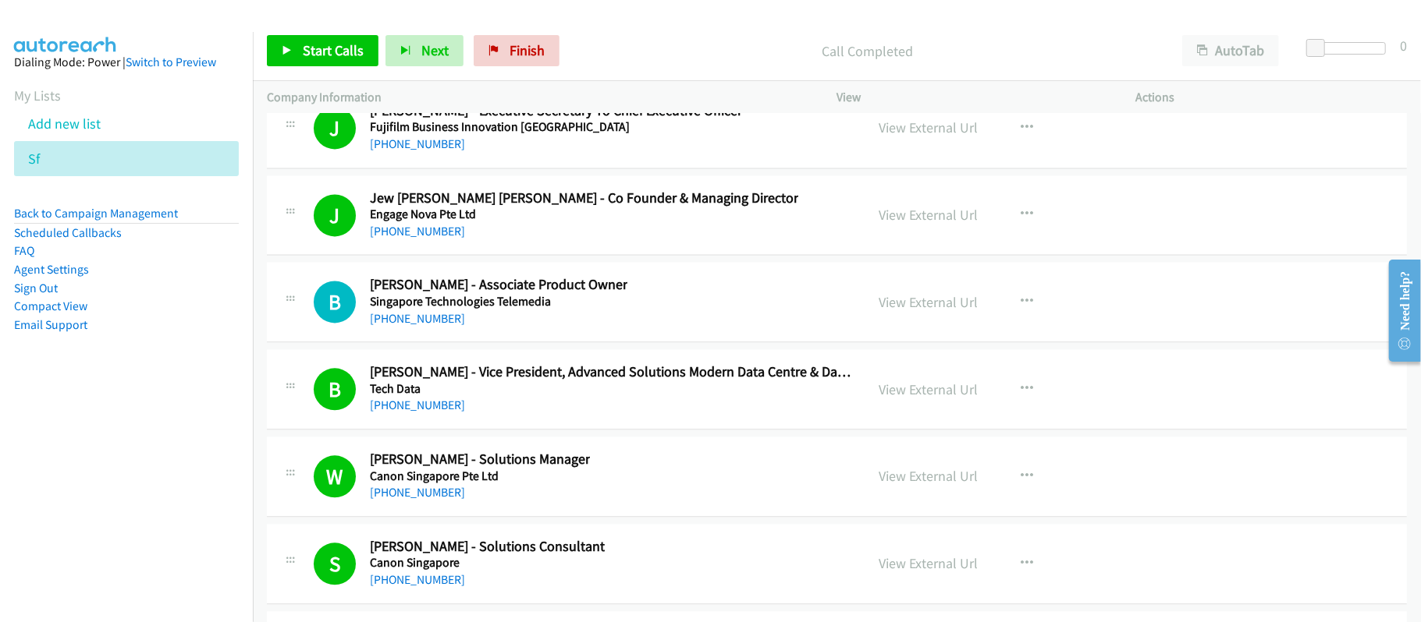
drag, startPoint x: 421, startPoint y: 173, endPoint x: 449, endPoint y: 175, distance: 28.1
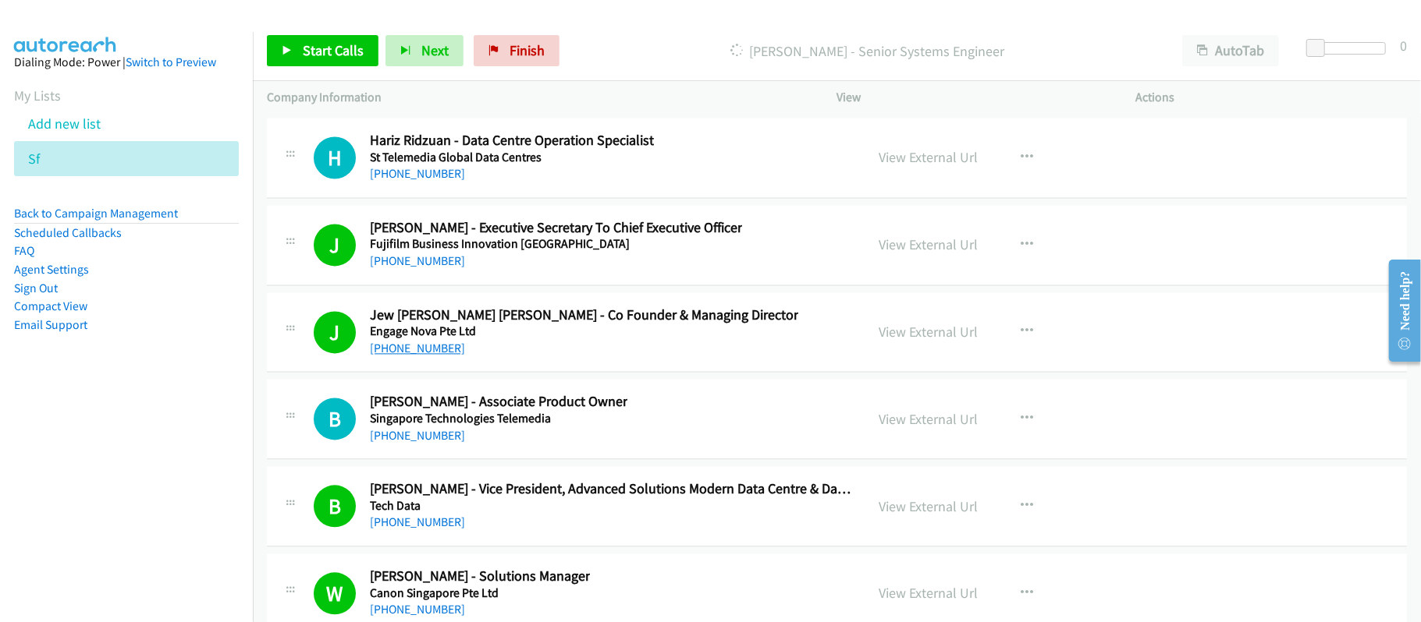
scroll to position [70434, 0]
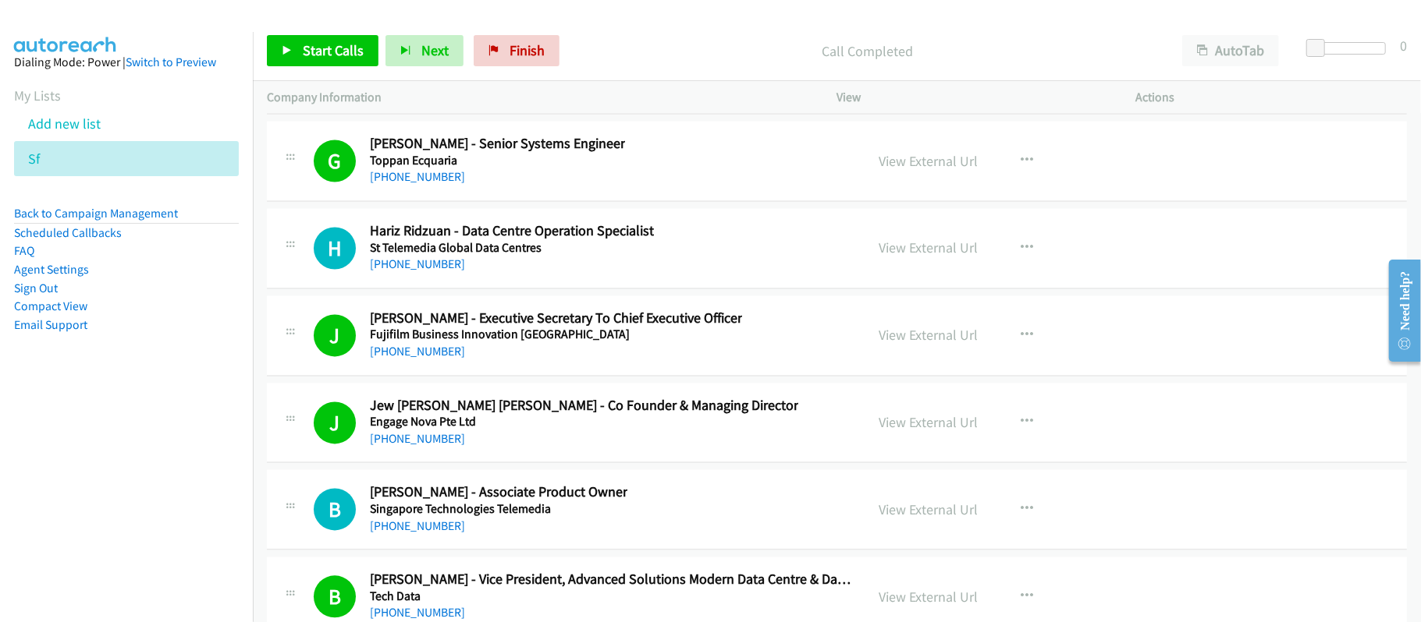
click at [394, 98] on link "[PHONE_NUMBER]" at bounding box center [417, 90] width 95 height 15
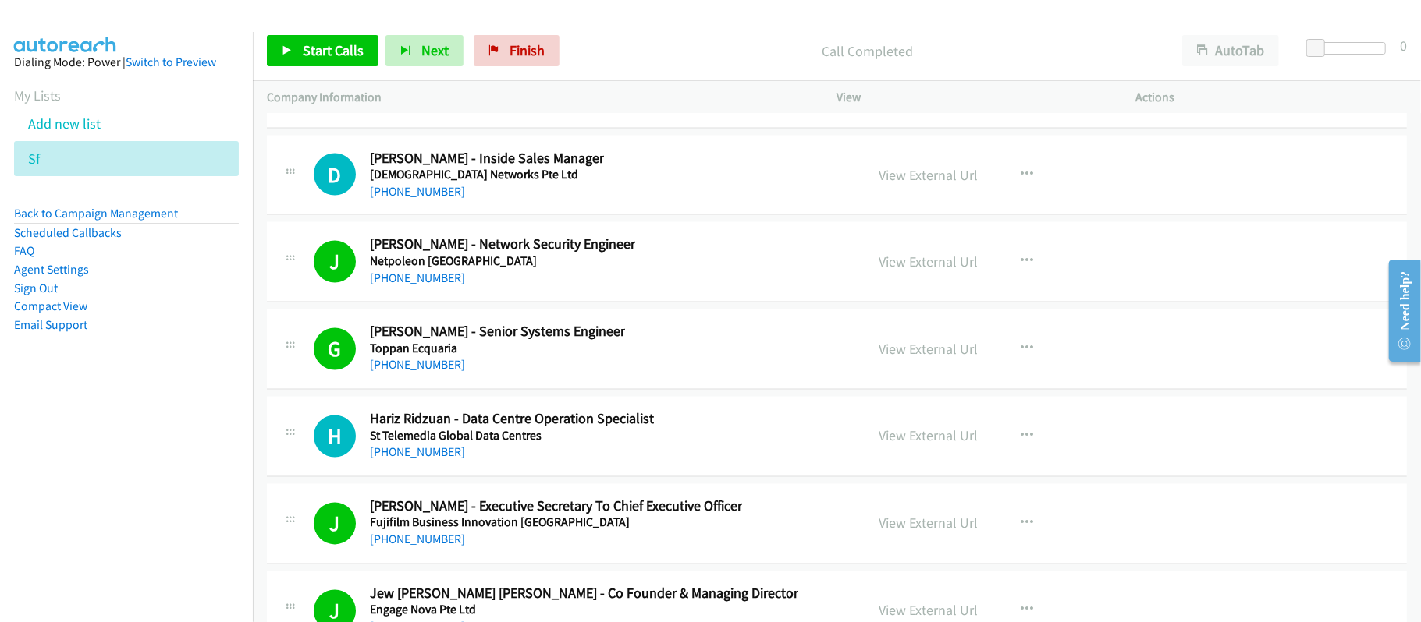
scroll to position [70226, 0]
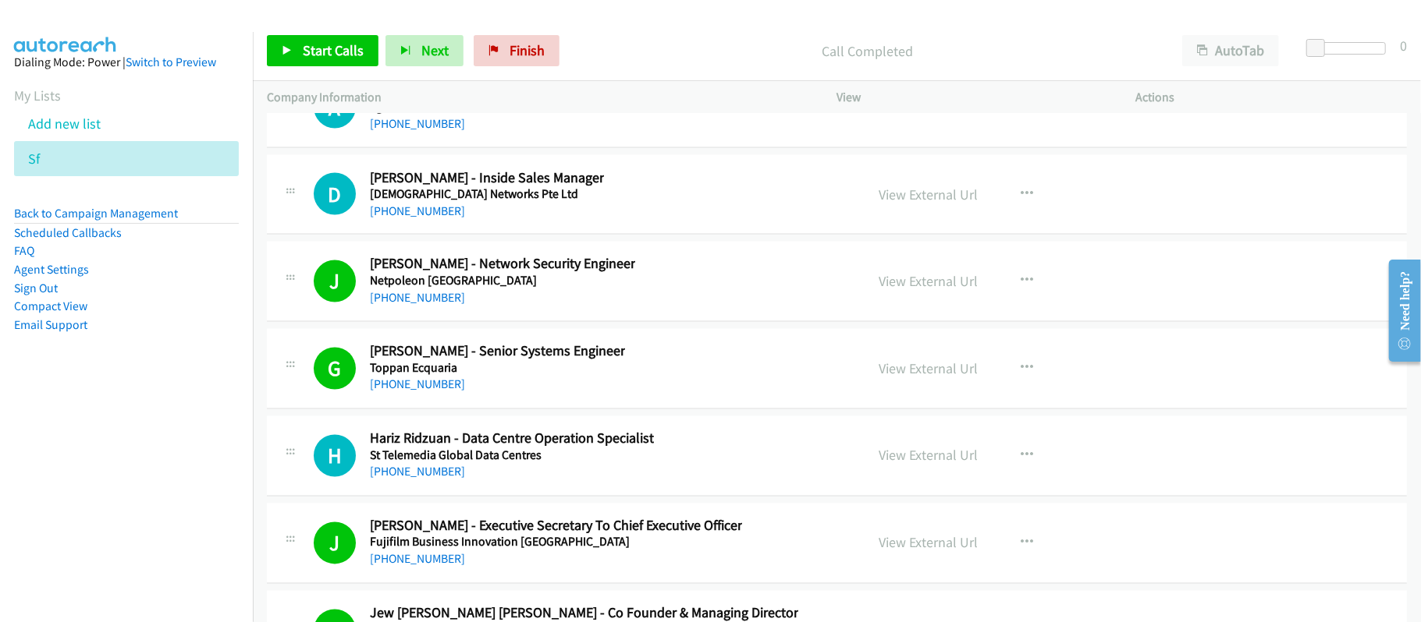
click at [572, 148] on div "A Callback Scheduled [PERSON_NAME] - Chairman, Singapore Enterprise Chapter Sg …" at bounding box center [837, 108] width 1140 height 80
click at [404, 44] on link "[PHONE_NUMBER]" at bounding box center [417, 36] width 95 height 15
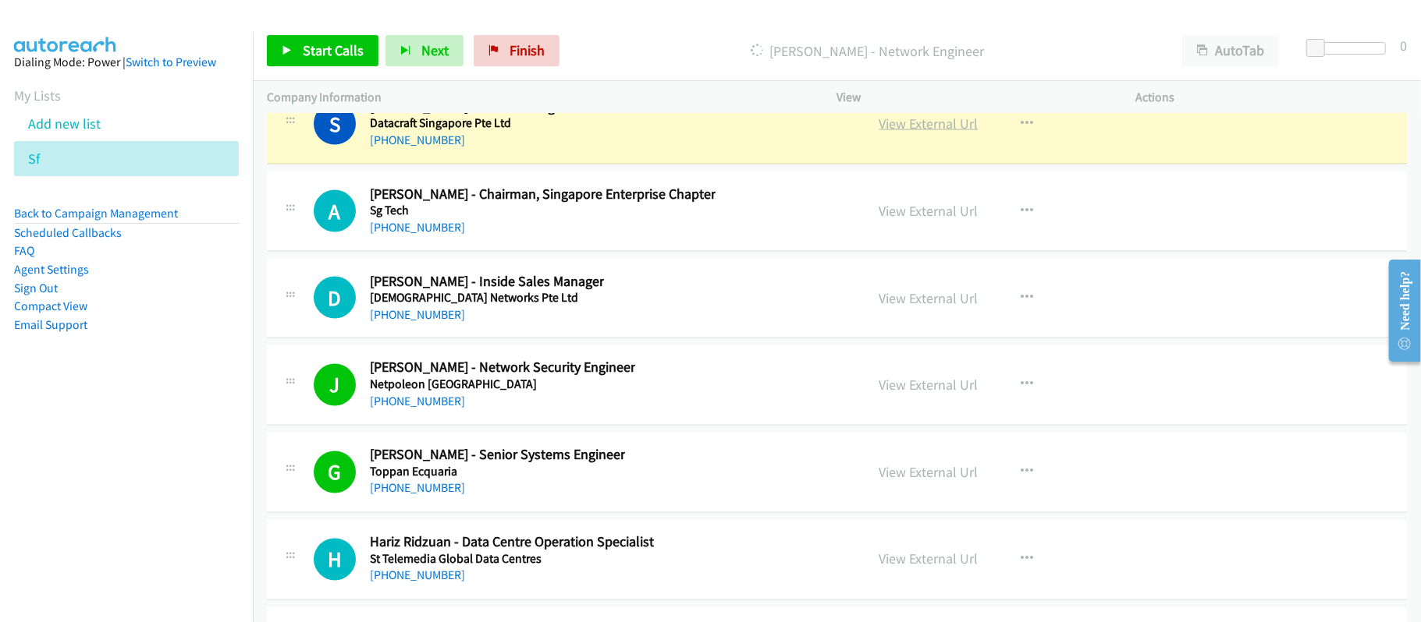
click at [936, 133] on link "View External Url" at bounding box center [928, 124] width 99 height 18
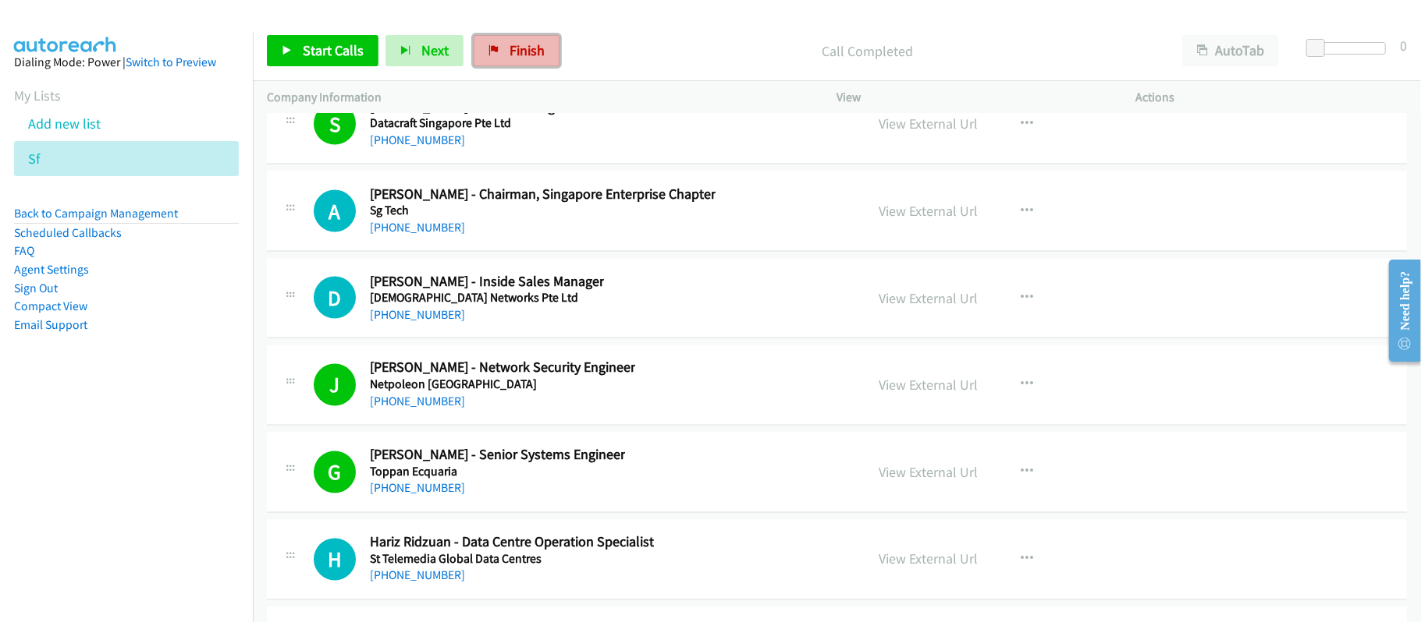
click at [548, 60] on link "Finish" at bounding box center [517, 50] width 86 height 31
